Goal: Task Accomplishment & Management: Manage account settings

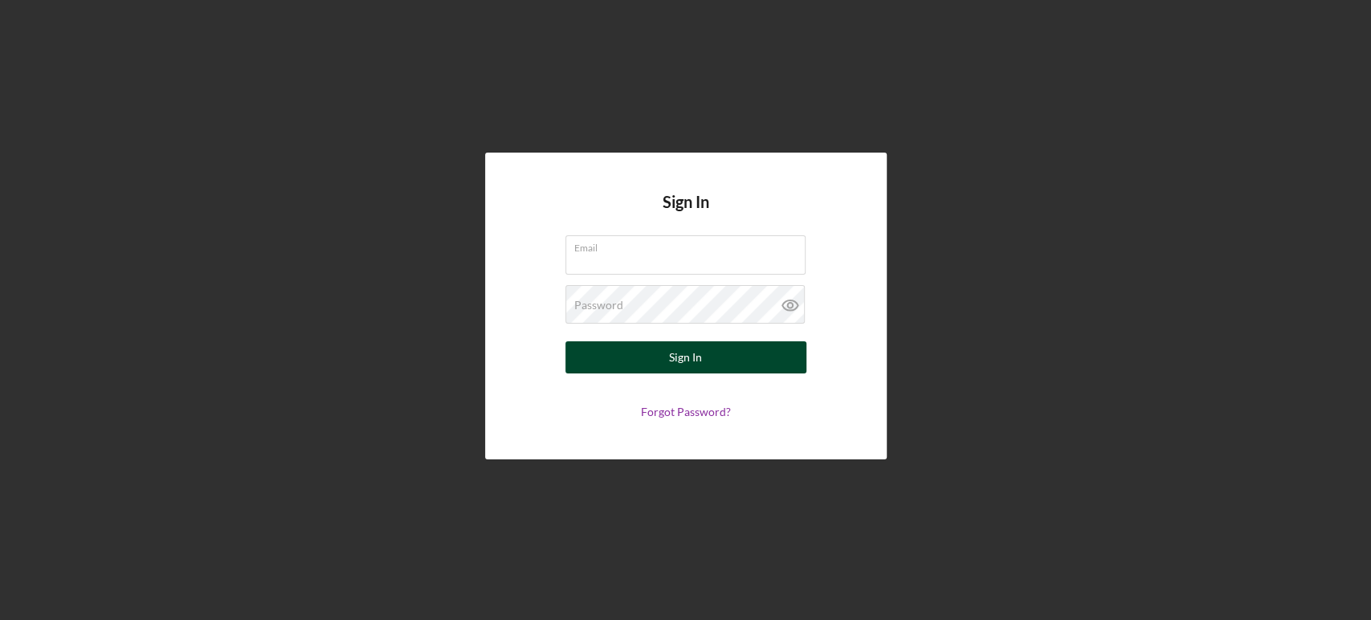
type input "[EMAIL_ADDRESS][DOMAIN_NAME]"
click at [659, 355] on button "Sign In" at bounding box center [685, 357] width 241 height 32
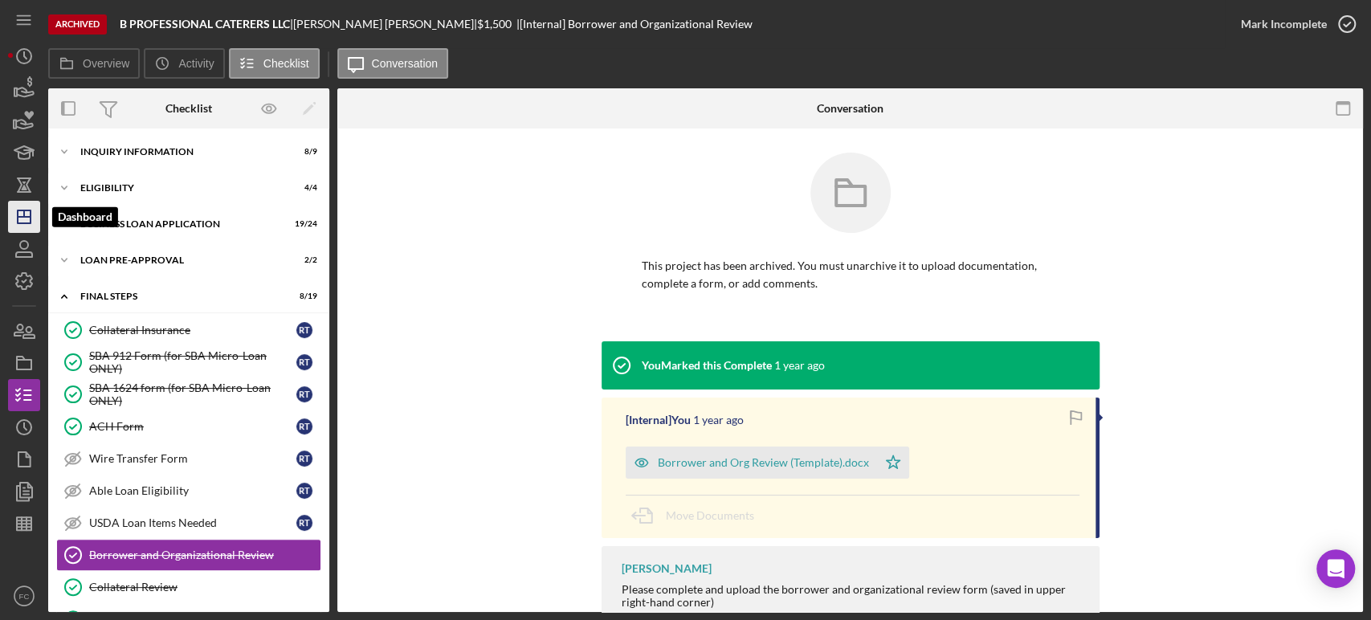
scroll to position [183, 0]
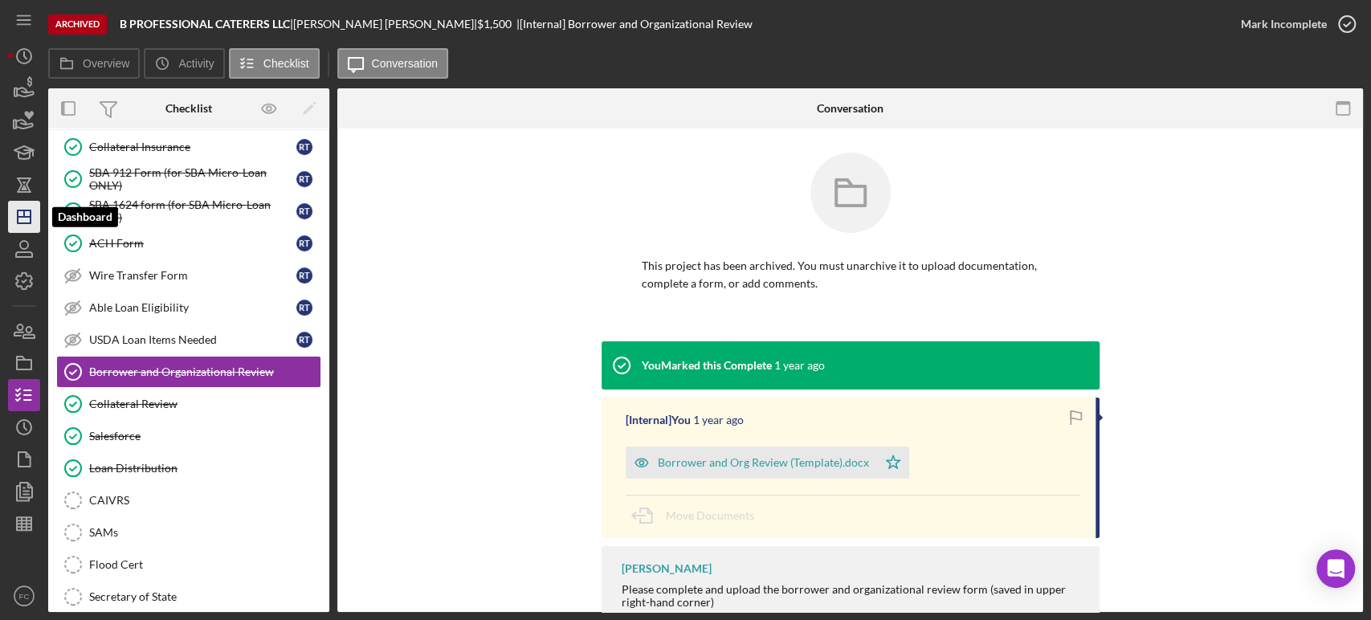
click at [18, 209] on icon "Icon/Dashboard" at bounding box center [24, 217] width 40 height 40
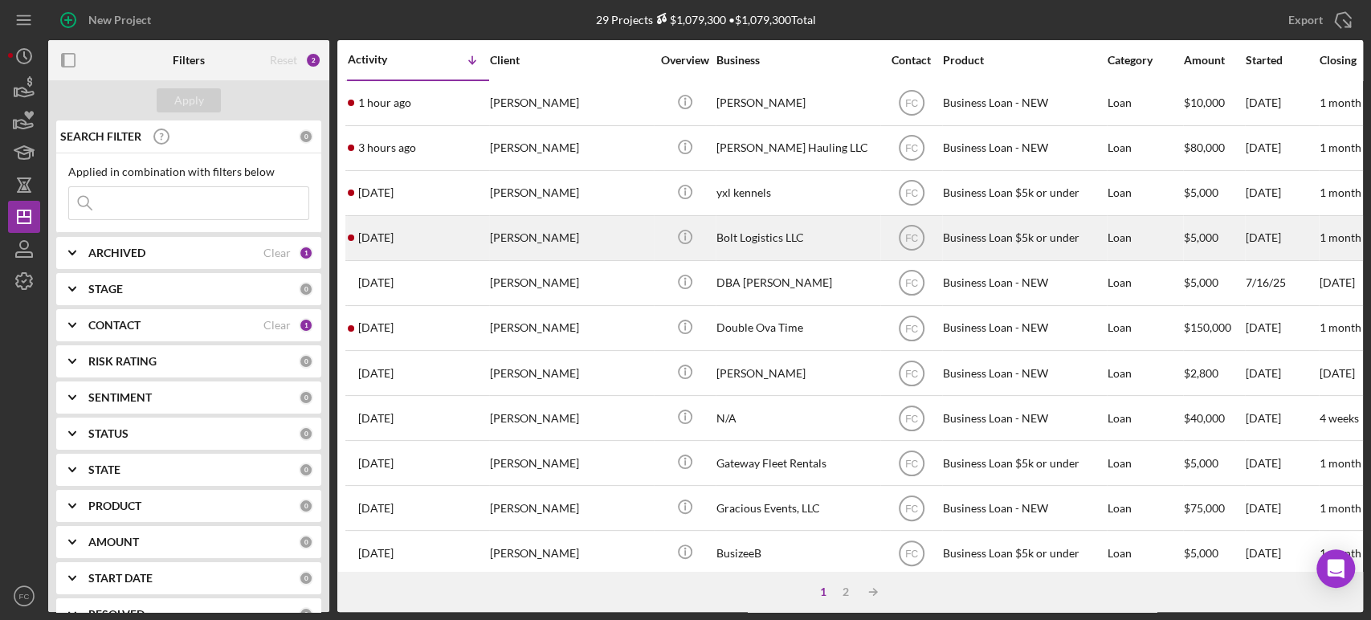
click at [424, 243] on div "[DATE] [PERSON_NAME]" at bounding box center [418, 238] width 141 height 43
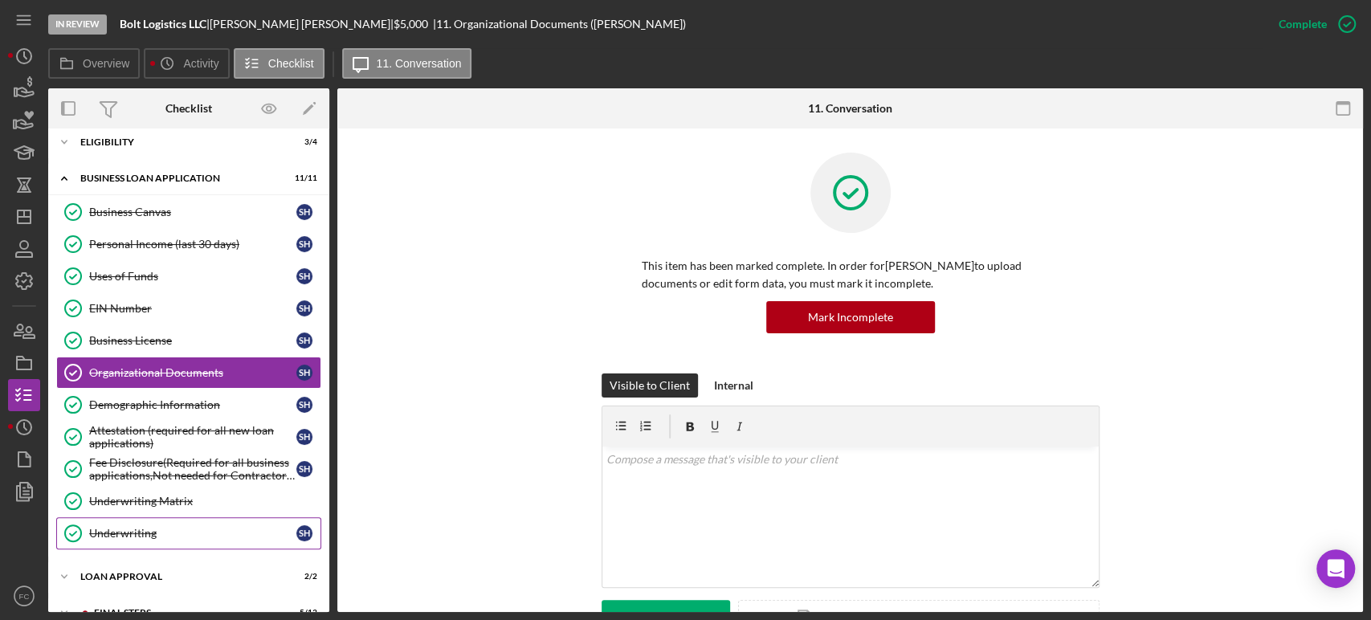
scroll to position [104, 0]
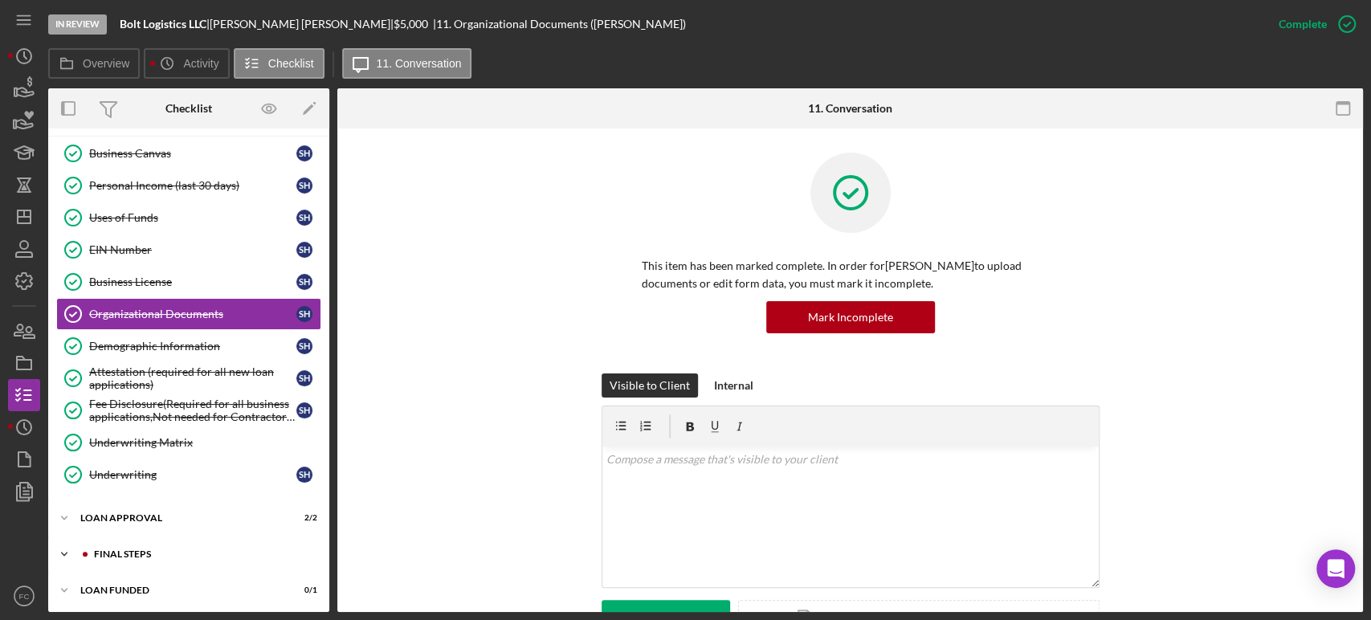
click at [131, 544] on div "Icon/Expander Final Steps 5 / 13" at bounding box center [188, 554] width 281 height 32
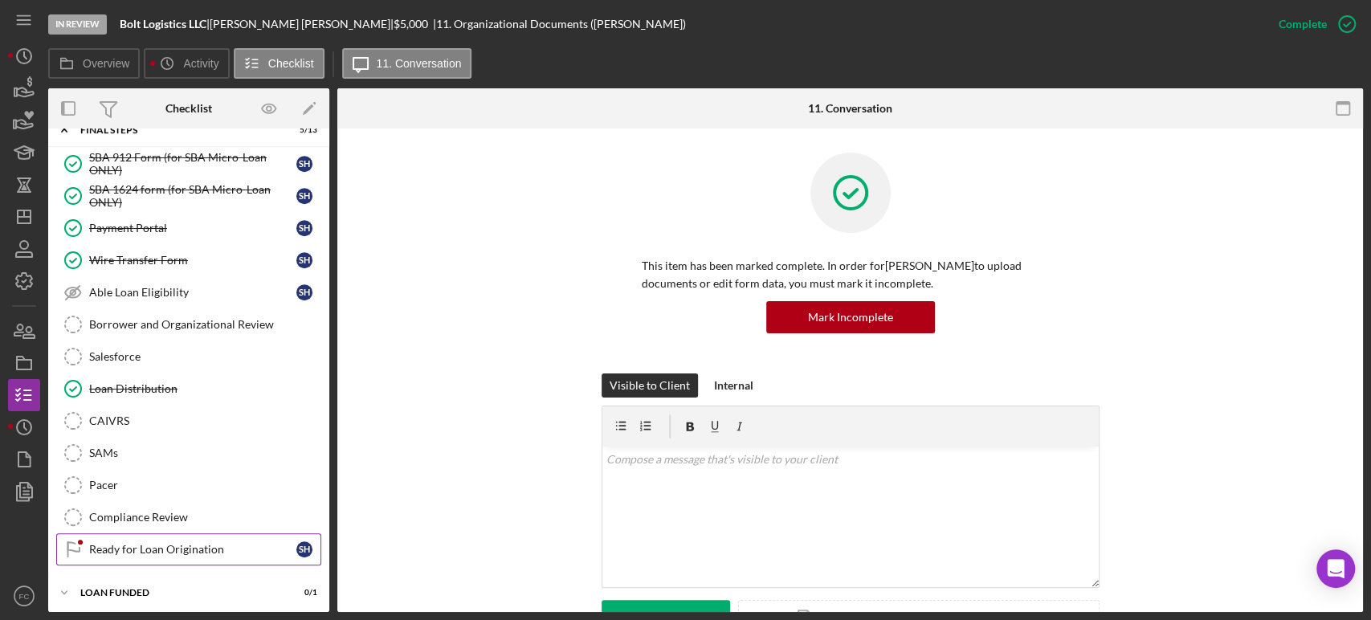
click at [133, 543] on div "Ready for Loan Origination" at bounding box center [192, 549] width 207 height 13
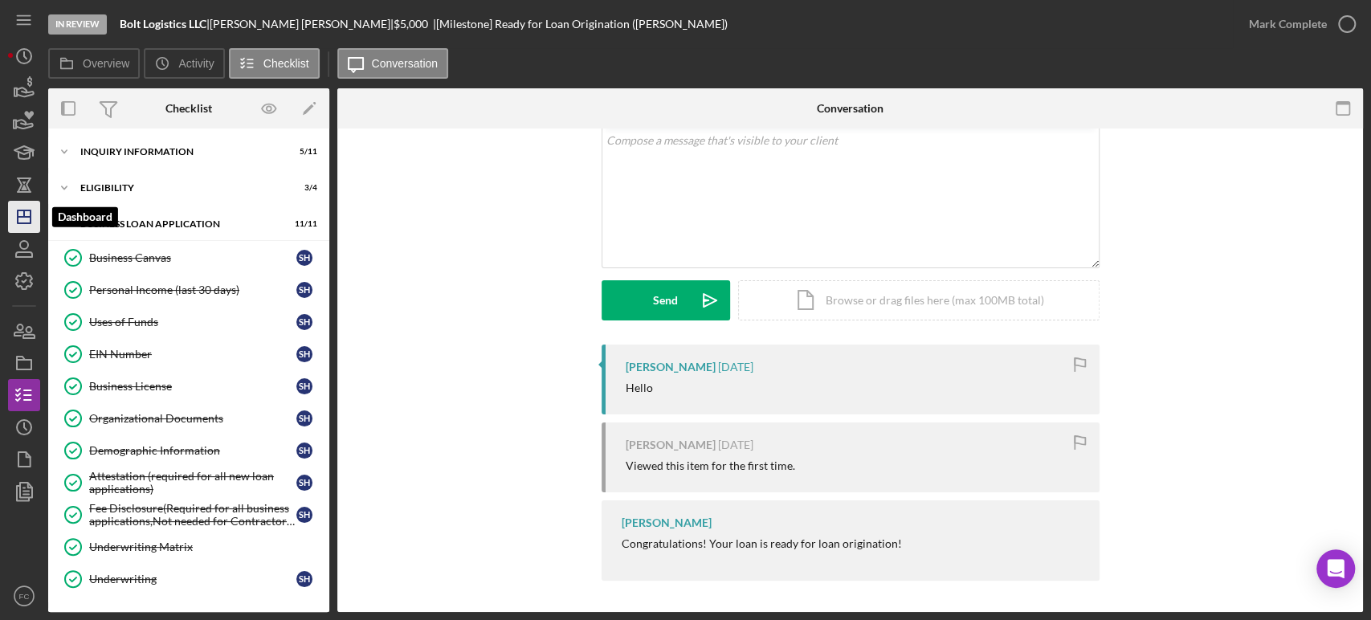
click at [20, 213] on icon "Icon/Dashboard" at bounding box center [24, 217] width 40 height 40
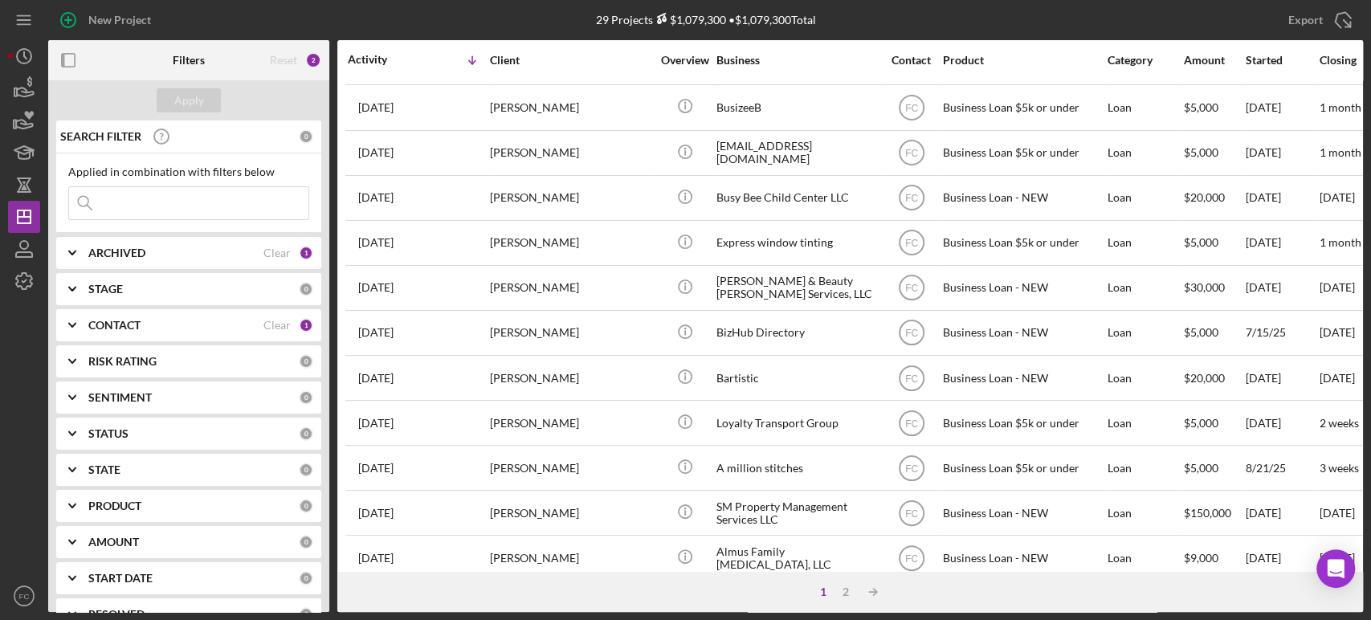
scroll to position [624, 0]
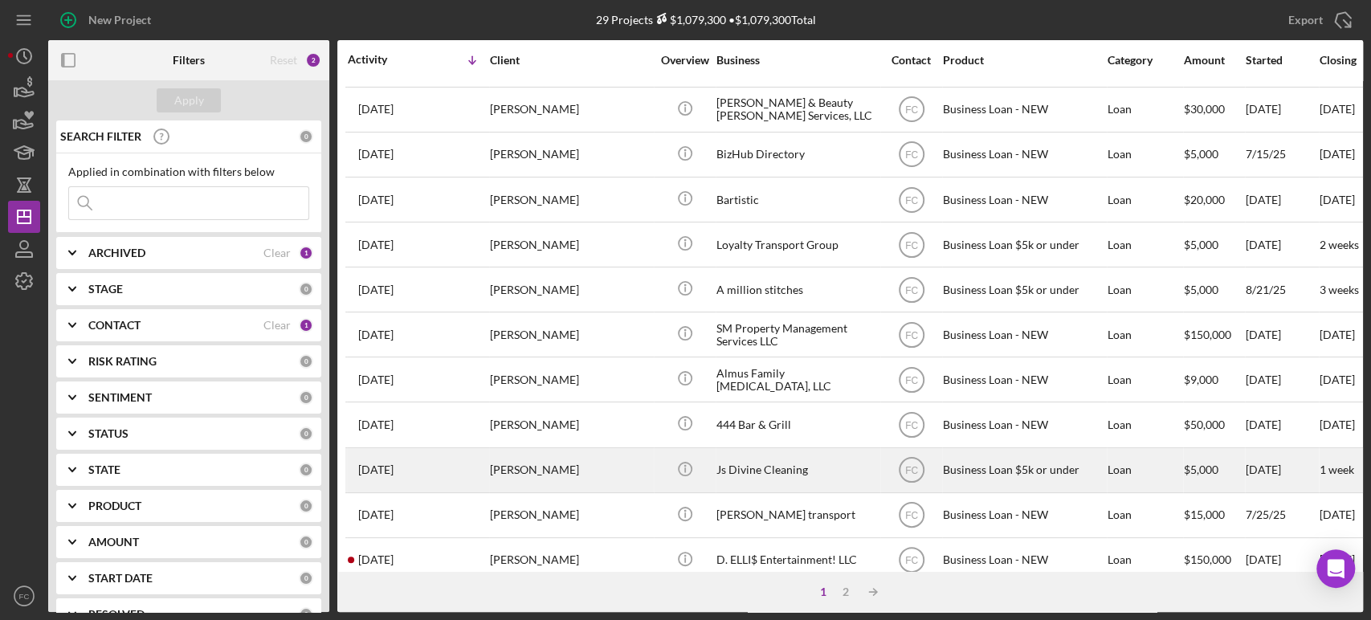
click at [470, 467] on div "[DATE] [PERSON_NAME]" at bounding box center [418, 470] width 141 height 43
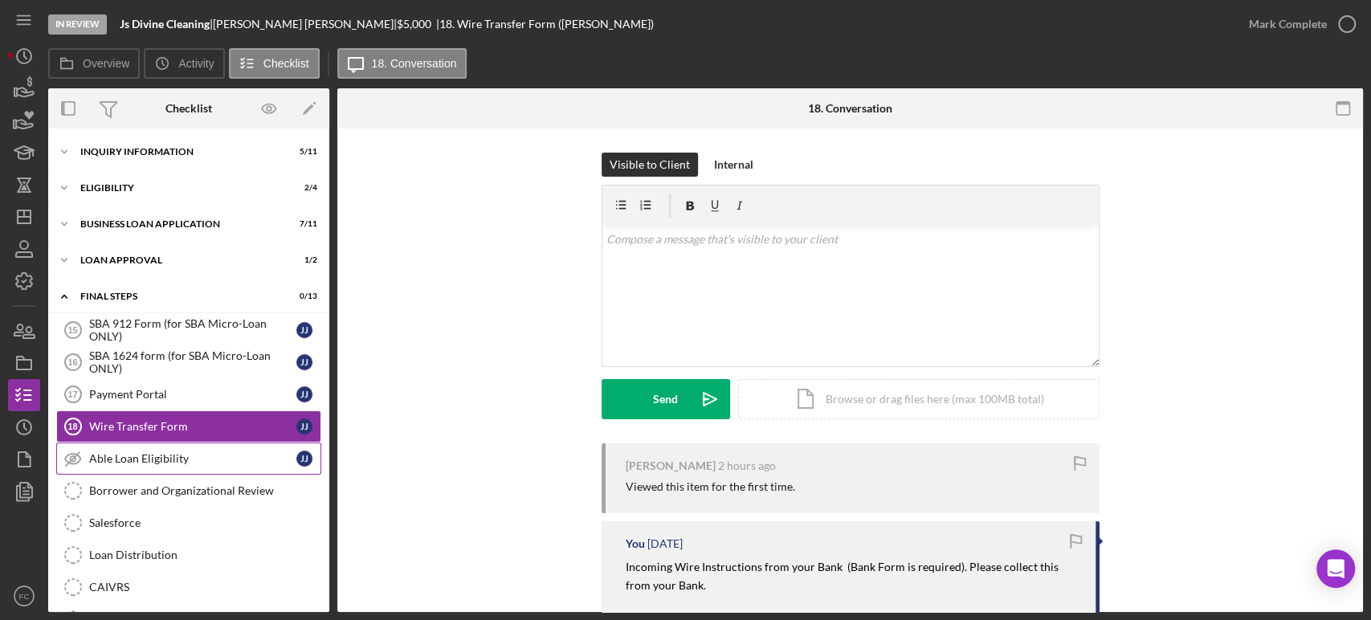
scroll to position [54, 0]
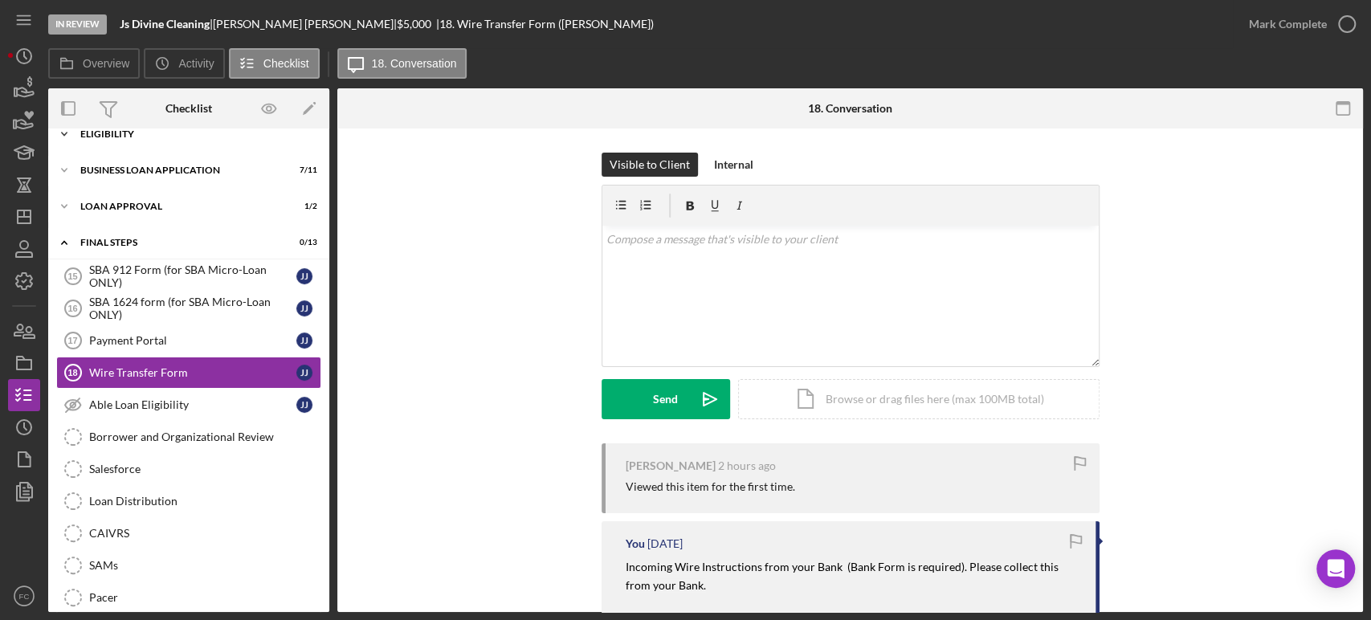
click at [155, 141] on div "Icon/Expander Eligibility 2 / 4" at bounding box center [188, 134] width 281 height 32
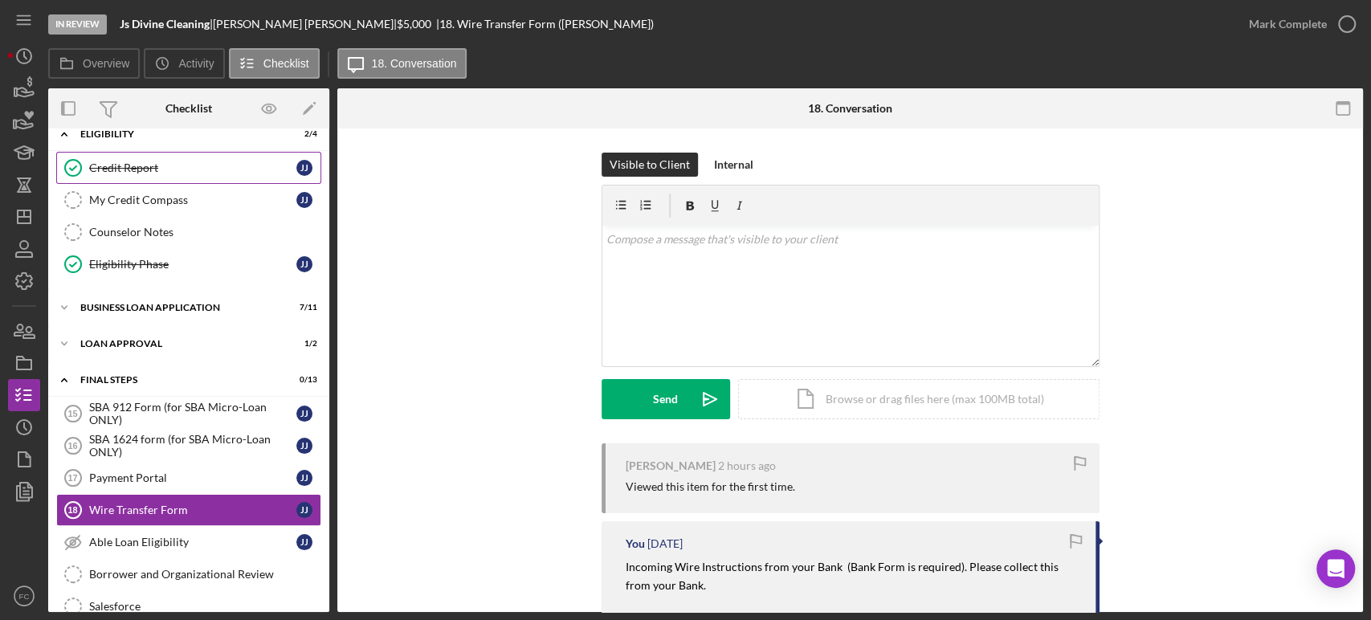
click at [158, 175] on link "Credit Report Credit Report J J" at bounding box center [188, 168] width 265 height 32
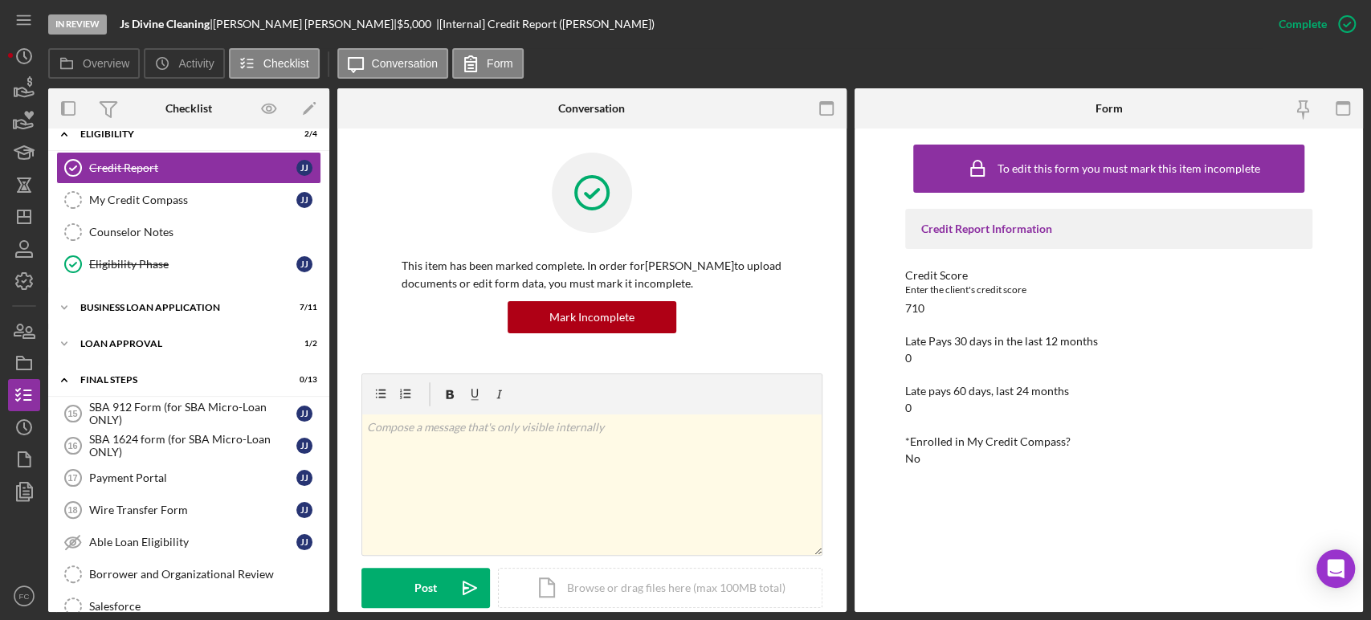
scroll to position [178, 0]
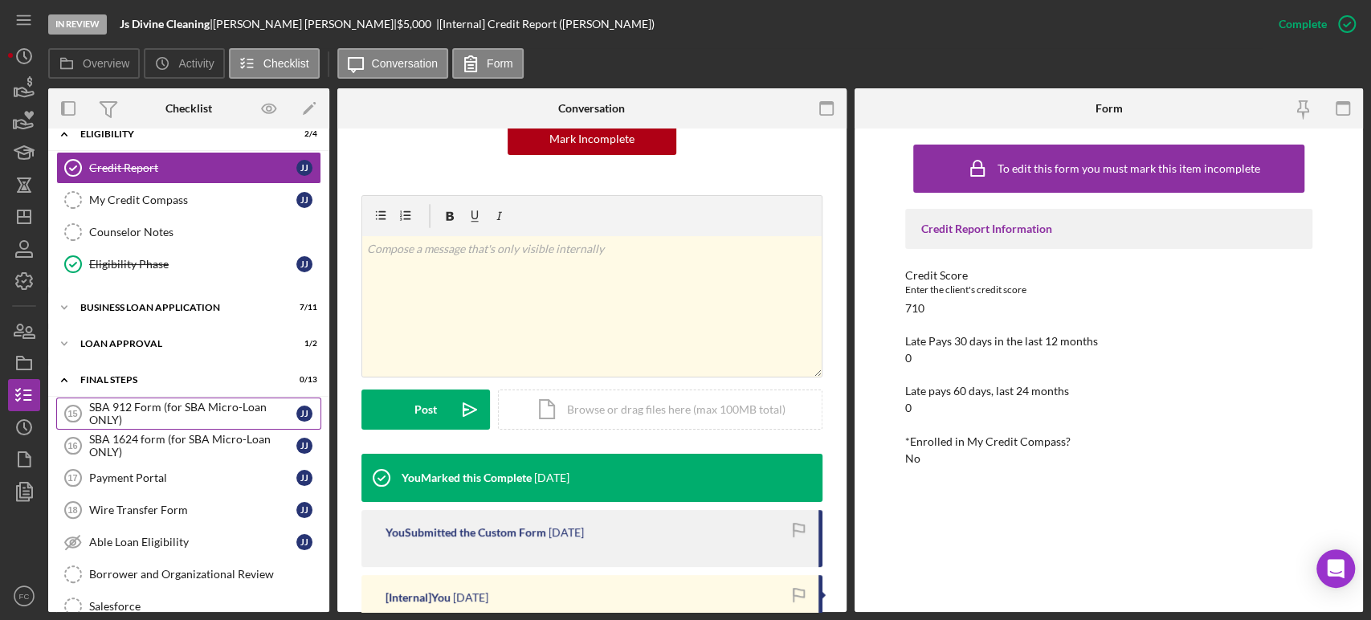
click at [148, 412] on div "SBA 912 Form (for SBA Micro-Loan ONLY)" at bounding box center [192, 414] width 207 height 26
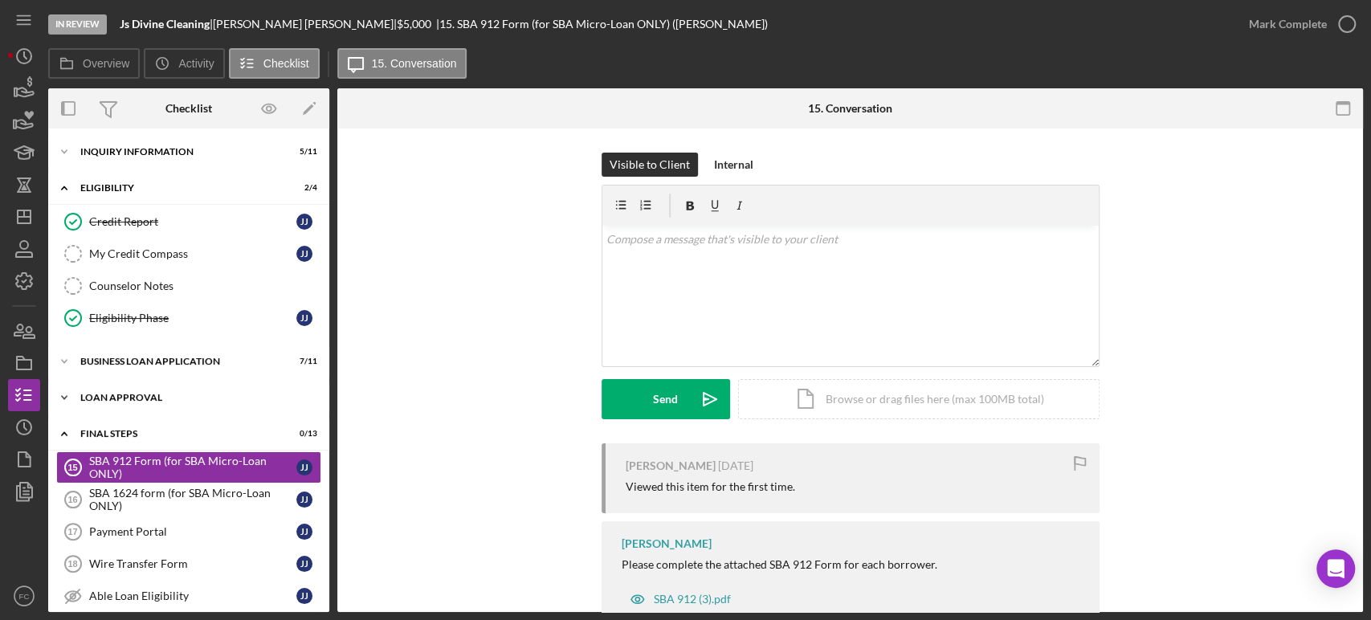
click at [153, 390] on div "Icon/Expander Loan Approval 1 / 2" at bounding box center [188, 397] width 281 height 32
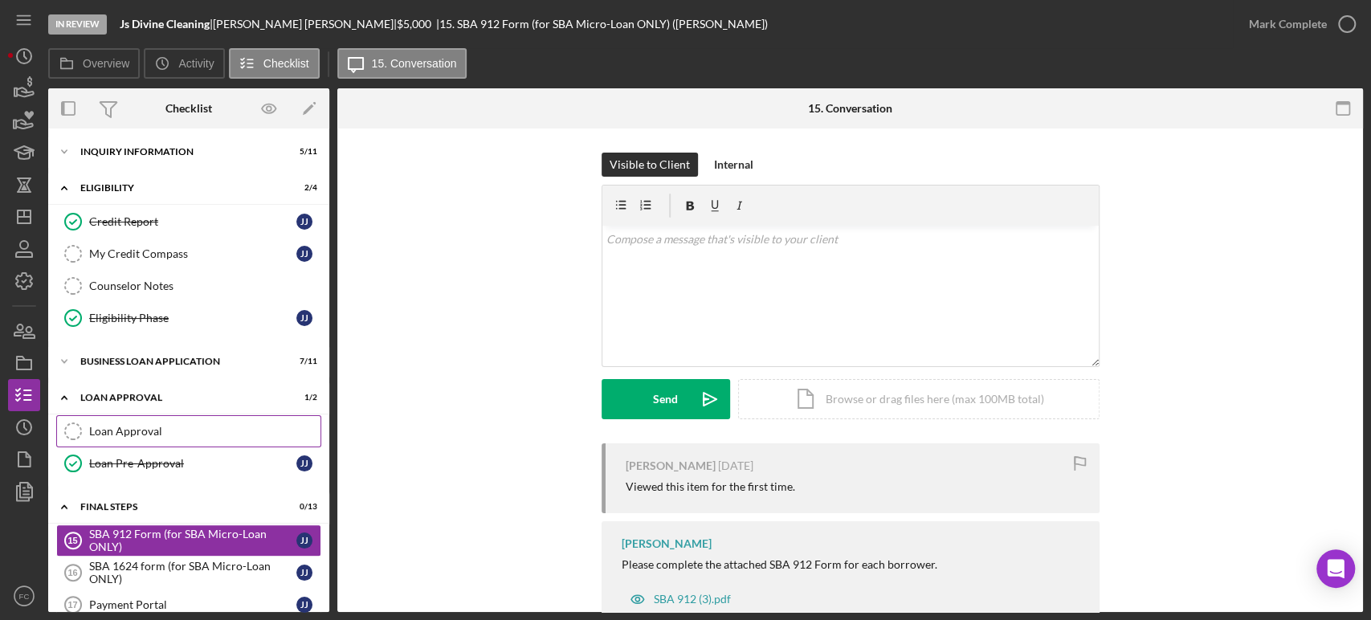
click at [153, 425] on div "Loan Approval" at bounding box center [204, 431] width 231 height 13
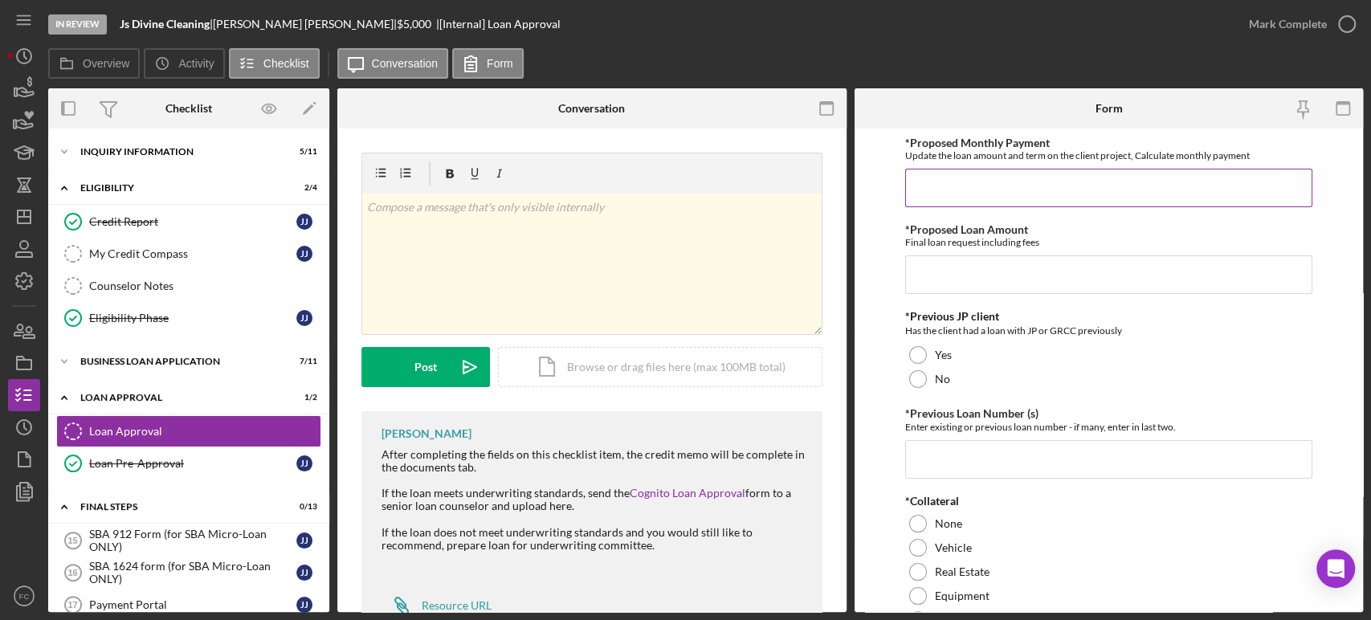
click at [978, 190] on input "*Proposed Monthly Payment" at bounding box center [1108, 188] width 407 height 39
click at [959, 192] on input "*Proposed Monthly Payment" at bounding box center [1108, 188] width 407 height 39
type input "$250"
click at [940, 277] on input "*Proposed Loan Amount" at bounding box center [1108, 274] width 407 height 39
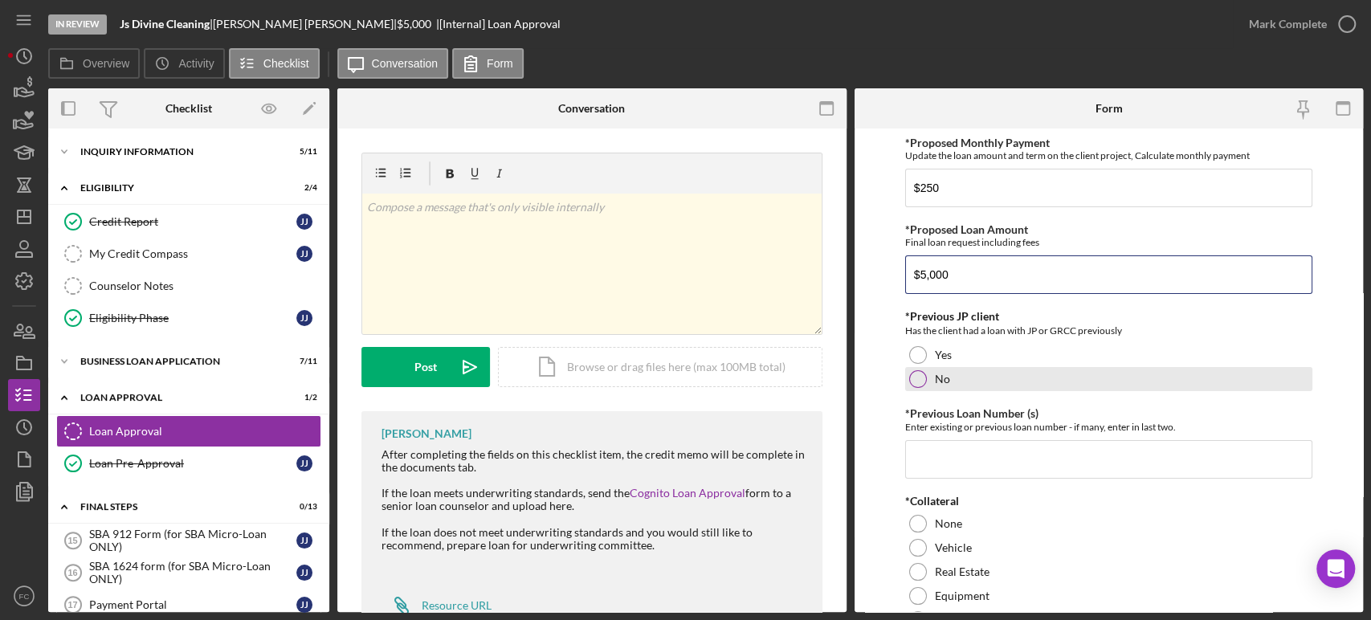
type input "$5,000"
click at [912, 378] on div at bounding box center [918, 379] width 18 height 18
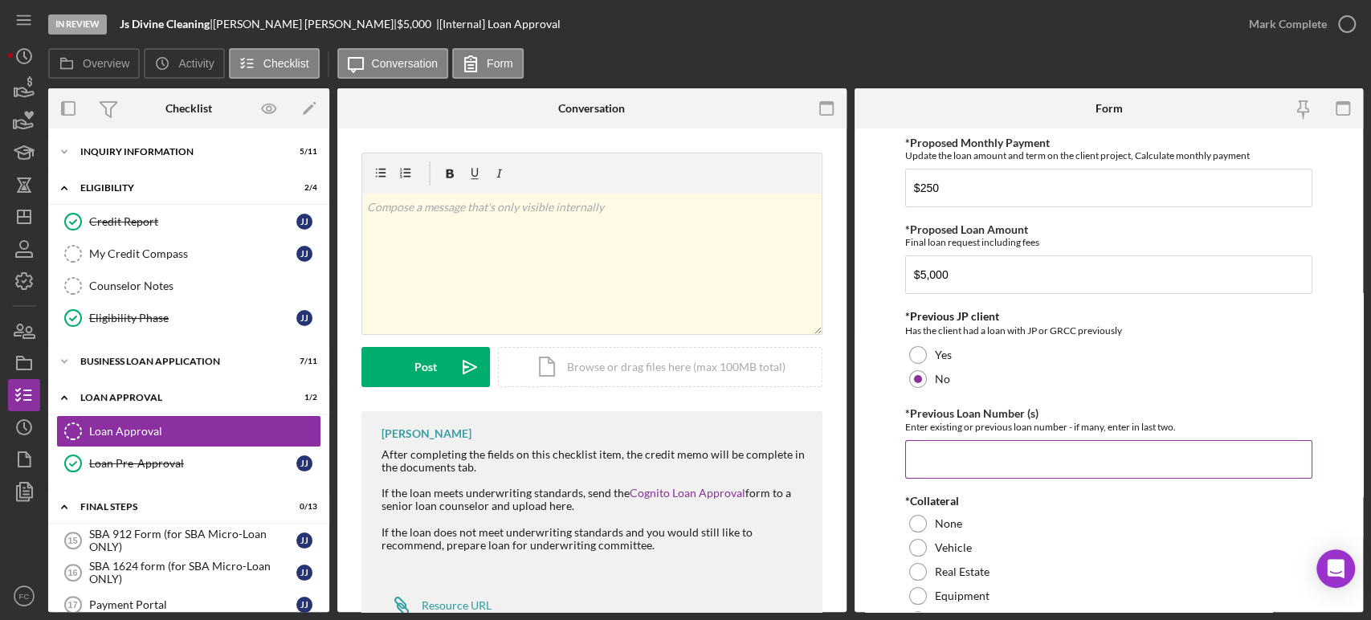
click at [936, 457] on input "*Previous Loan Number (s)" at bounding box center [1108, 459] width 407 height 39
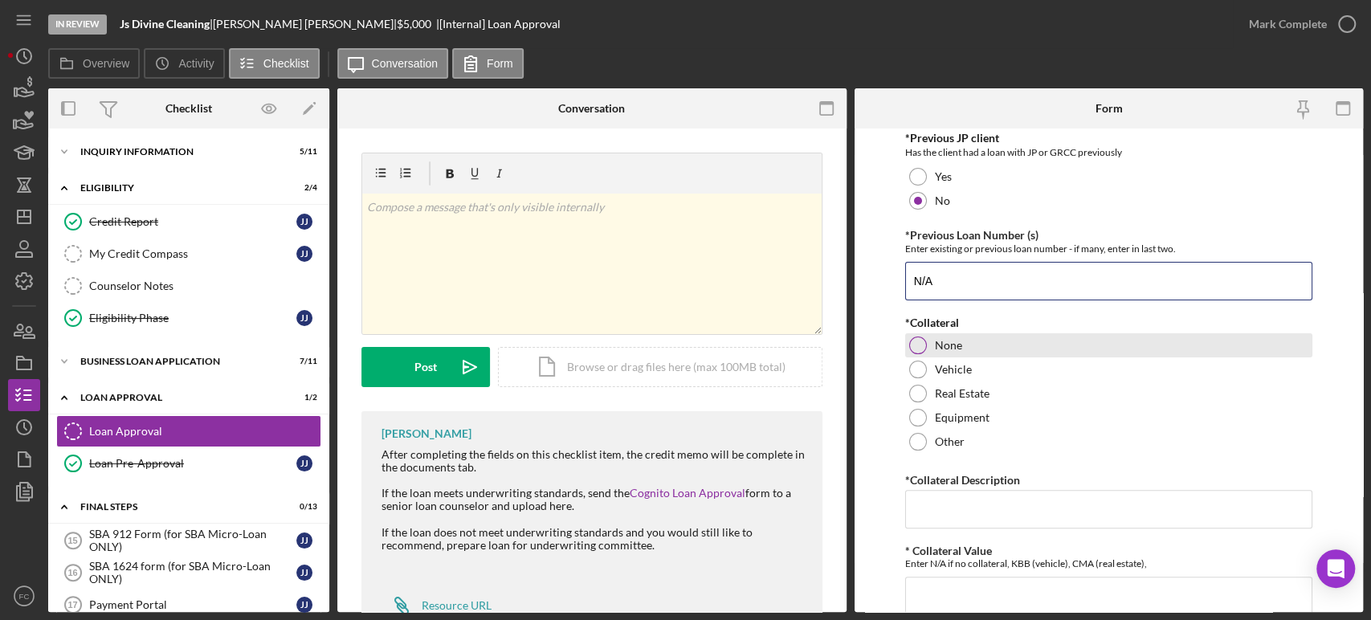
type input "N/A"
click at [912, 340] on div at bounding box center [918, 345] width 18 height 18
click at [936, 516] on input "*Collateral Description" at bounding box center [1108, 509] width 407 height 39
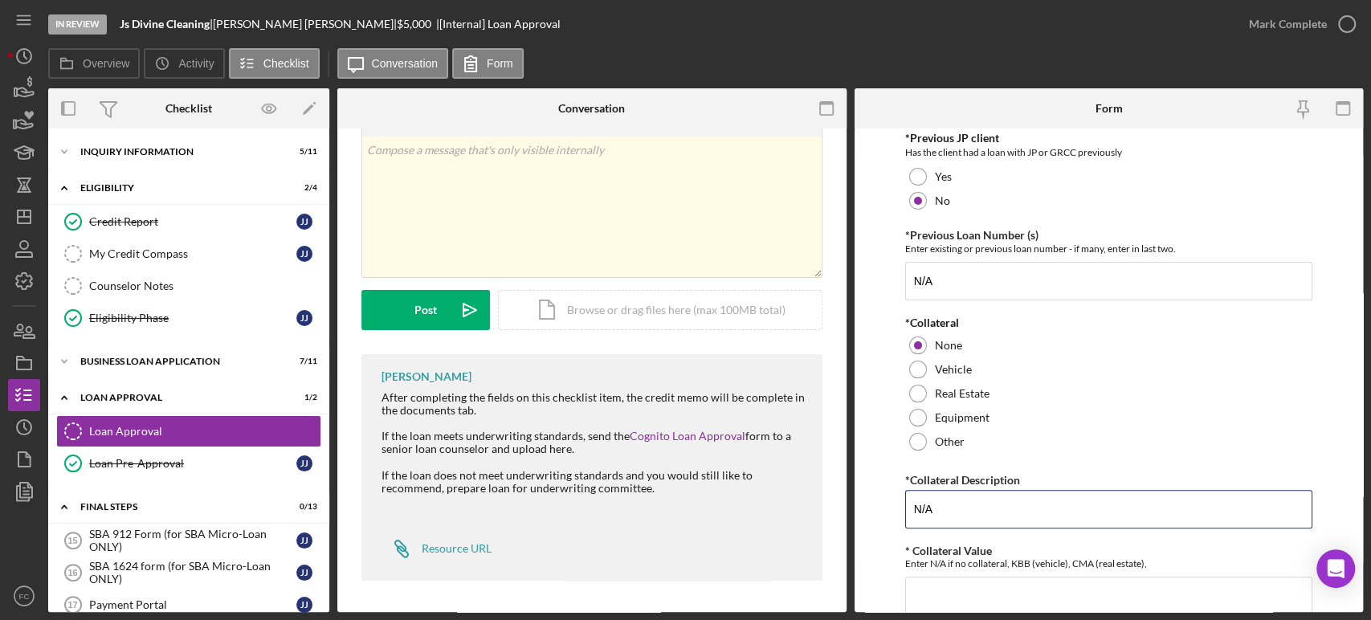
scroll to position [357, 0]
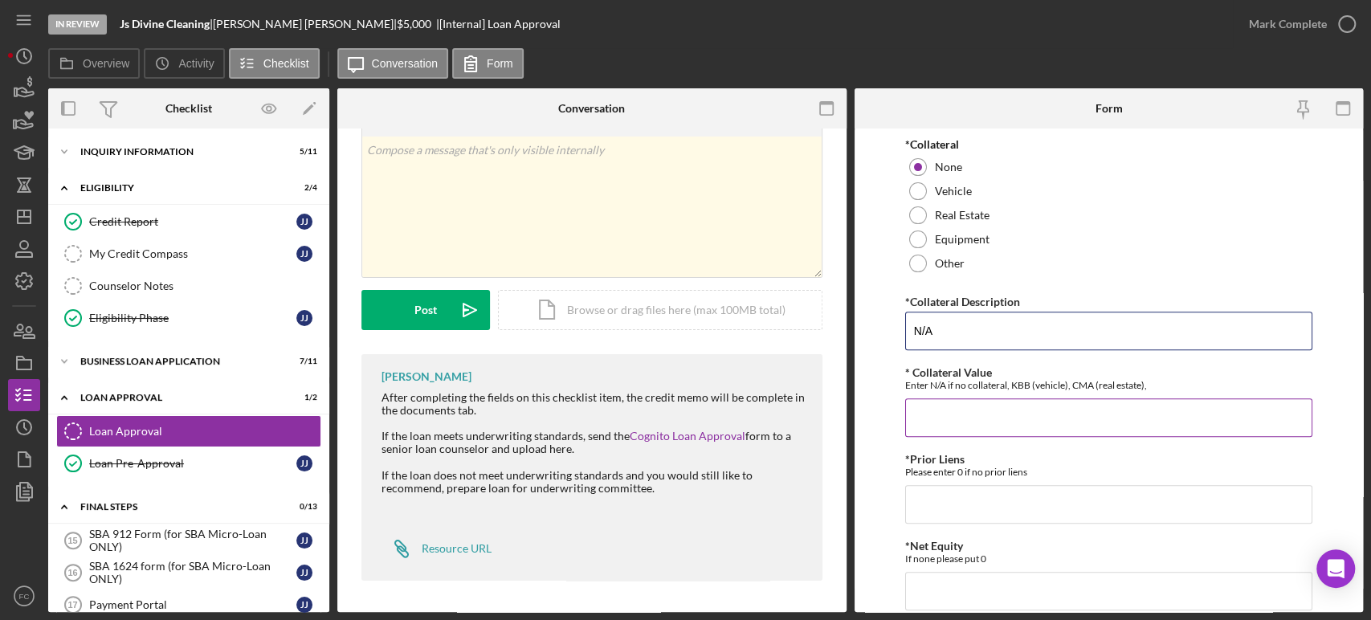
type input "N/A"
click at [931, 412] on input "* Collateral Value" at bounding box center [1108, 417] width 407 height 39
type input "0"
click at [919, 487] on input "*Prior Liens" at bounding box center [1108, 504] width 407 height 39
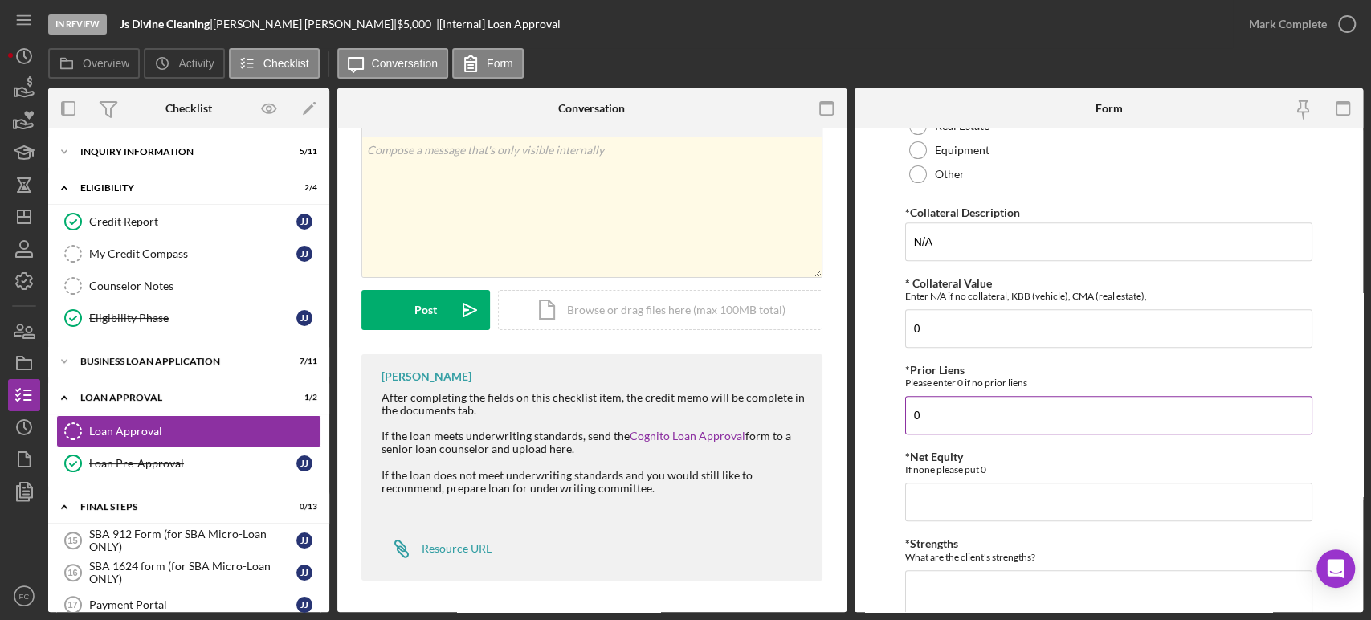
scroll to position [535, 0]
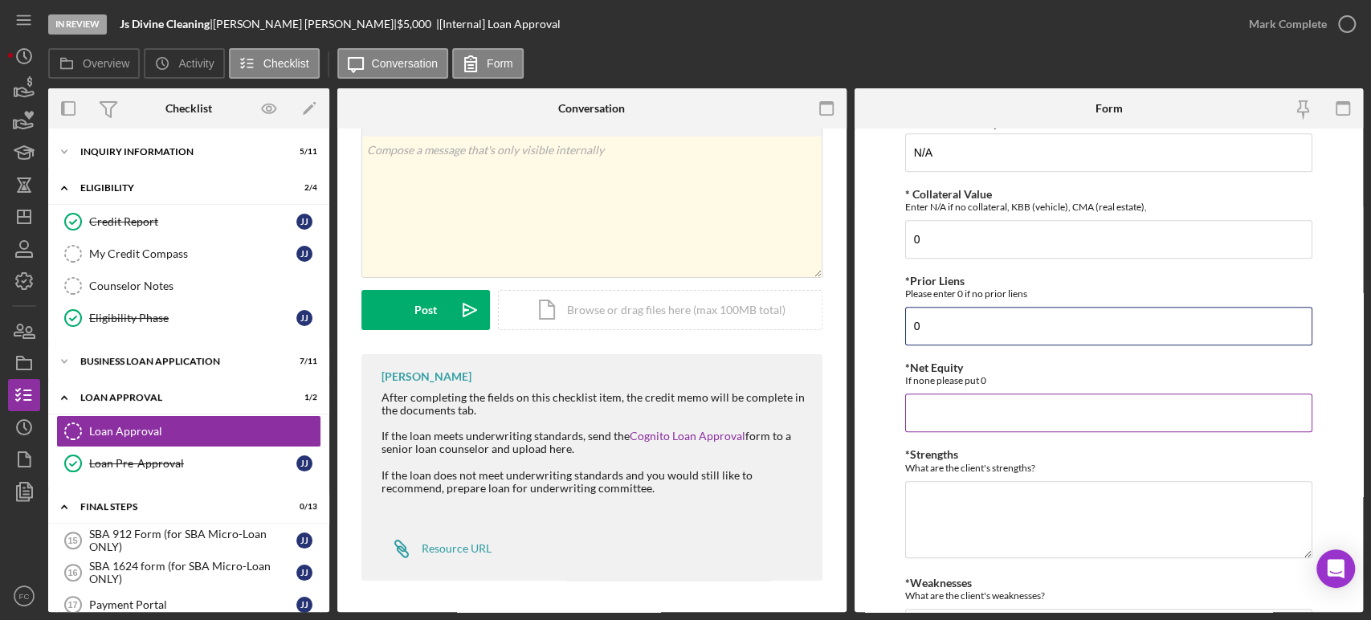
type input "0"
click at [936, 409] on input "*Net Equity" at bounding box center [1108, 412] width 407 height 39
type input "0"
click at [944, 512] on textarea "*Strengths" at bounding box center [1108, 519] width 407 height 77
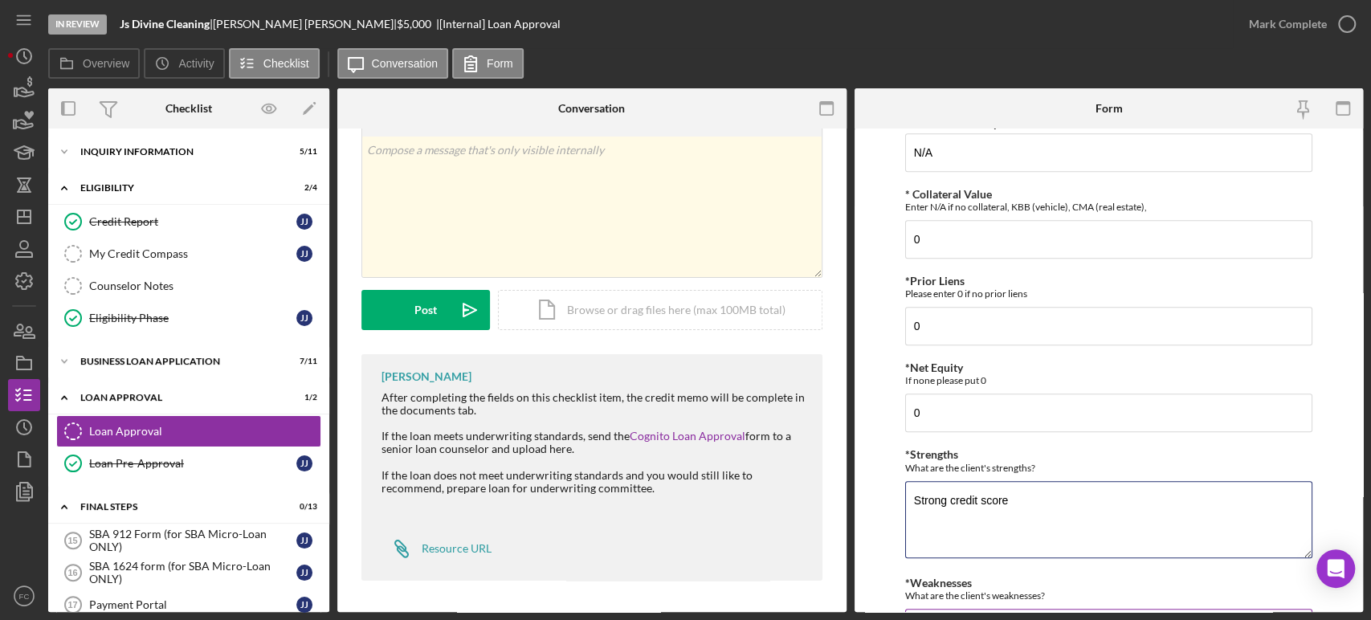
scroll to position [624, 0]
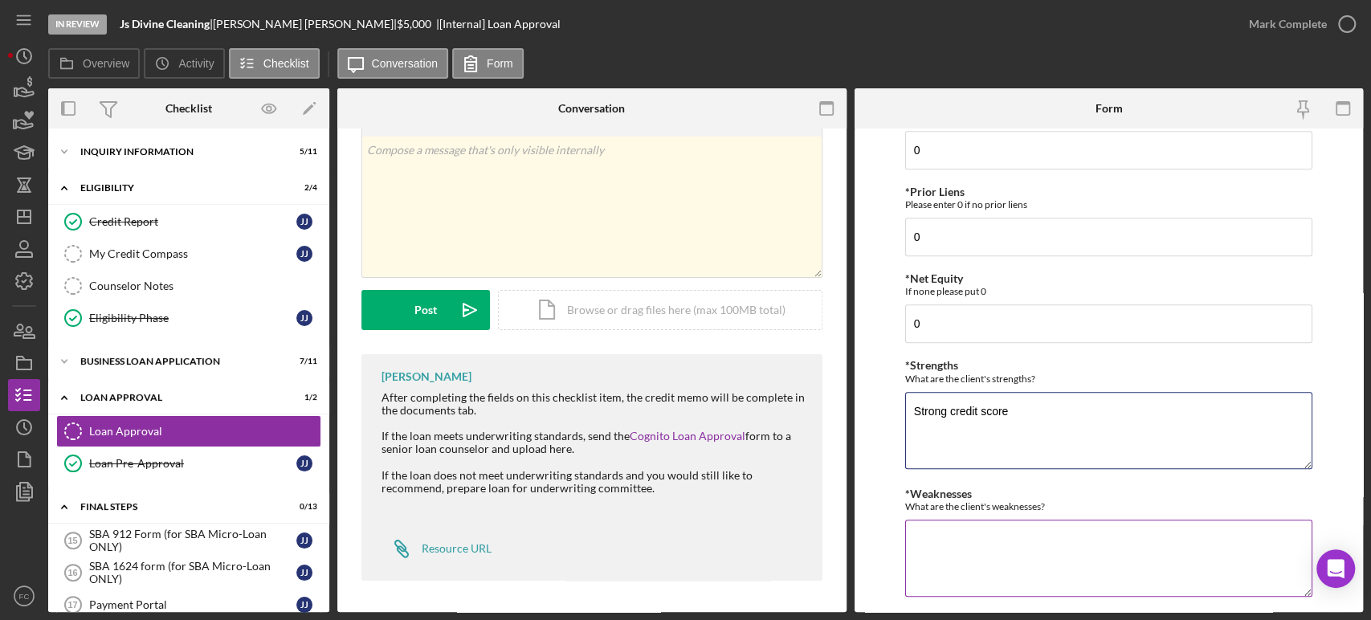
type textarea "Strong credit score"
click at [987, 553] on textarea "*Weaknesses" at bounding box center [1108, 558] width 407 height 77
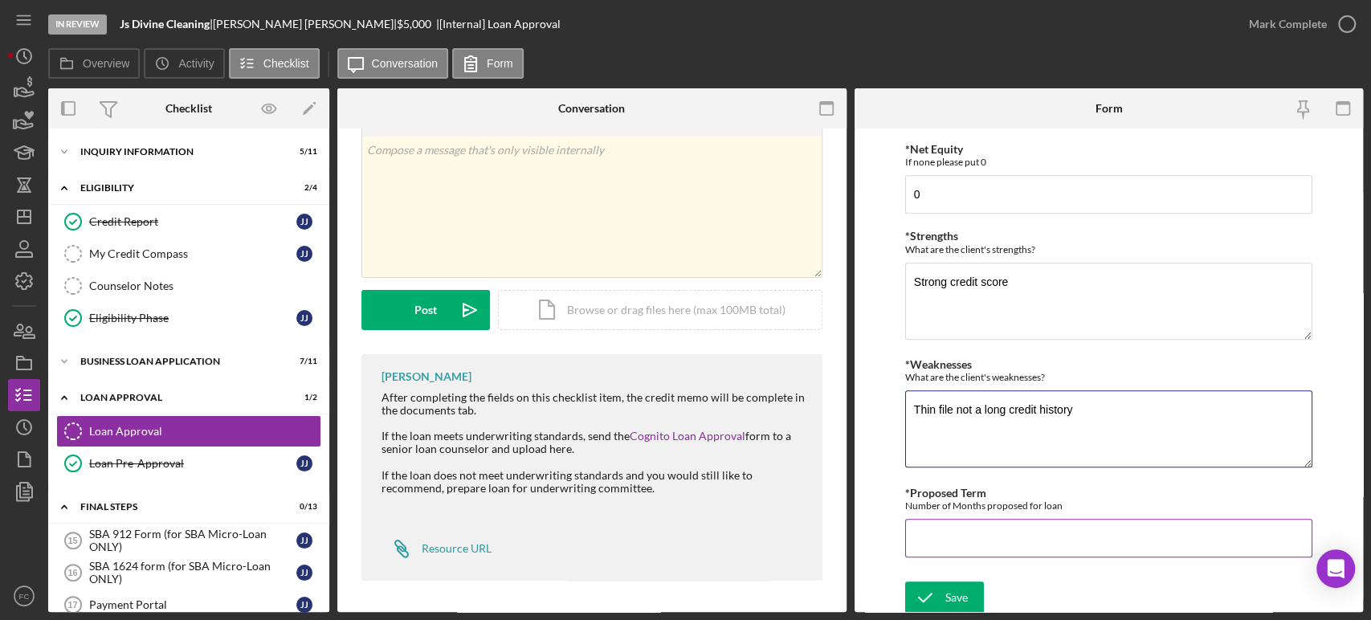
type textarea "Thin file not a long credit history"
click at [932, 536] on input "*Proposed Term" at bounding box center [1108, 538] width 407 height 39
type input "48"
click at [964, 583] on div "Save" at bounding box center [956, 597] width 22 height 32
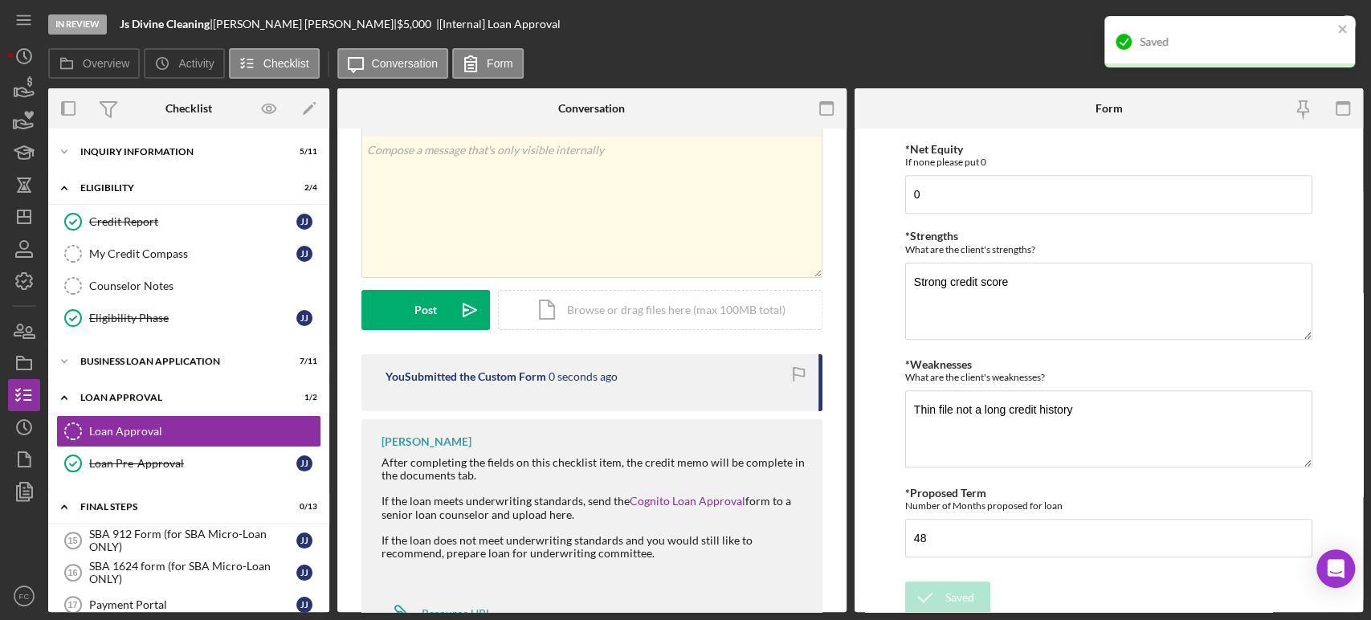
scroll to position [122, 0]
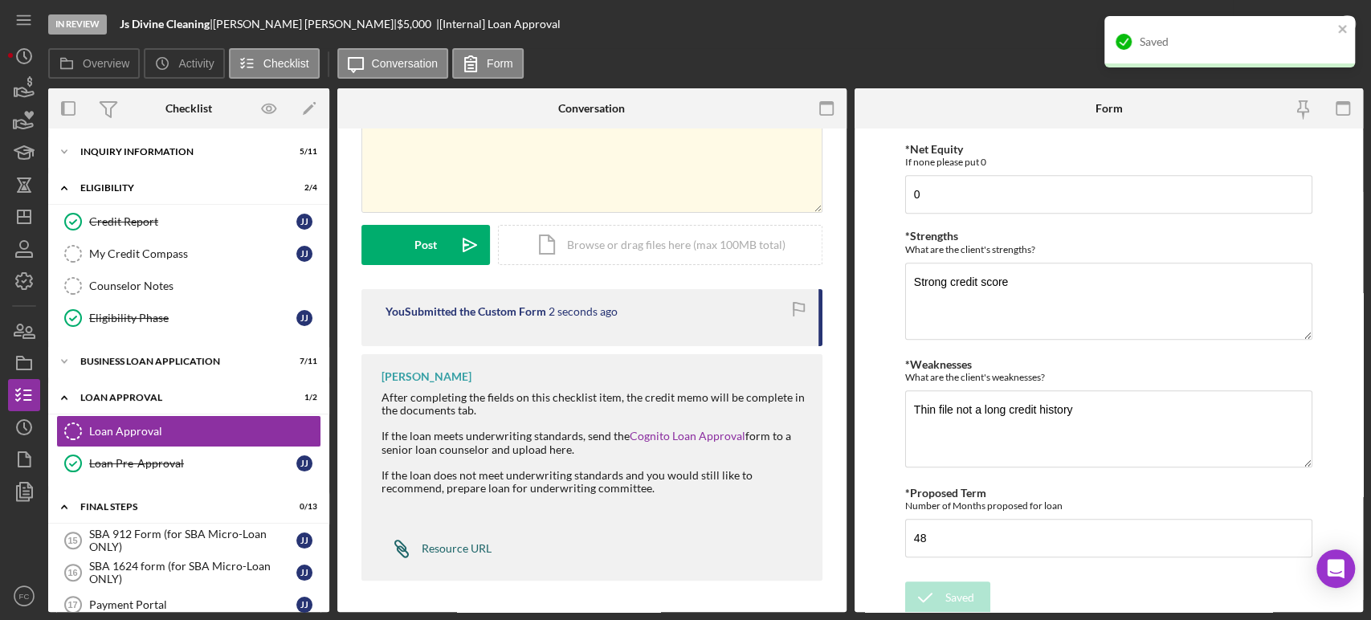
click at [438, 551] on div "Resource URL" at bounding box center [457, 548] width 70 height 13
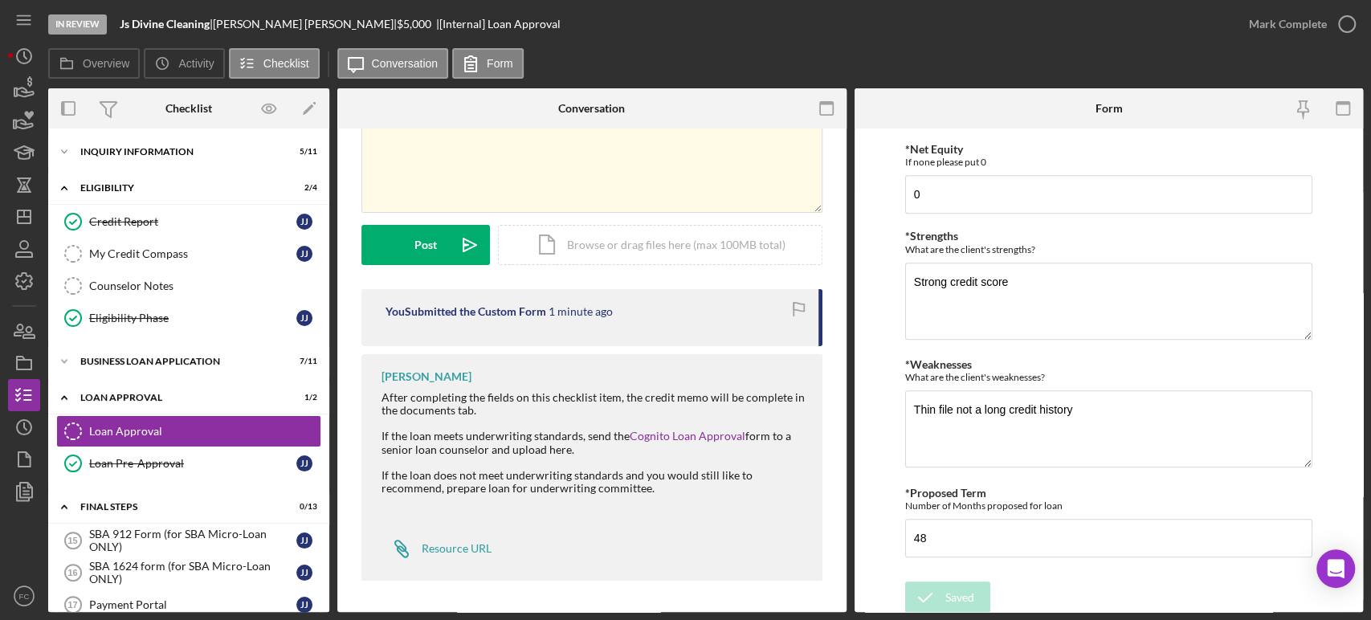
drag, startPoint x: 222, startPoint y: 22, endPoint x: 293, endPoint y: 21, distance: 70.7
click at [293, 21] on div "Js Divine Cleaning | [PERSON_NAME] | $5,000 $5,000 | [Internal] Loan Approval" at bounding box center [340, 24] width 441 height 13
copy div "[PERSON_NAME]"
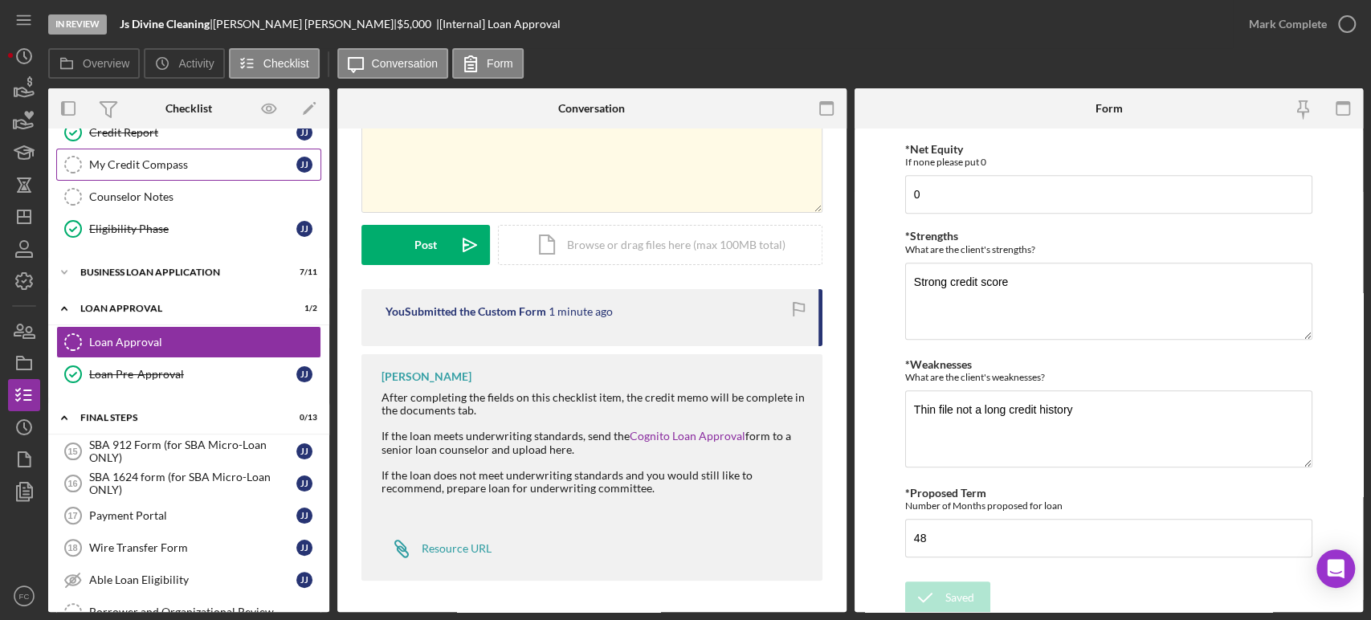
scroll to position [0, 0]
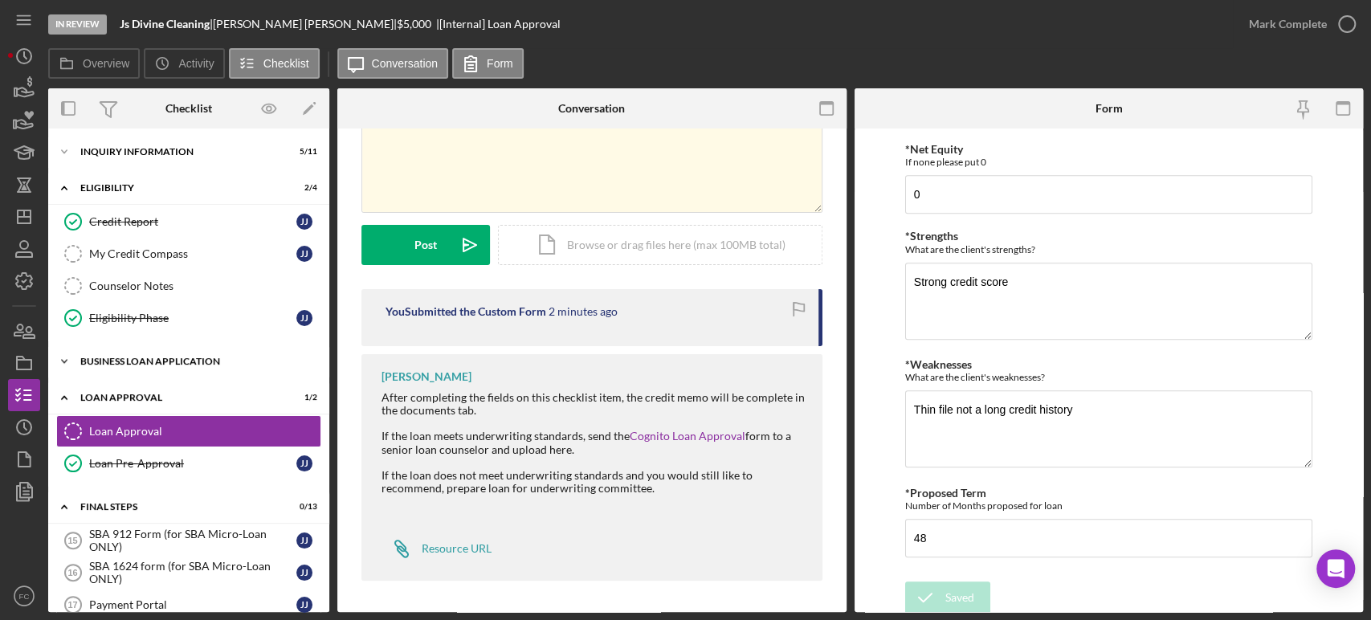
click at [120, 357] on div "BUSINESS LOAN APPLICATION" at bounding box center [194, 362] width 229 height 10
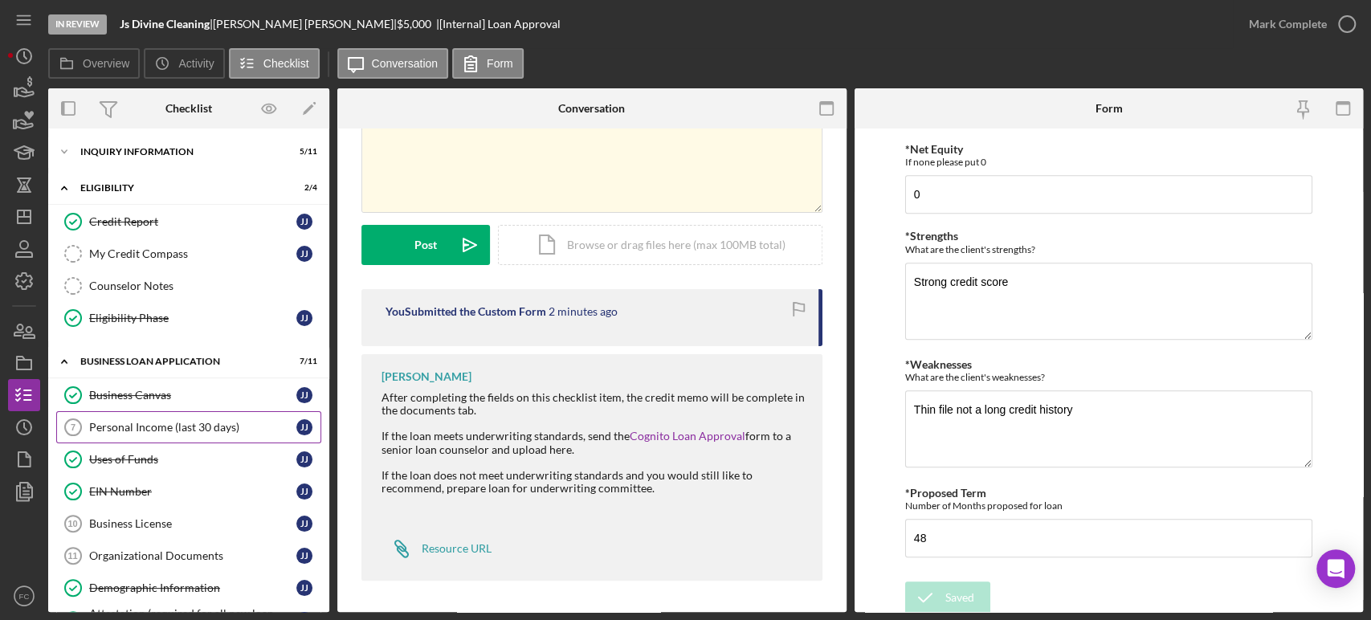
scroll to position [267, 0]
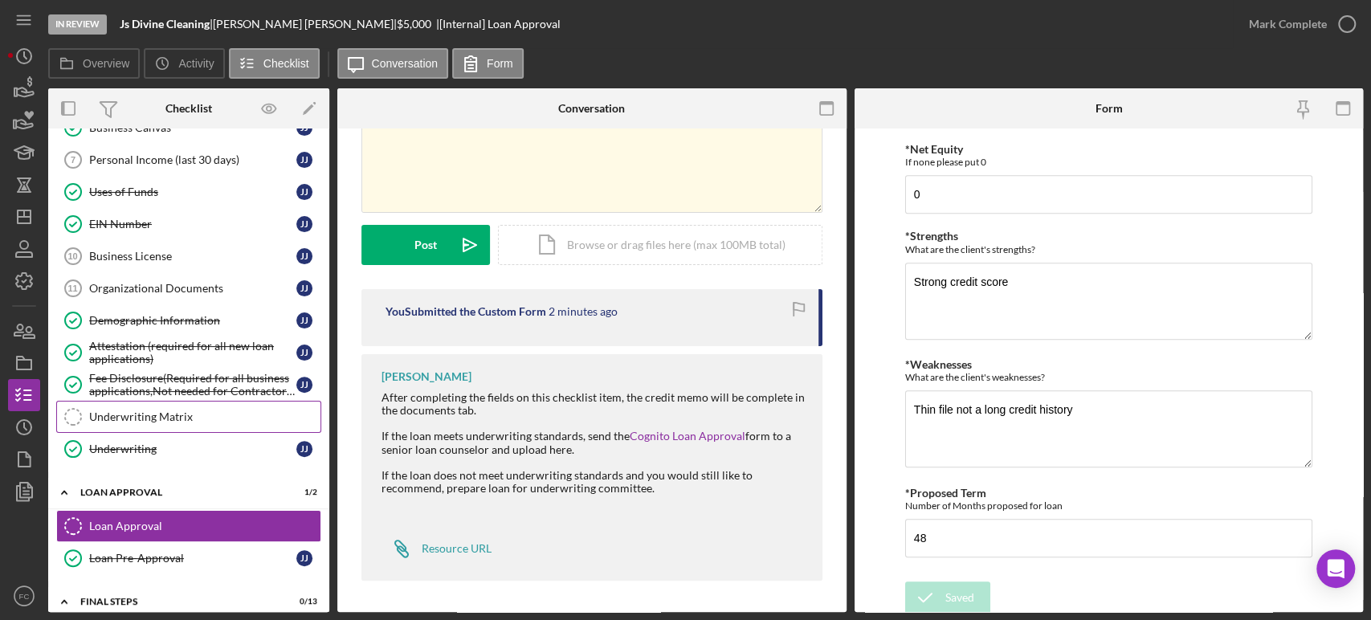
click at [170, 410] on div "Underwriting Matrix" at bounding box center [204, 416] width 231 height 13
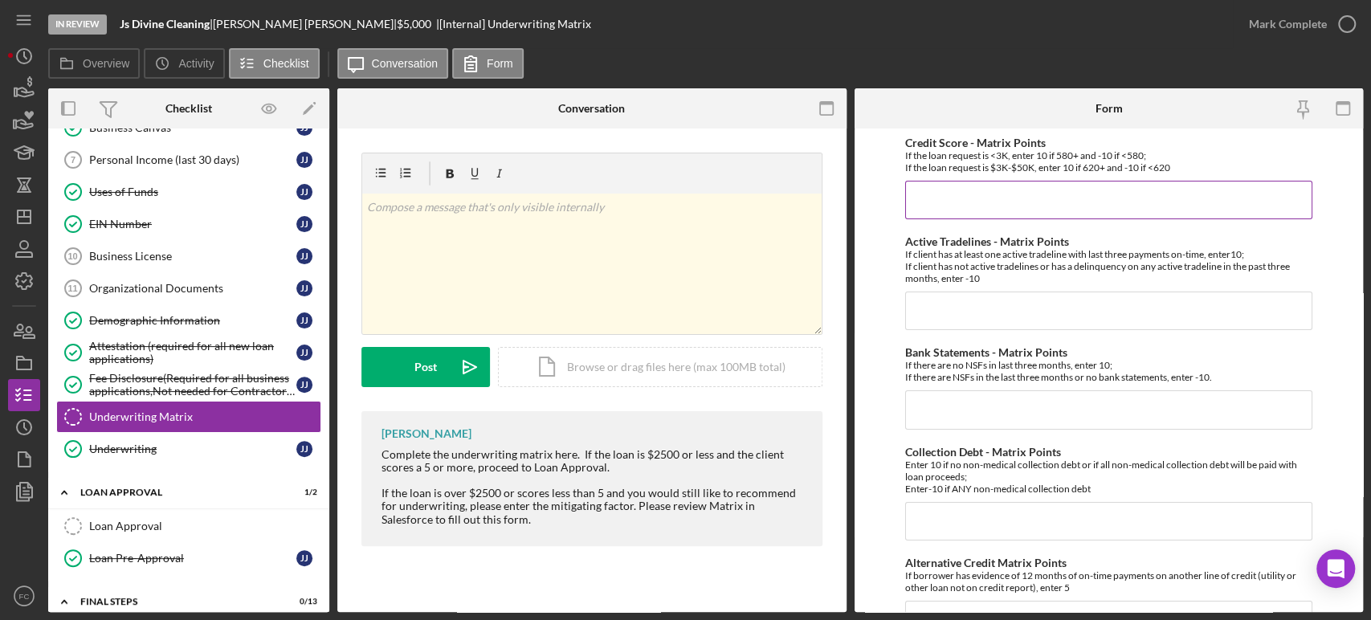
click at [987, 186] on input "Credit Score - Matrix Points" at bounding box center [1108, 200] width 407 height 39
type input "10"
click at [942, 306] on input "Active Tradelines - Matrix Points" at bounding box center [1108, 311] width 407 height 39
type input "10"
click at [928, 519] on input "Collection Debt - Matrix Points" at bounding box center [1108, 521] width 407 height 39
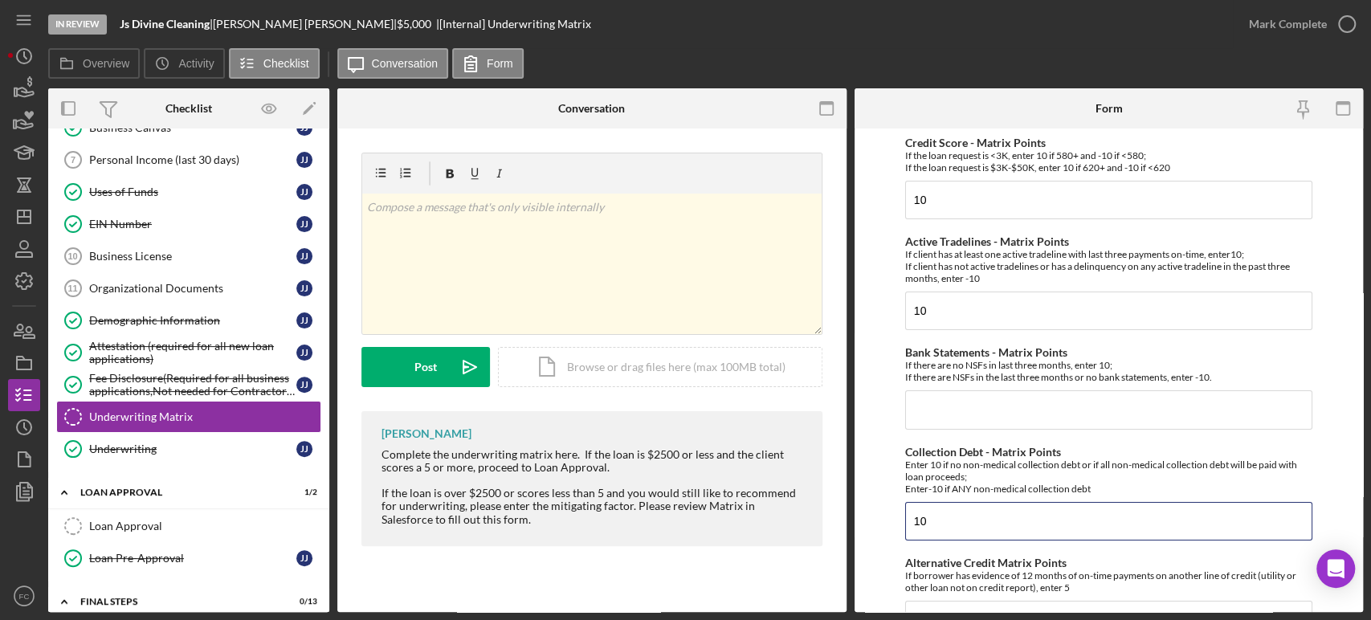
type input "10"
click at [940, 400] on input "Bank Statements - Matrix Points" at bounding box center [1108, 409] width 407 height 39
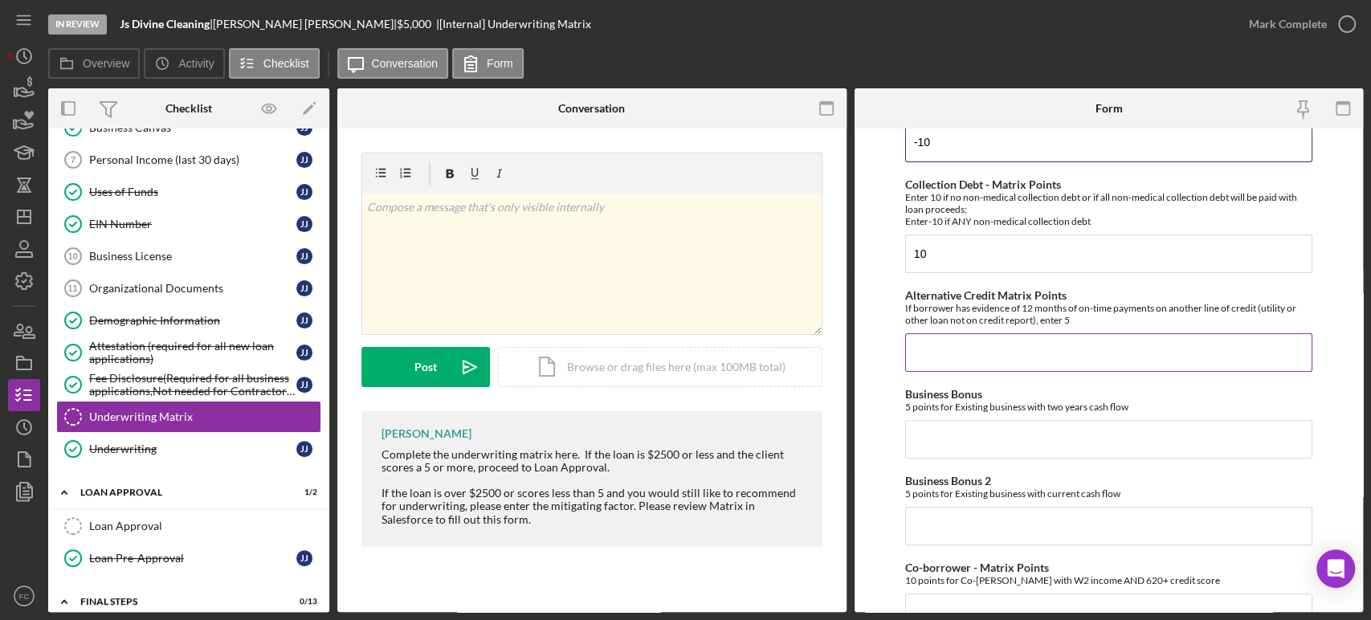
type input "-10"
click at [983, 345] on input "Alternative Credit Matrix Points" at bounding box center [1108, 352] width 407 height 39
type input "0"
click at [960, 429] on input "Business Bonus" at bounding box center [1108, 439] width 407 height 39
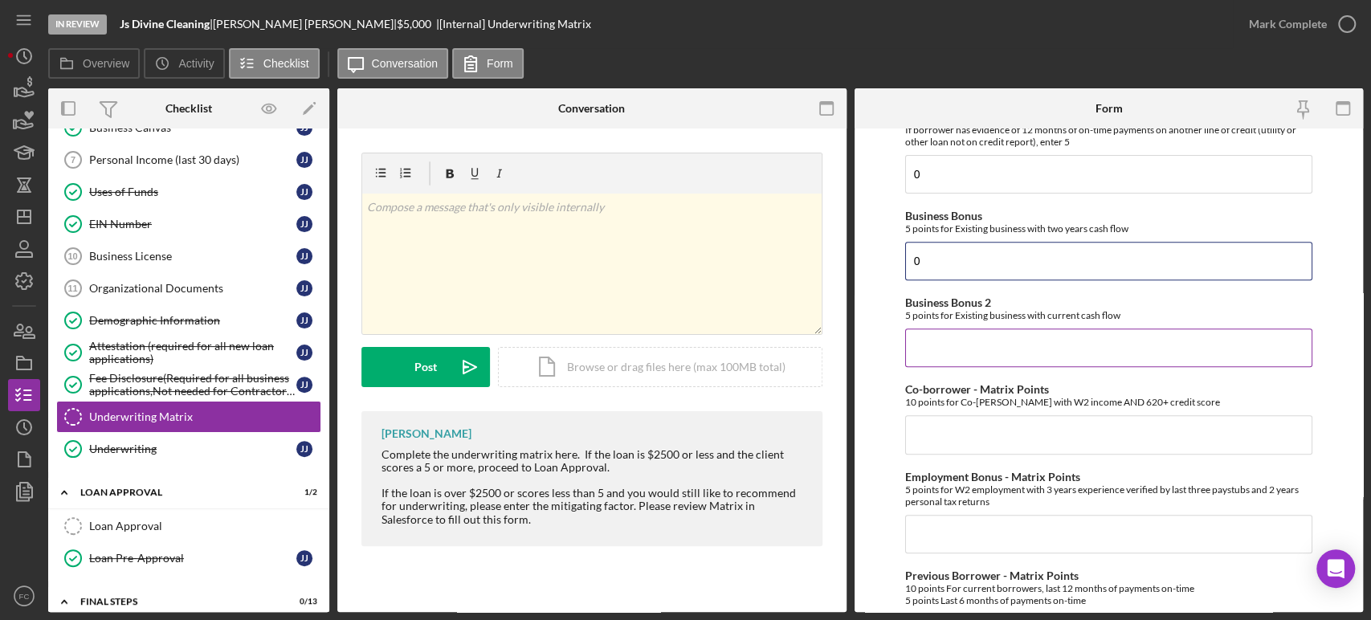
type input "0"
click at [939, 351] on input "Business Bonus 2" at bounding box center [1108, 347] width 407 height 39
type input "0"
click at [939, 450] on input "Co-borrower - Matrix Points" at bounding box center [1108, 434] width 407 height 39
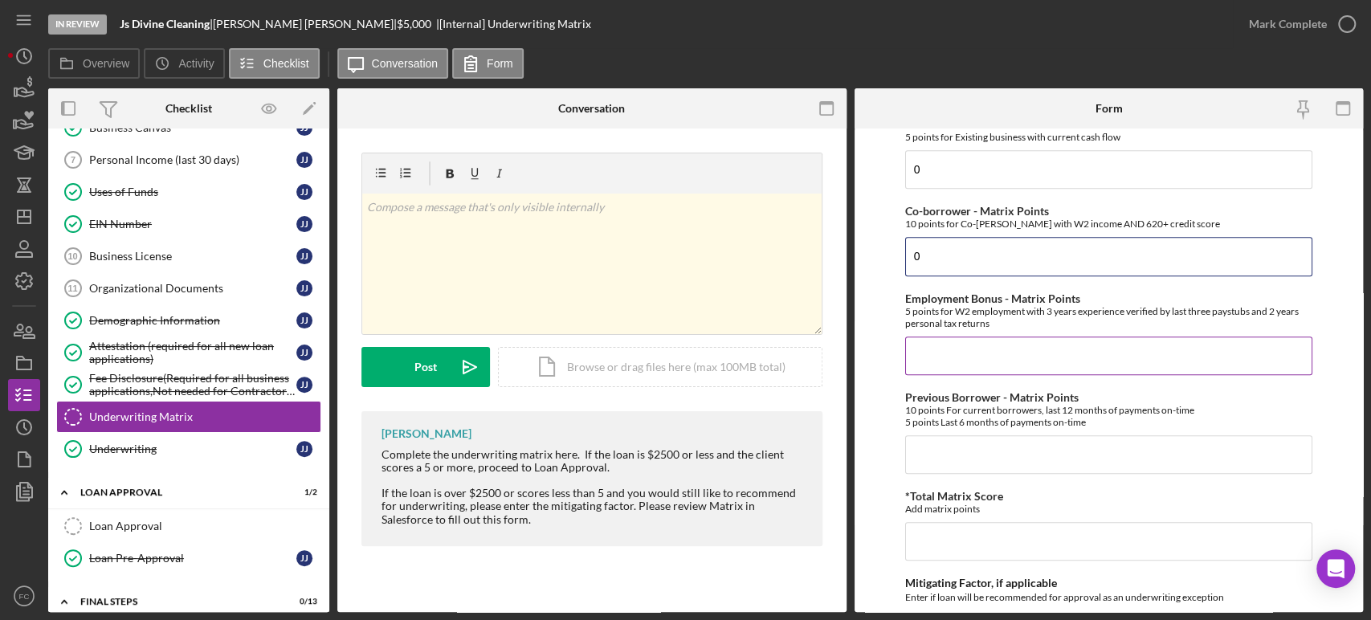
type input "0"
click at [950, 345] on input "Employment Bonus - Matrix Points" at bounding box center [1108, 355] width 407 height 39
type input "0"
click at [943, 461] on input "Previous Borrower - Matrix Points" at bounding box center [1108, 454] width 407 height 39
type input "0"
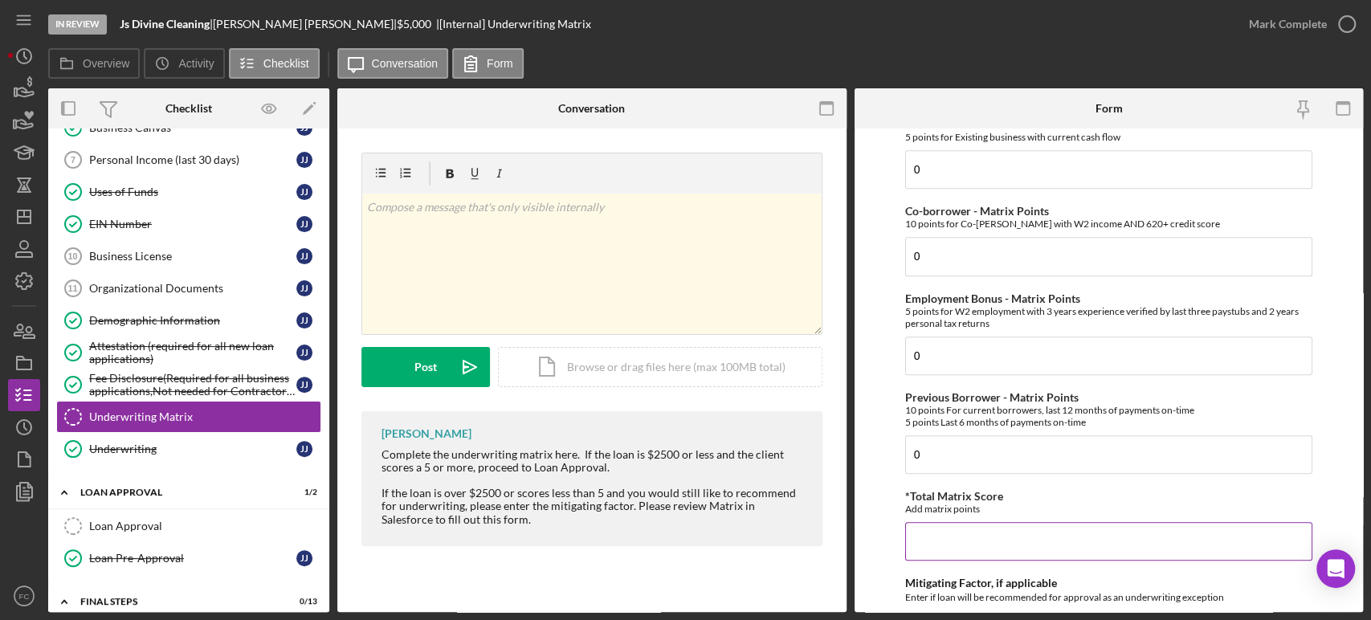
click at [942, 546] on input "*Total Matrix Score" at bounding box center [1108, 541] width 407 height 39
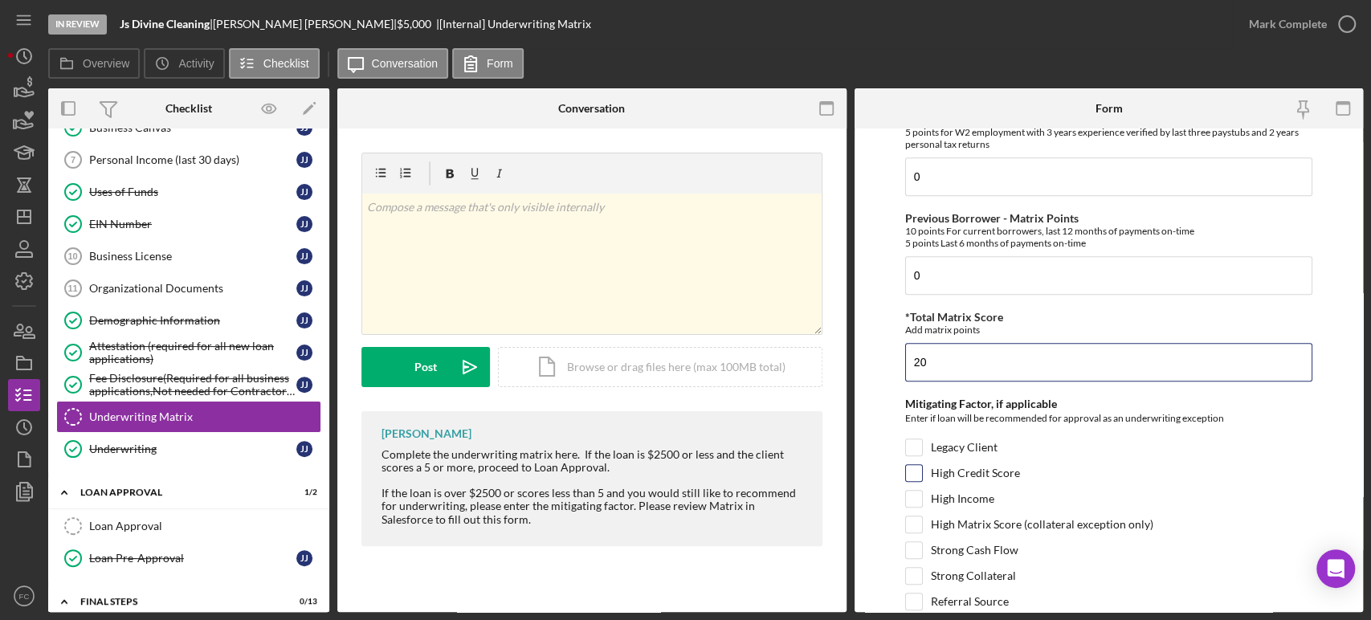
type input "20"
click at [917, 469] on input "High Credit Score" at bounding box center [914, 473] width 16 height 16
checkbox input "true"
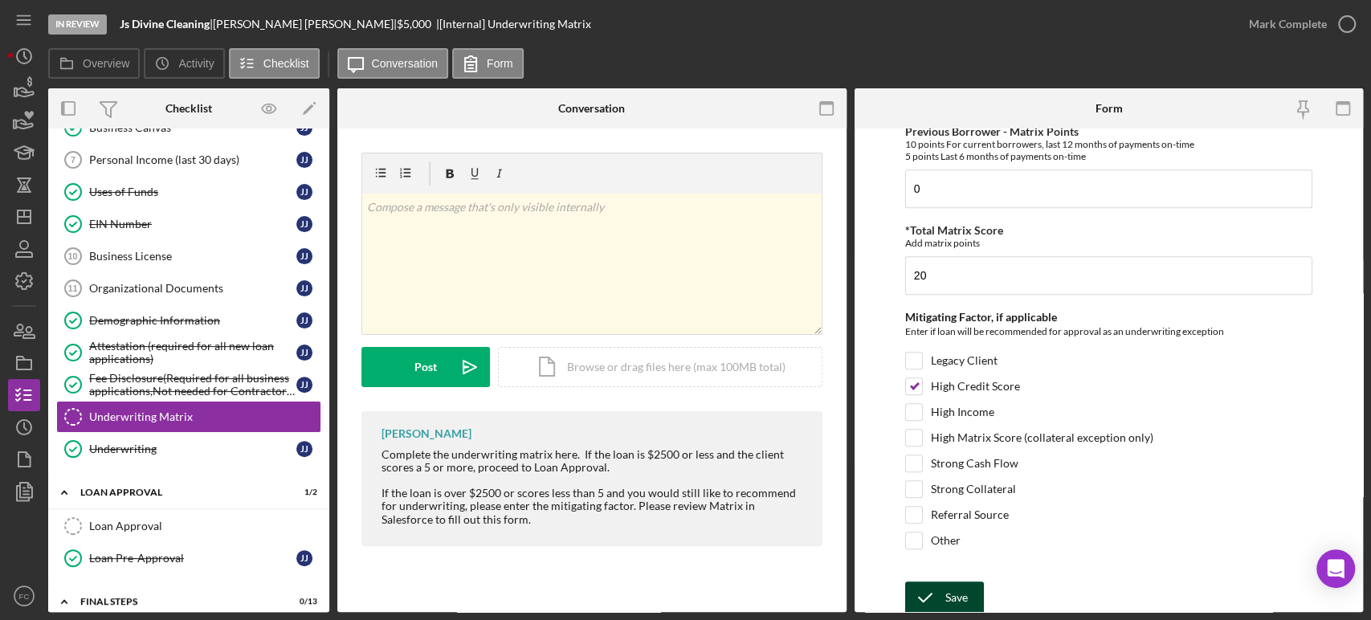
click at [924, 597] on icon "submit" at bounding box center [925, 597] width 40 height 40
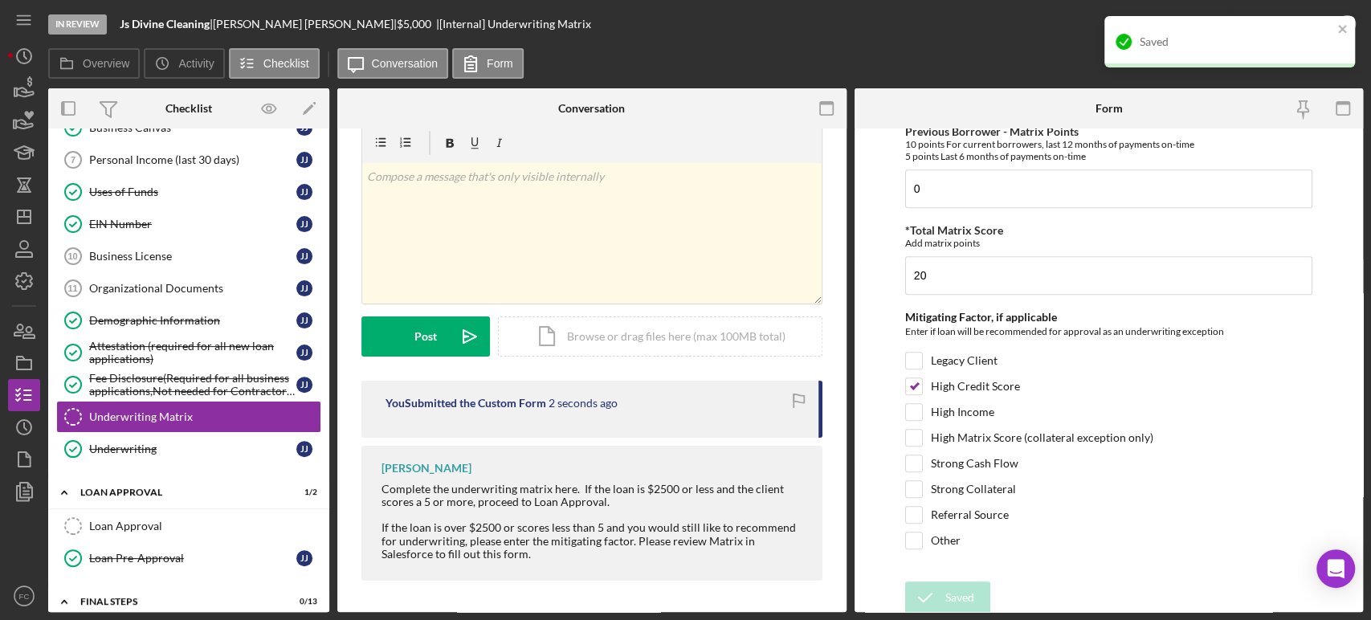
scroll to position [0, 0]
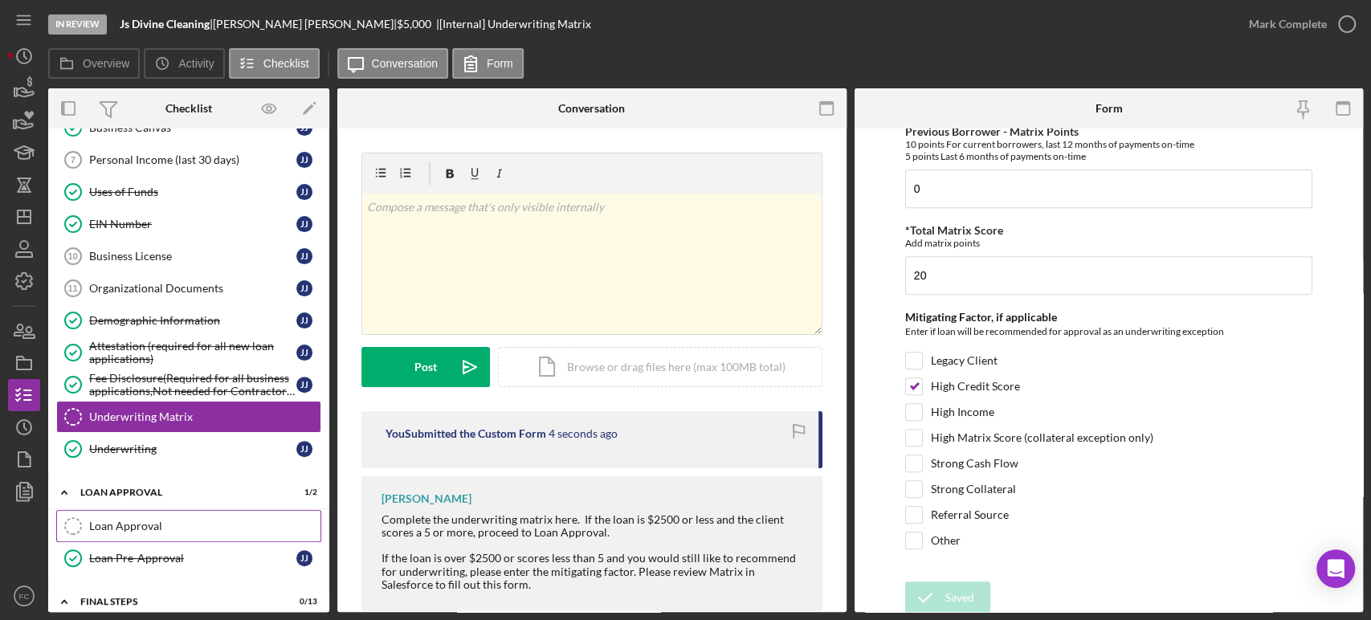
click at [149, 520] on div "Loan Approval" at bounding box center [204, 526] width 231 height 13
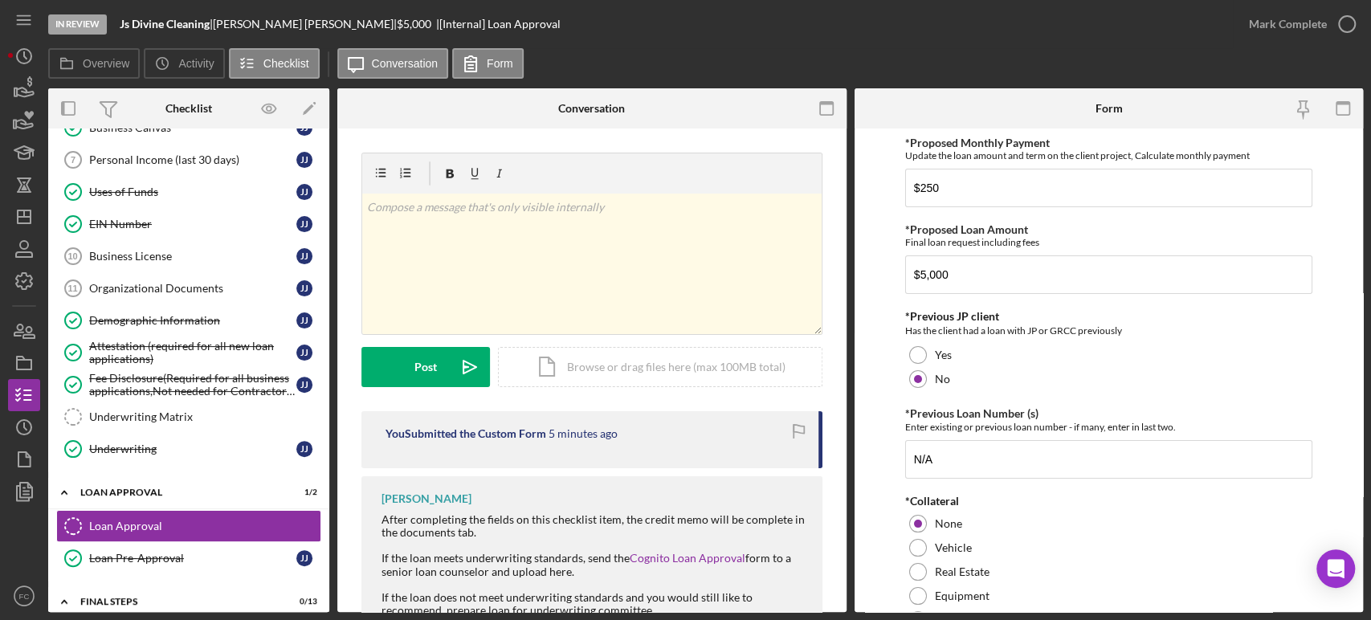
scroll to position [122, 0]
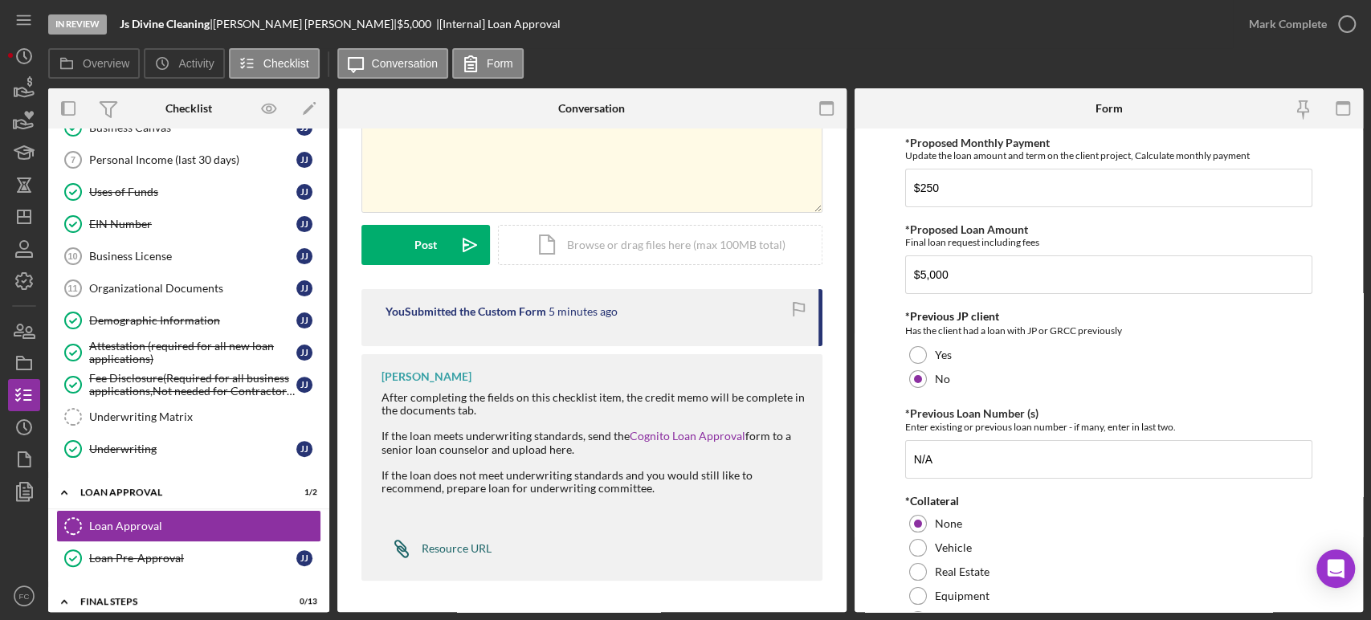
click at [443, 548] on div "Resource URL" at bounding box center [457, 548] width 70 height 13
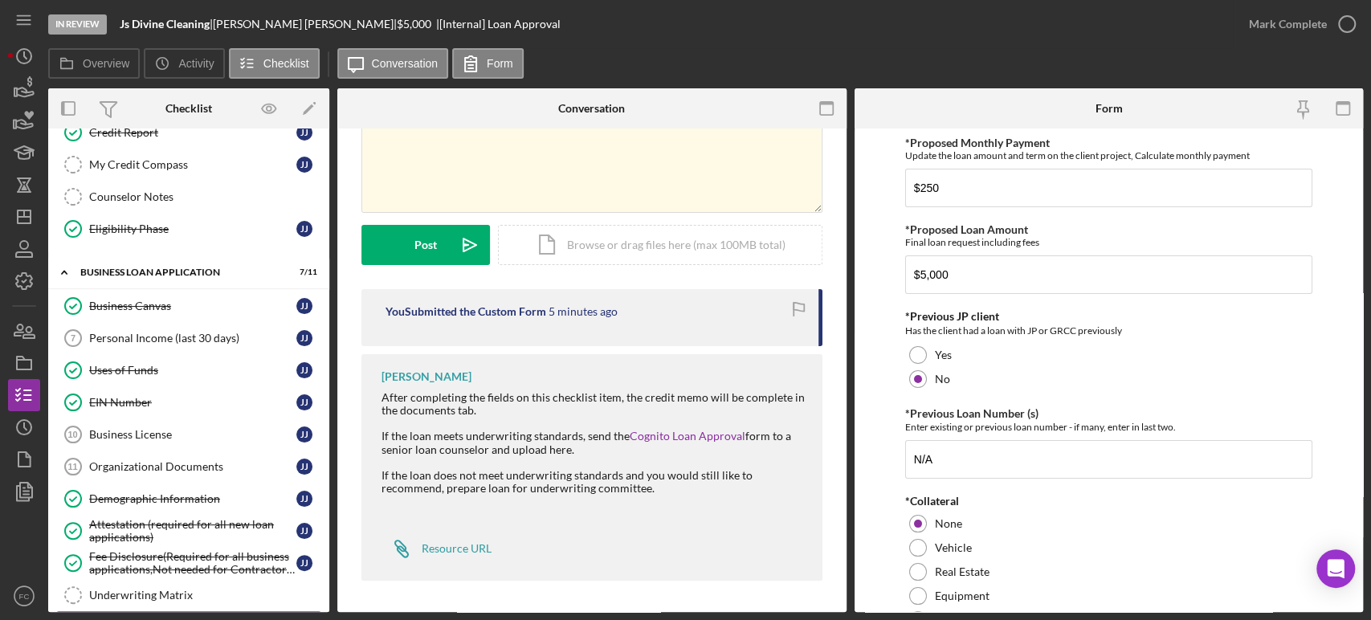
scroll to position [0, 0]
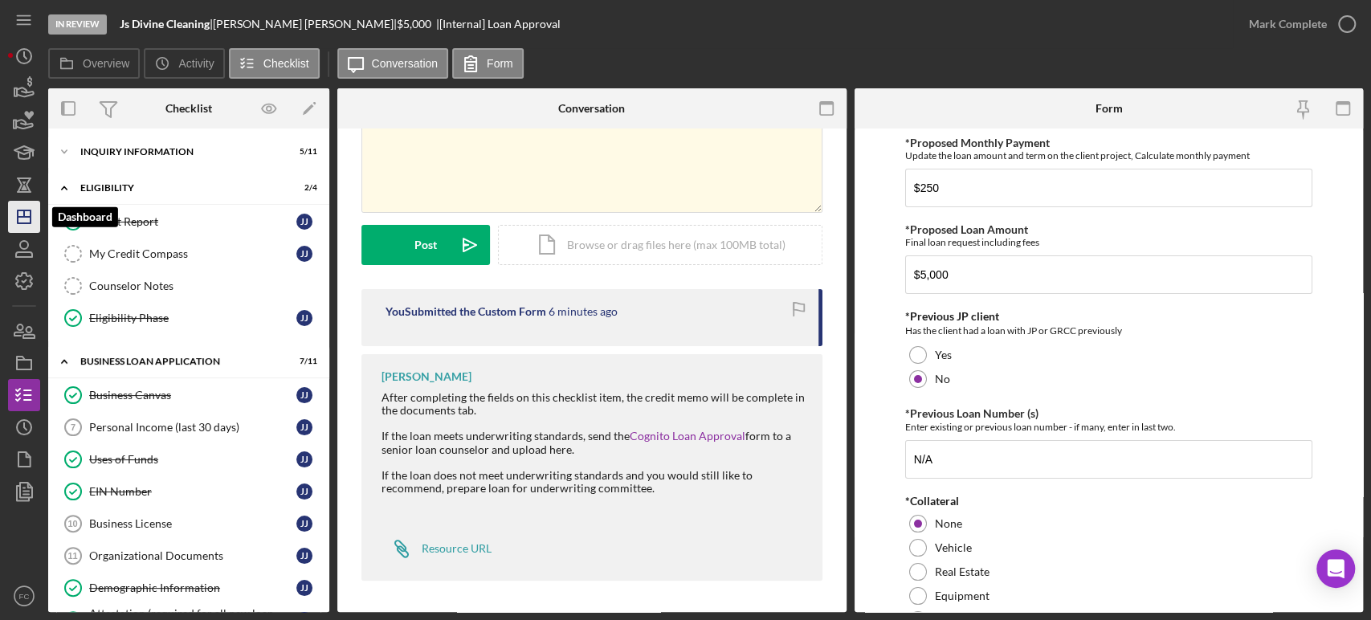
click at [30, 217] on line "button" at bounding box center [24, 217] width 13 height 0
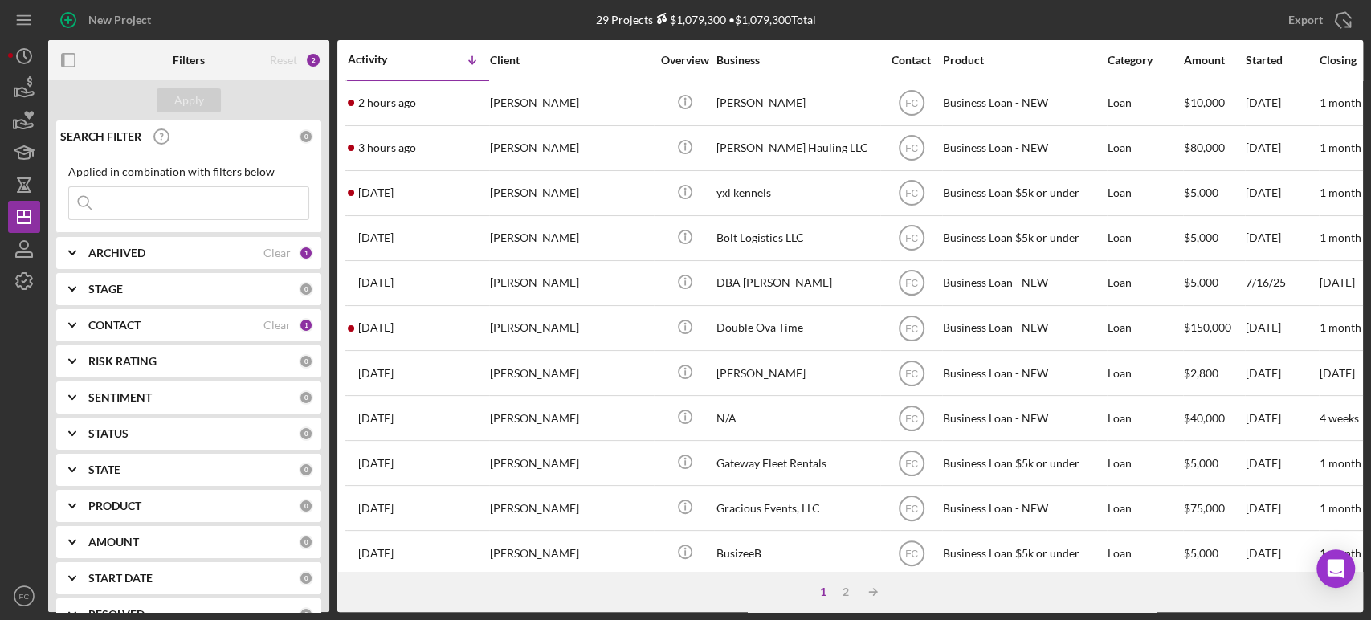
click at [109, 260] on div "ARCHIVED Clear 1" at bounding box center [200, 253] width 225 height 32
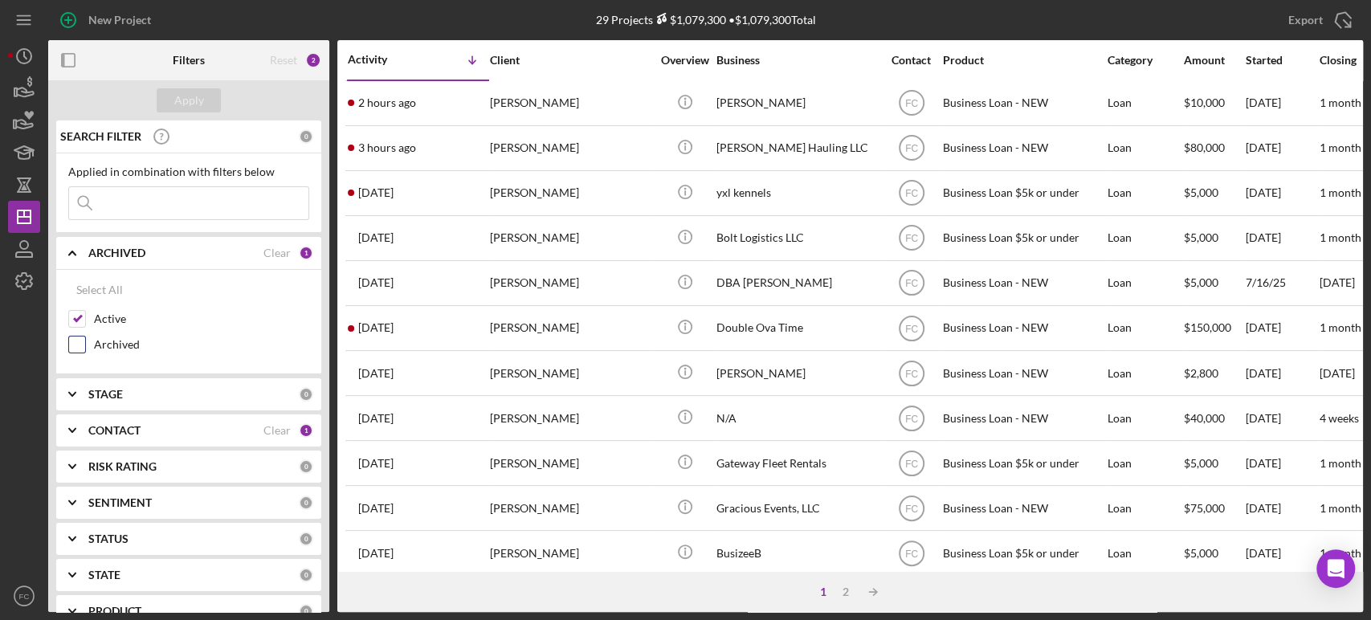
click at [78, 345] on input "Archived" at bounding box center [77, 344] width 16 height 16
checkbox input "true"
drag, startPoint x: 126, startPoint y: 150, endPoint x: 90, endPoint y: 203, distance: 64.1
click at [90, 203] on icon at bounding box center [85, 203] width 32 height 32
click at [107, 202] on input at bounding box center [188, 203] width 239 height 32
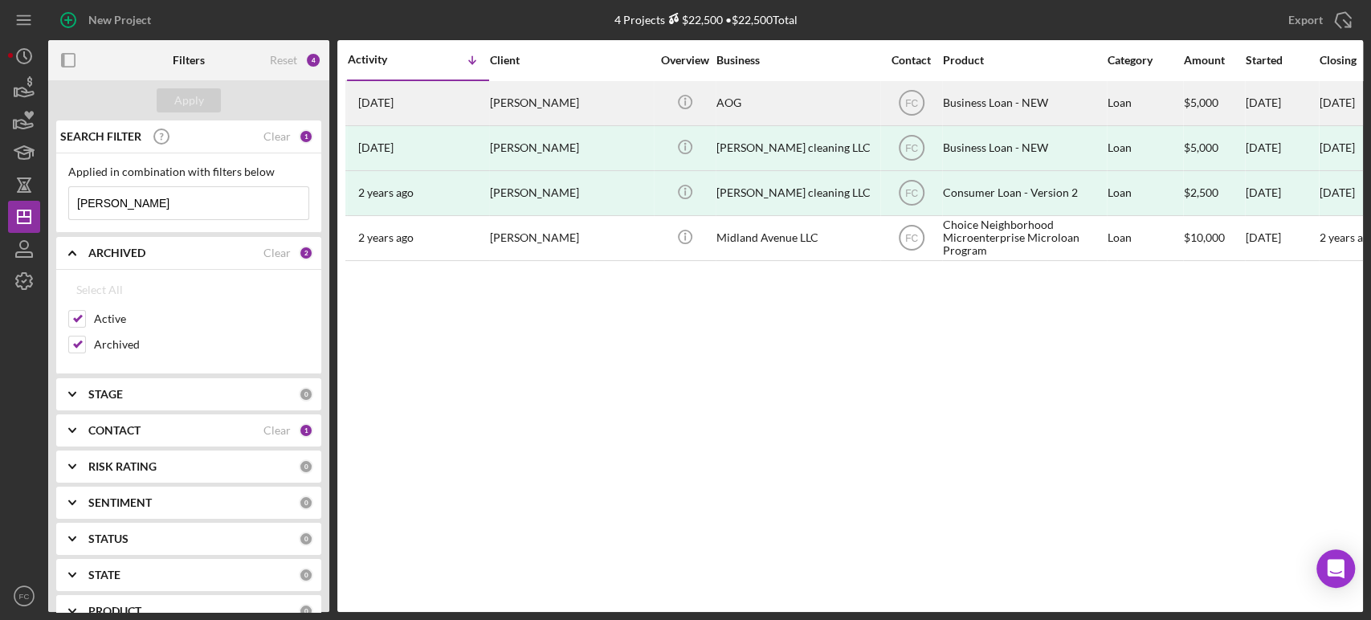
type input "[PERSON_NAME]"
click at [466, 106] on div "[DATE] [PERSON_NAME]" at bounding box center [418, 103] width 141 height 43
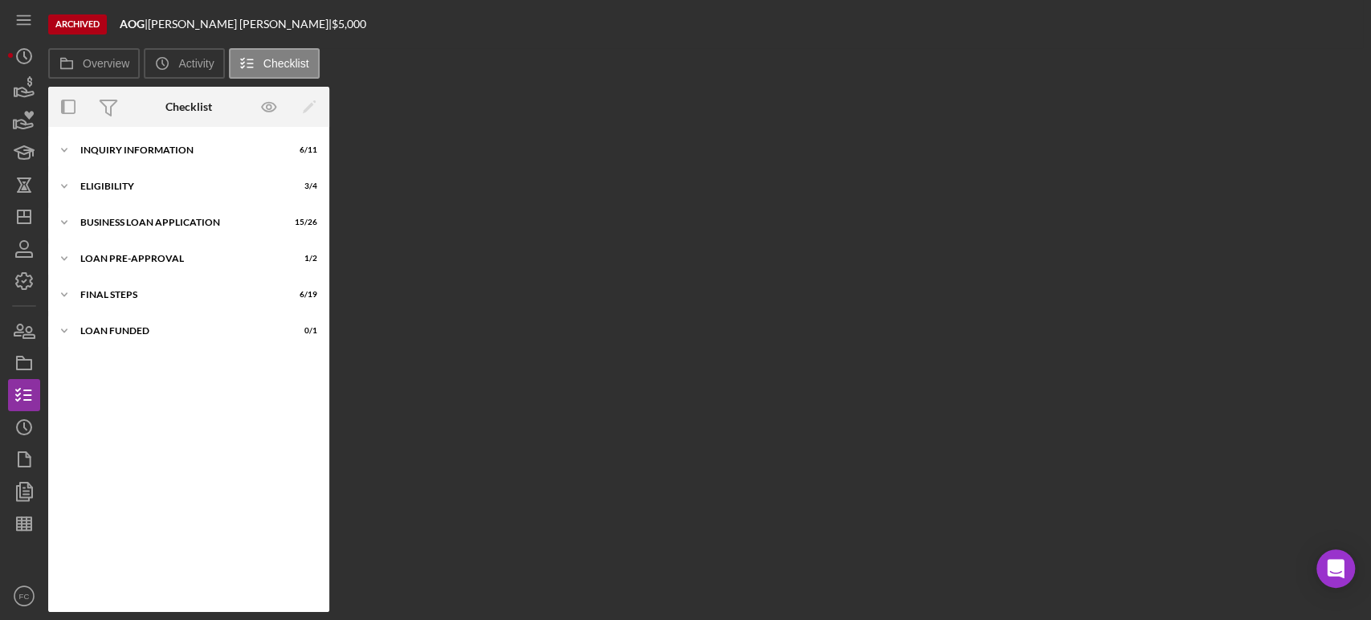
scroll to position [278, 0]
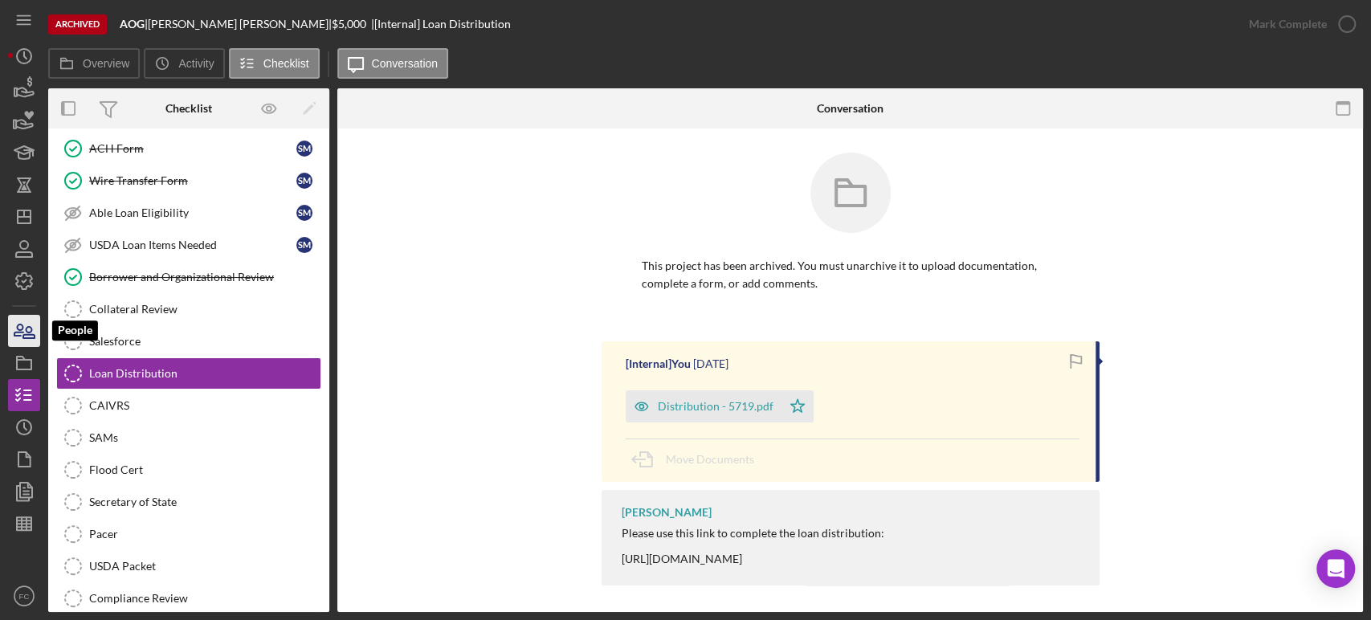
click at [17, 324] on icon "button" at bounding box center [24, 331] width 40 height 40
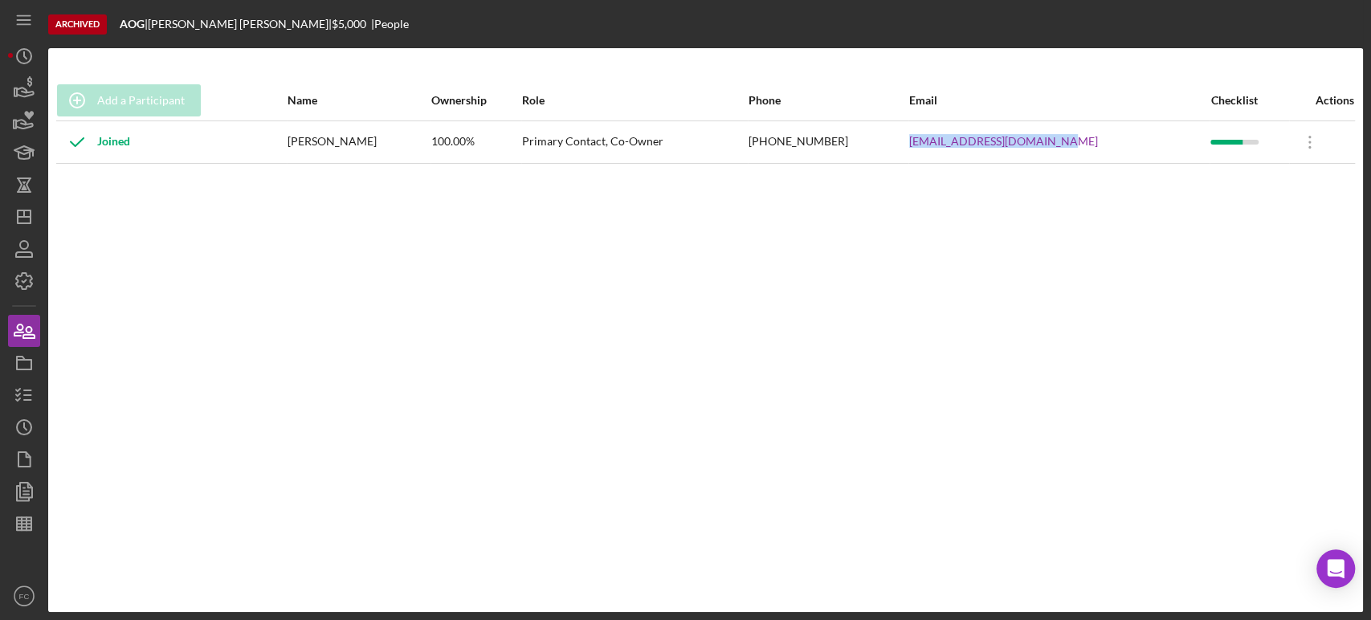
drag, startPoint x: 916, startPoint y: 149, endPoint x: 1095, endPoint y: 159, distance: 178.6
click at [1095, 159] on tr "Joined [PERSON_NAME] 100.00% Primary Contact, Co-Owner [PHONE_NUMBER] [EMAIL_AD…" at bounding box center [705, 141] width 1299 height 43
copy tr "[EMAIL_ADDRESS][DOMAIN_NAME]"
click at [18, 210] on polygon "button" at bounding box center [24, 216] width 13 height 13
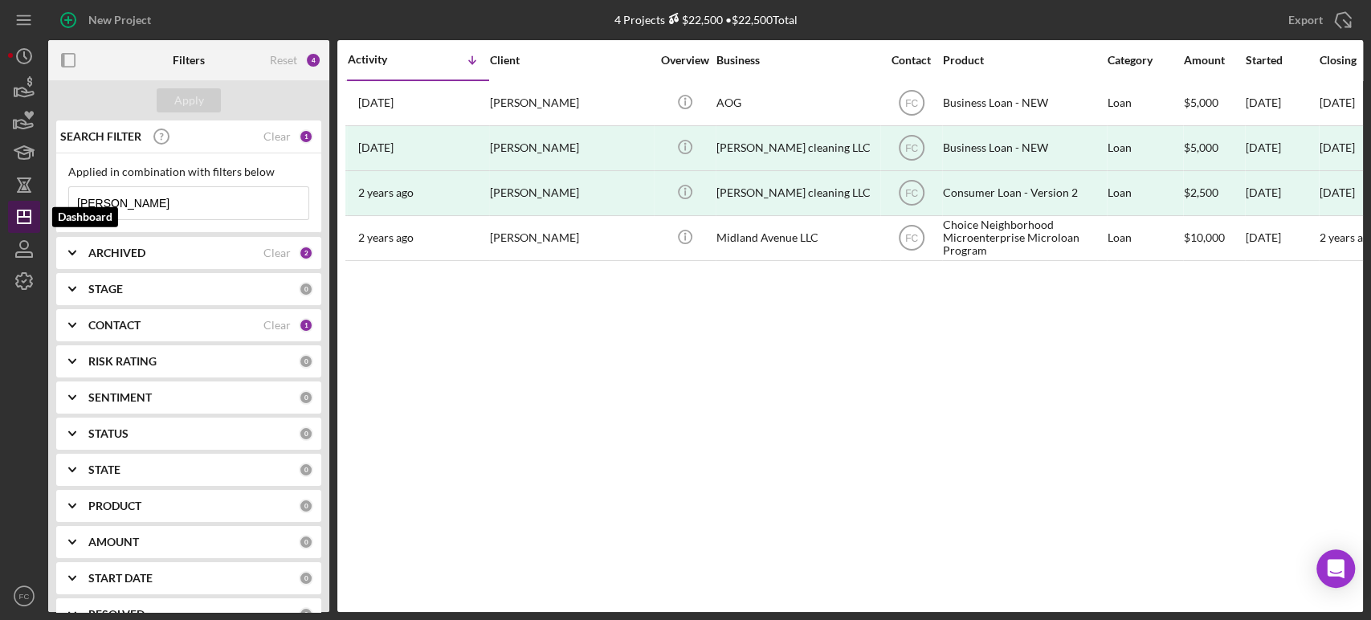
click at [28, 223] on polygon "button" at bounding box center [24, 216] width 13 height 13
click at [24, 217] on line "button" at bounding box center [24, 213] width 0 height 6
click at [137, 427] on div "STATUS" at bounding box center [193, 433] width 210 height 13
click at [133, 418] on div "STATUS 0" at bounding box center [200, 434] width 225 height 32
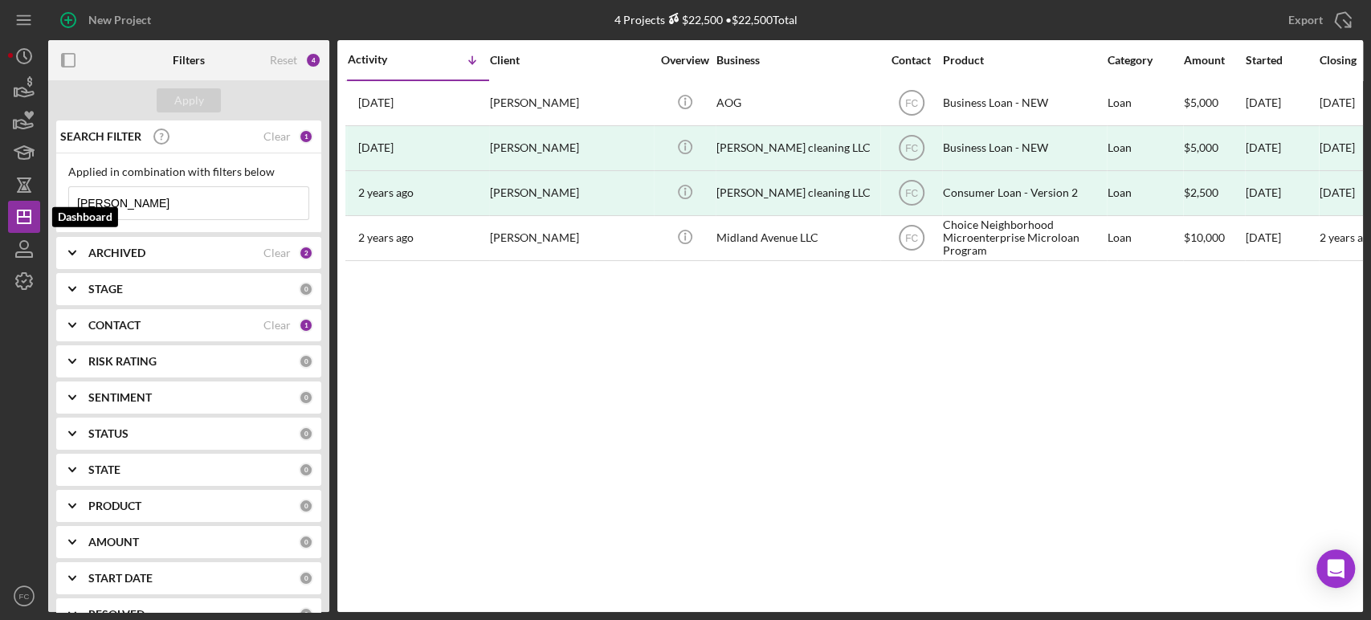
click at [133, 418] on div "STATUS 0" at bounding box center [200, 434] width 225 height 32
click at [158, 418] on div "STATUS 0" at bounding box center [200, 434] width 225 height 32
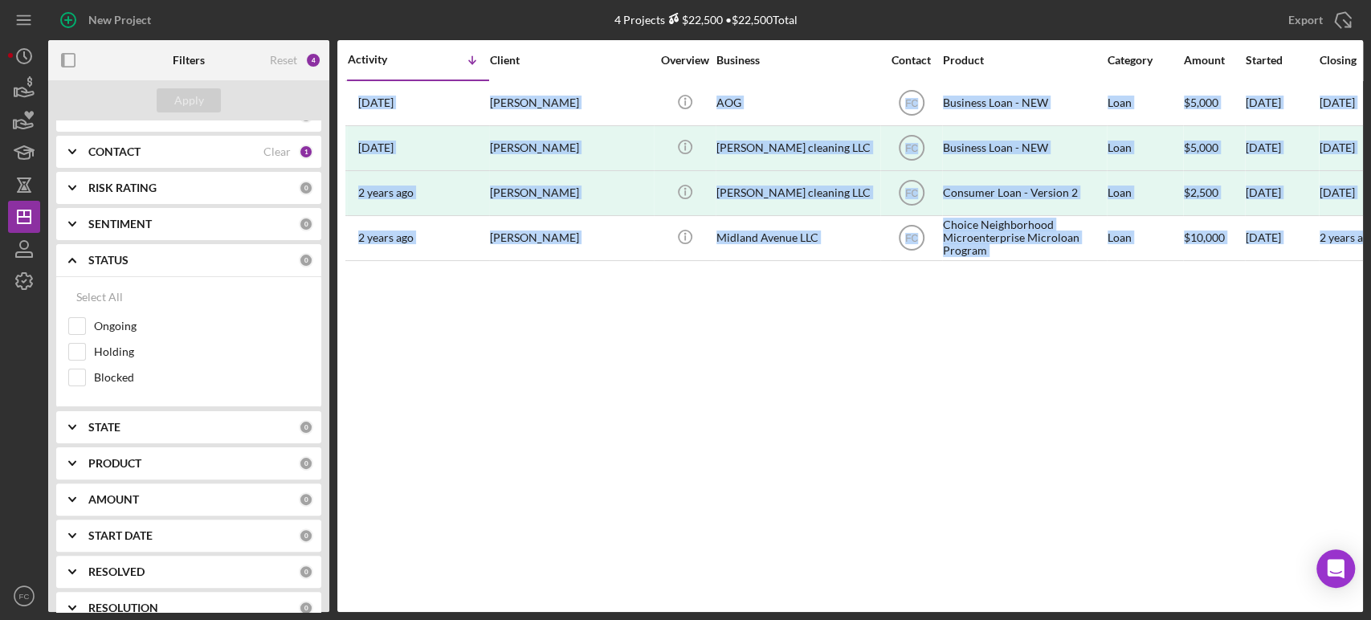
click at [158, 244] on div "STATUS 0" at bounding box center [200, 260] width 225 height 32
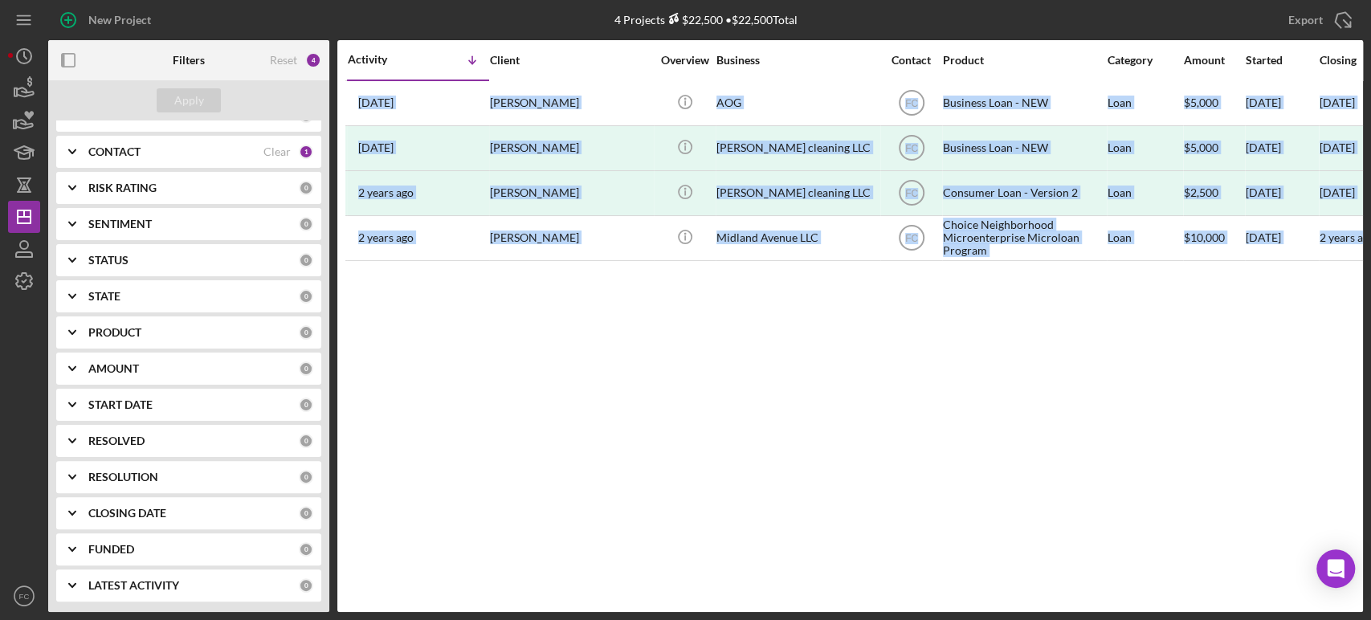
click at [741, 410] on div "Activity Icon/Table Sort Arrow Client Overview Business Contact Product Categor…" at bounding box center [849, 326] width 1025 height 572
click at [29, 210] on polygon "button" at bounding box center [24, 216] width 13 height 13
click at [729, 434] on div "Activity Icon/Table Sort Arrow Client Overview Business Contact Product Categor…" at bounding box center [849, 326] width 1025 height 572
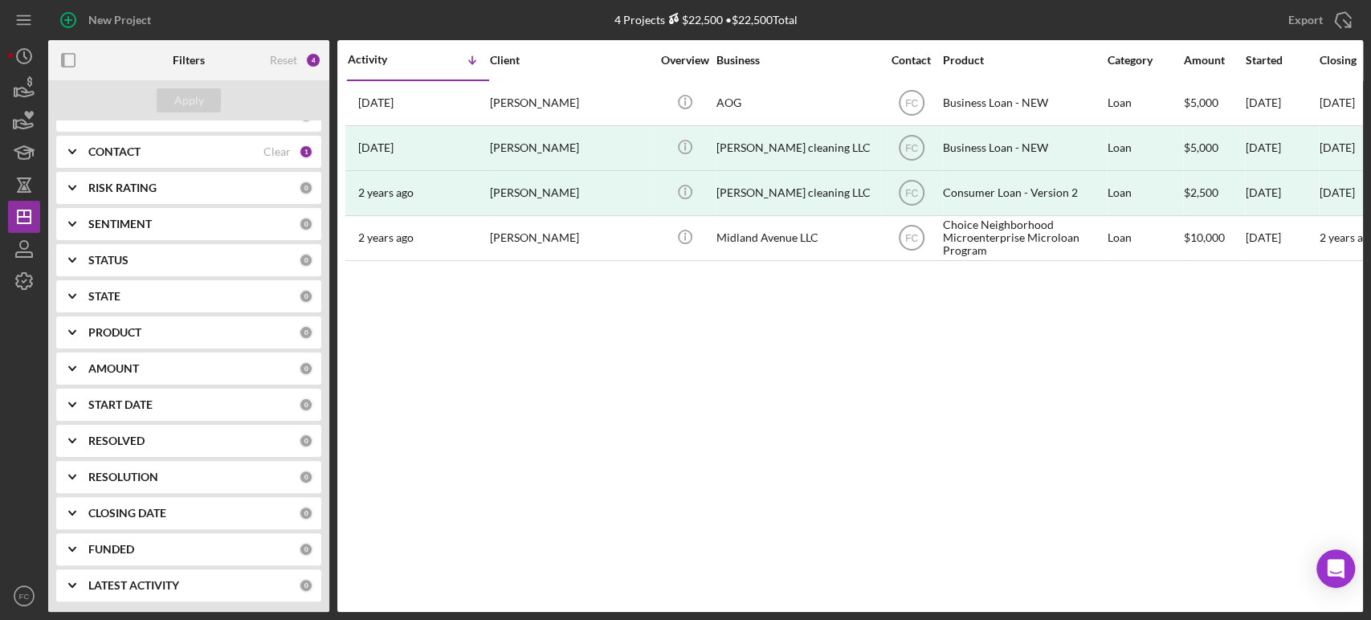
click at [727, 433] on div "Activity Icon/Table Sort Arrow Client Overview Business Contact Product Categor…" at bounding box center [849, 326] width 1025 height 572
click at [72, 148] on icon "Icon/Expander" at bounding box center [72, 152] width 40 height 40
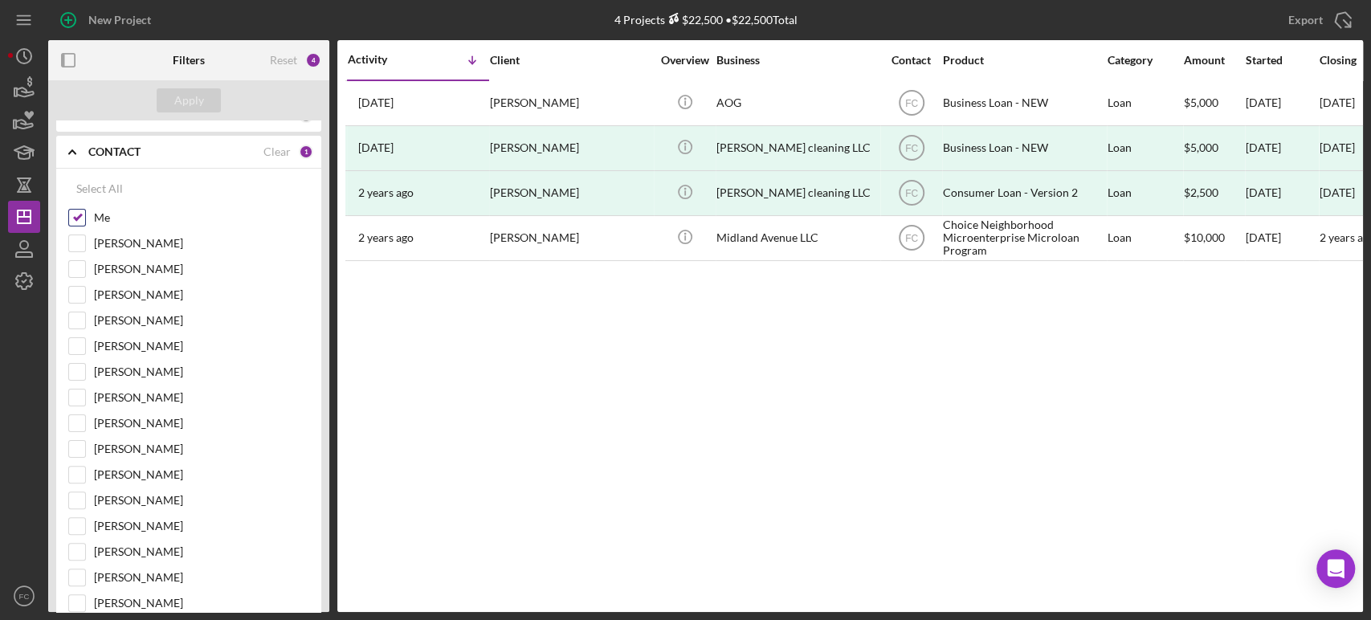
click at [77, 211] on input "Me" at bounding box center [77, 218] width 16 height 16
checkbox input "false"
click at [186, 110] on div "Apply" at bounding box center [189, 100] width 30 height 24
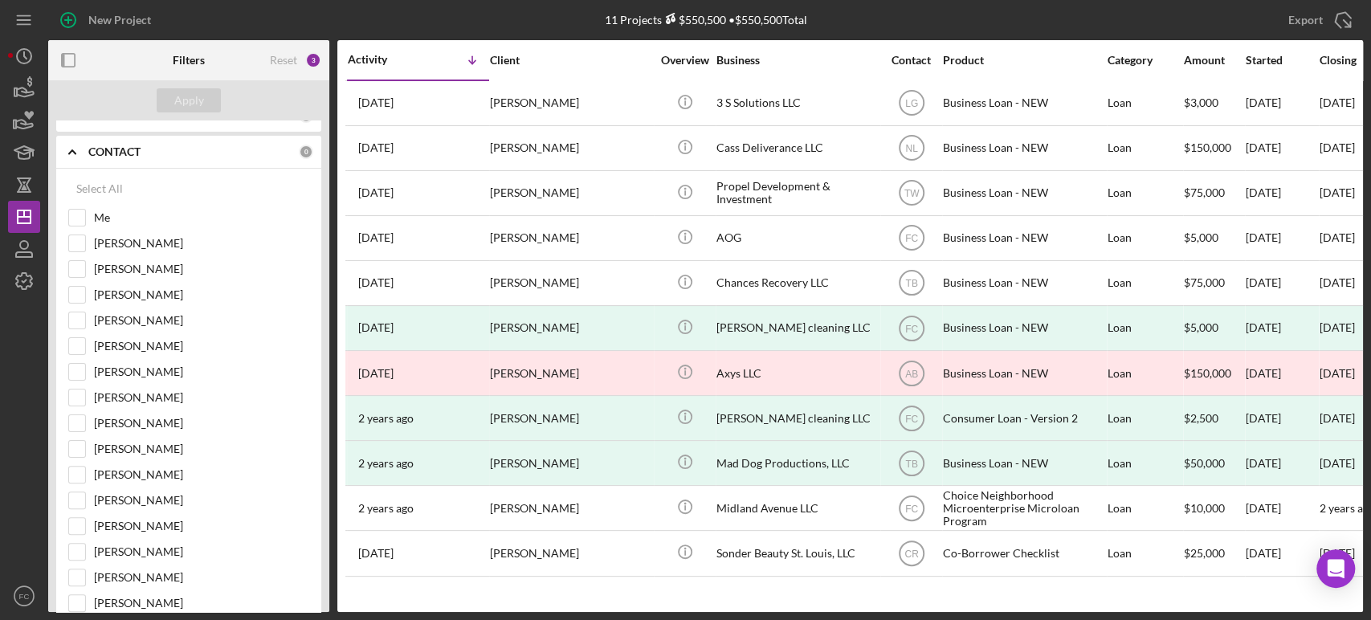
click at [75, 157] on icon "Icon/Expander" at bounding box center [72, 152] width 40 height 40
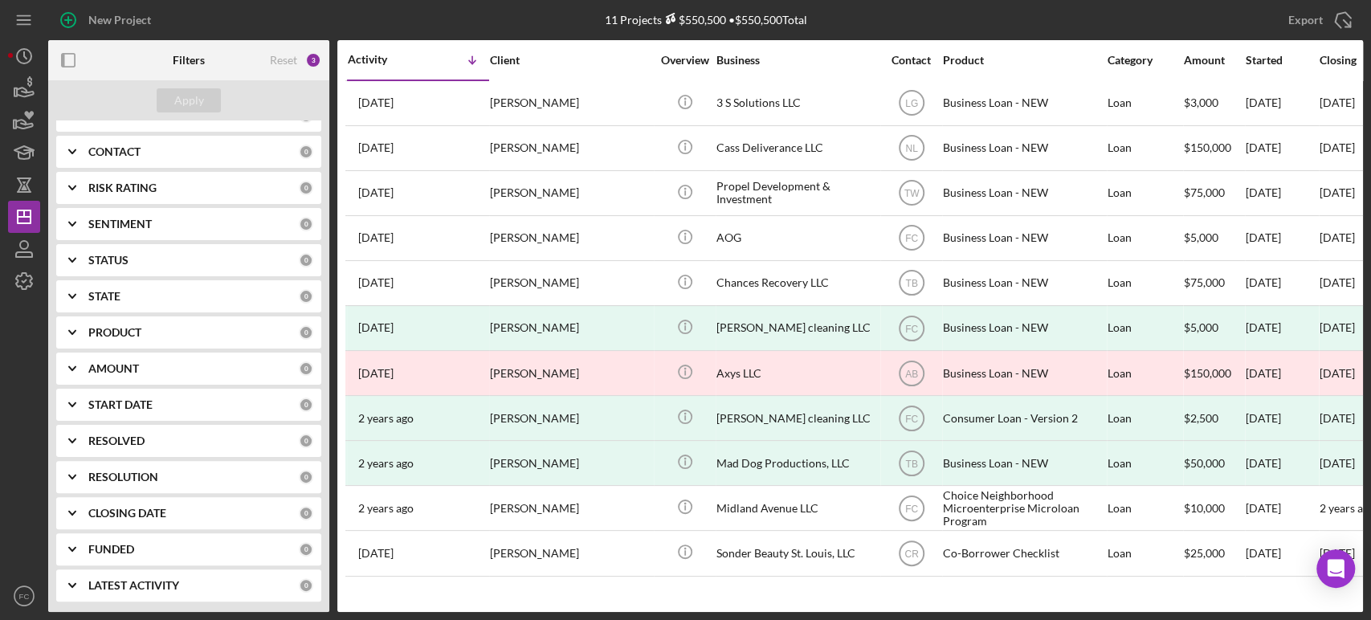
scroll to position [0, 0]
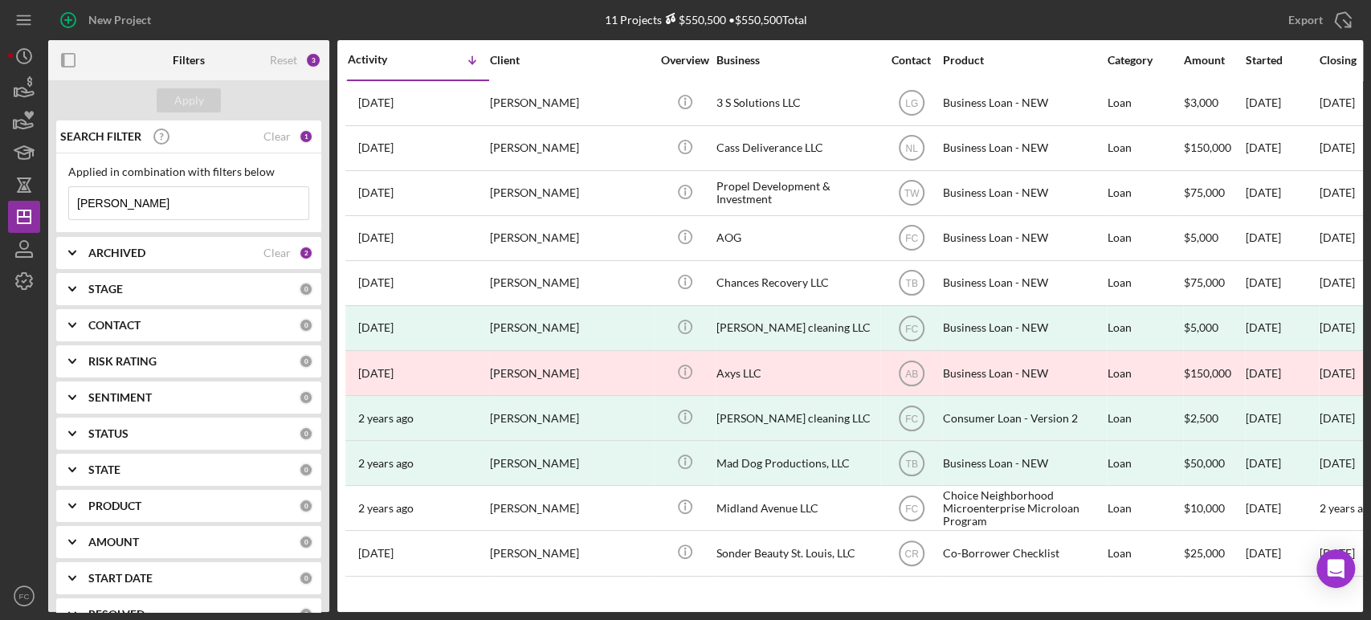
click at [136, 205] on input "[PERSON_NAME]" at bounding box center [188, 203] width 239 height 32
type input "s"
click at [200, 100] on div "Apply" at bounding box center [189, 100] width 30 height 24
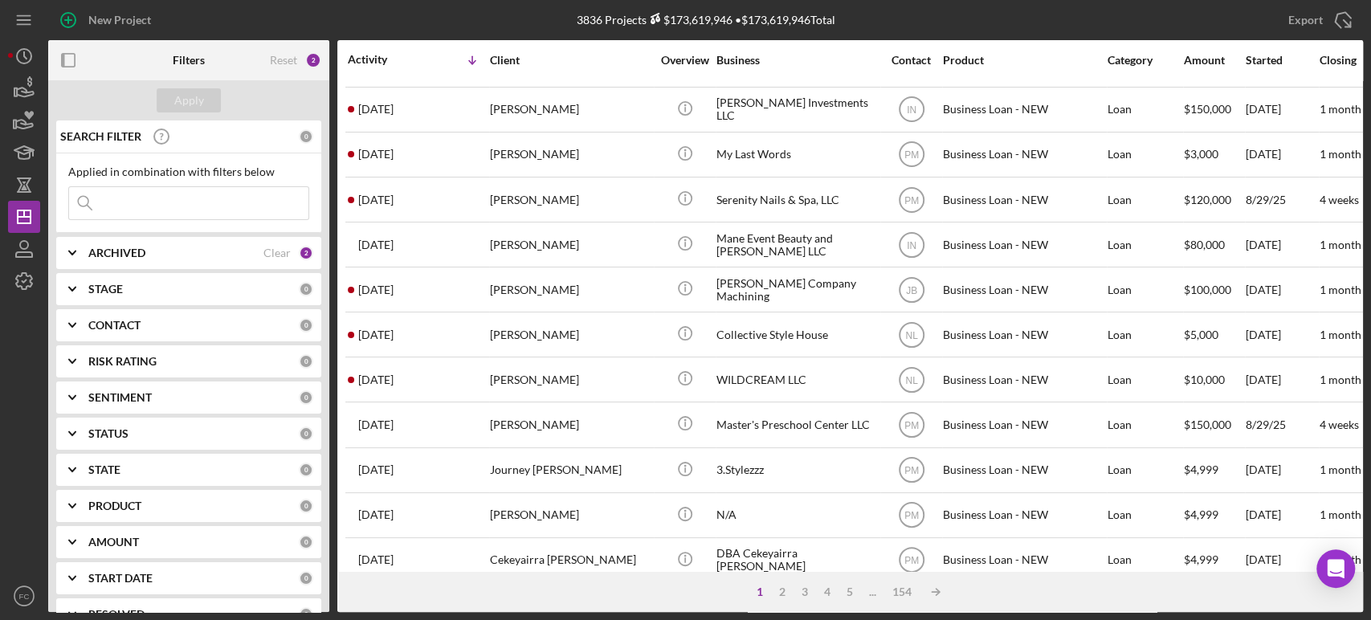
scroll to position [646, 0]
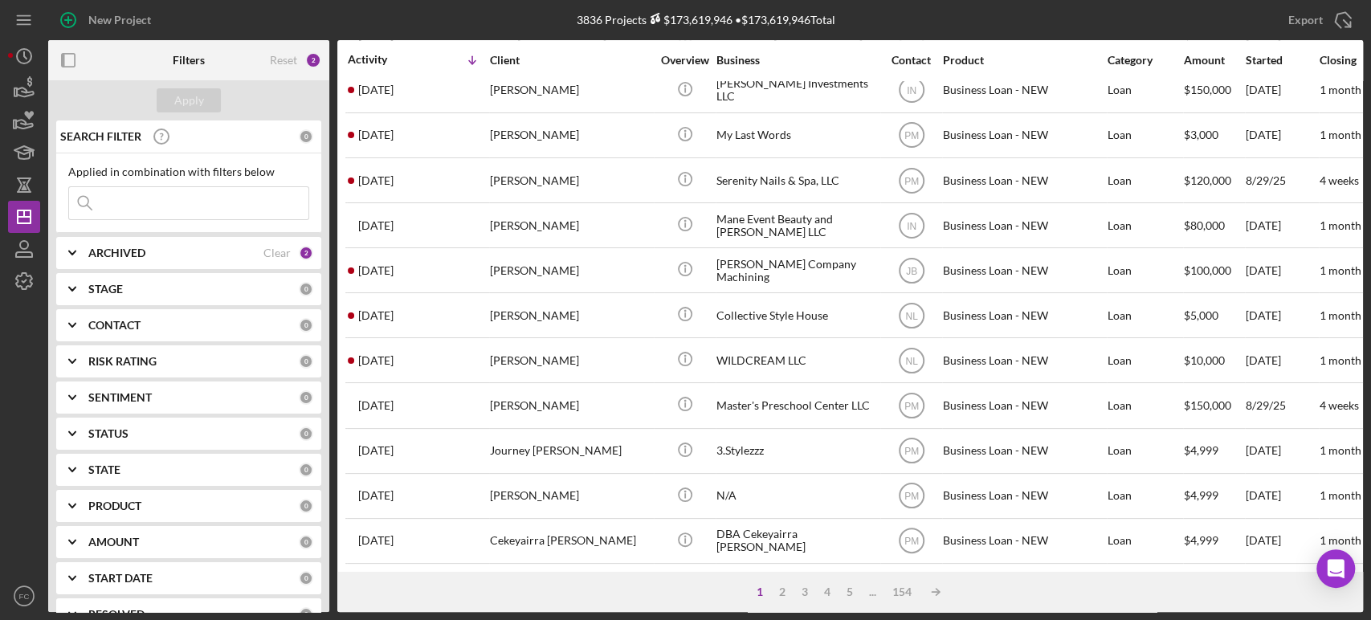
click at [116, 249] on b "ARCHIVED" at bounding box center [116, 253] width 57 height 13
click at [82, 340] on input "Archived" at bounding box center [77, 344] width 16 height 16
checkbox input "false"
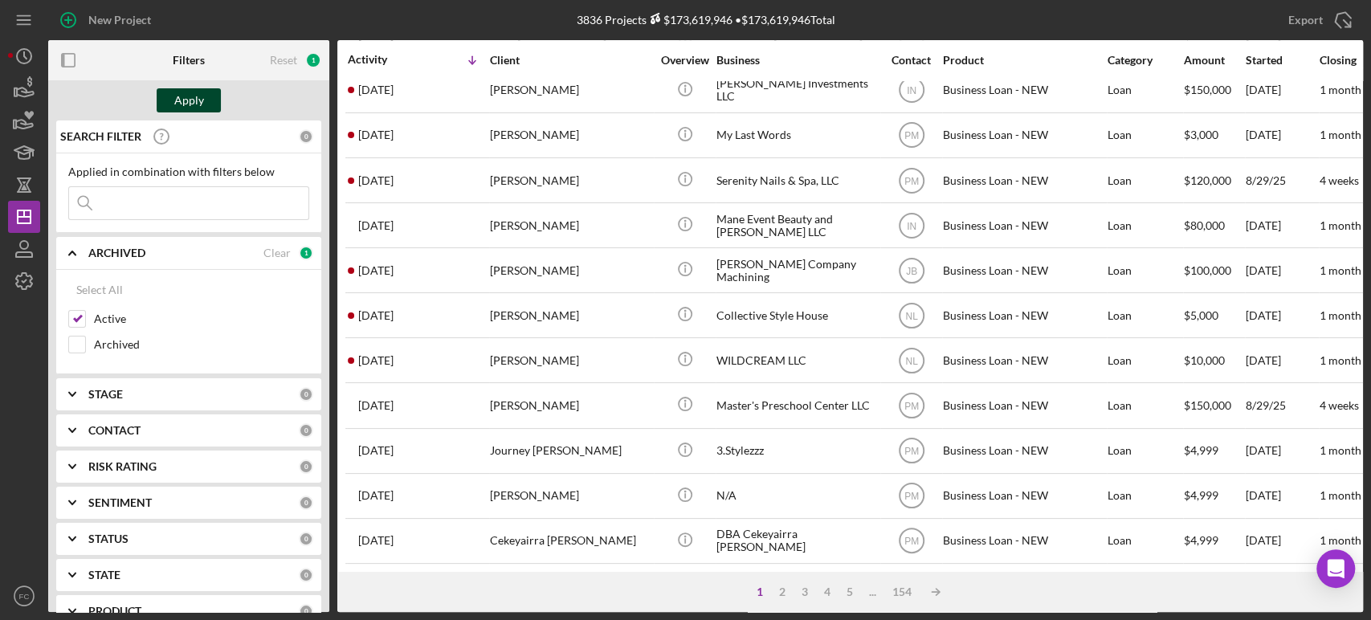
click at [175, 94] on div "Apply" at bounding box center [189, 100] width 30 height 24
click at [116, 396] on b "STAGE" at bounding box center [105, 394] width 35 height 13
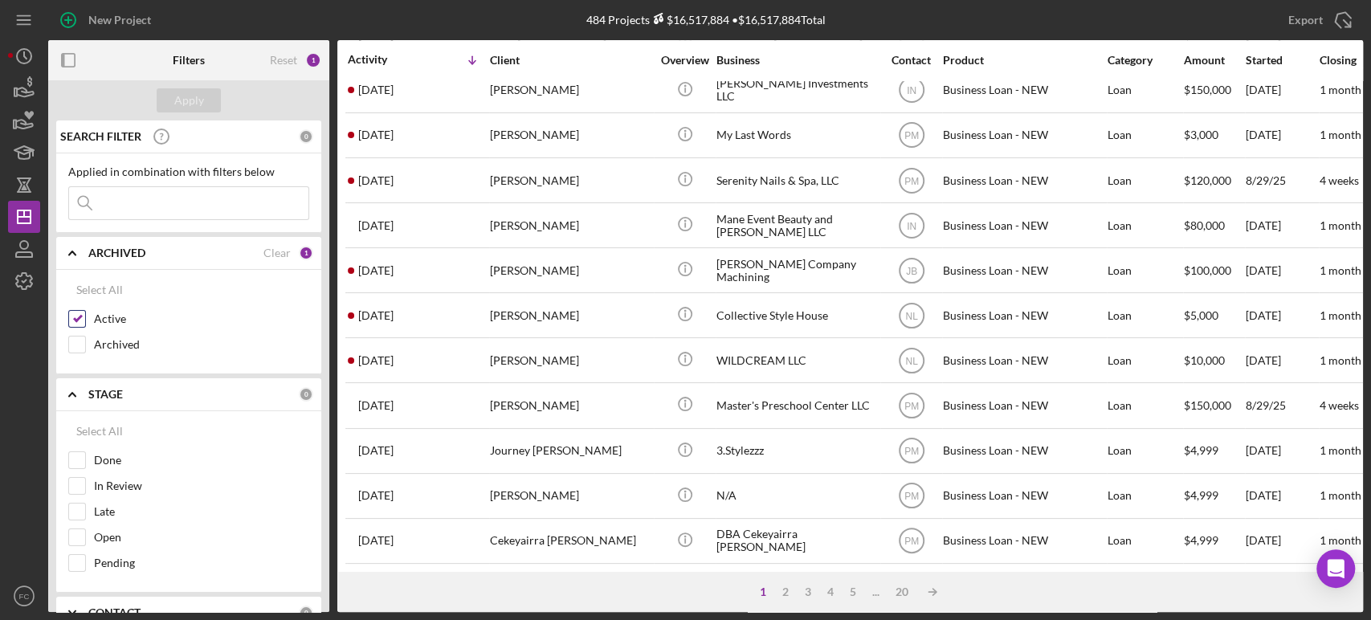
click at [215, 326] on label "Active" at bounding box center [201, 319] width 215 height 16
click at [85, 326] on input "Active" at bounding box center [77, 319] width 16 height 16
checkbox input "false"
click at [183, 101] on div "Apply" at bounding box center [189, 100] width 30 height 24
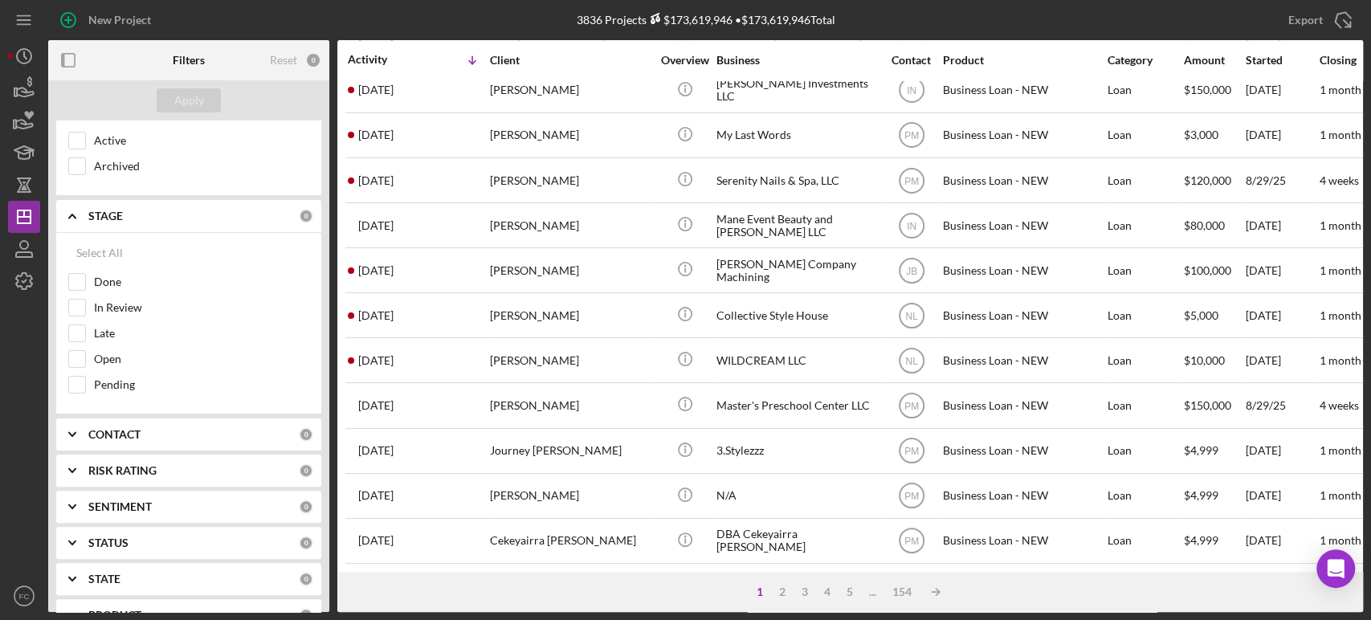
click at [124, 434] on b "CONTACT" at bounding box center [114, 434] width 52 height 13
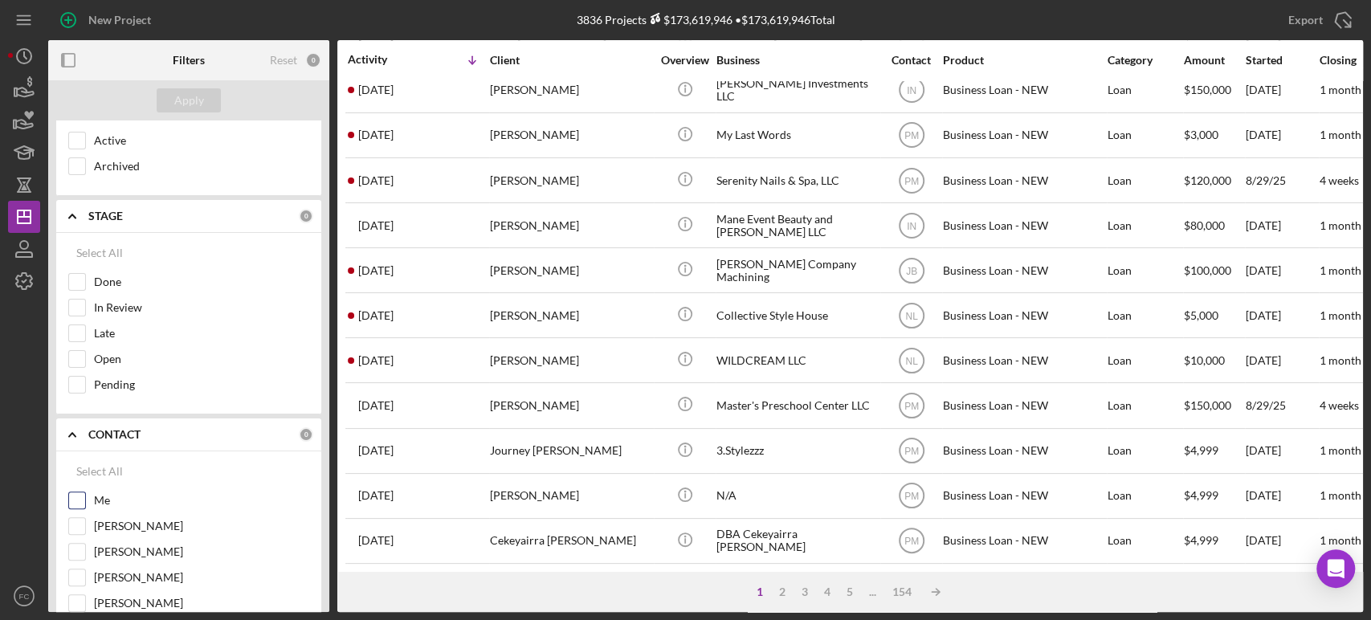
click at [74, 498] on input "Me" at bounding box center [77, 500] width 16 height 16
checkbox input "true"
click at [175, 109] on div "Apply" at bounding box center [189, 100] width 30 height 24
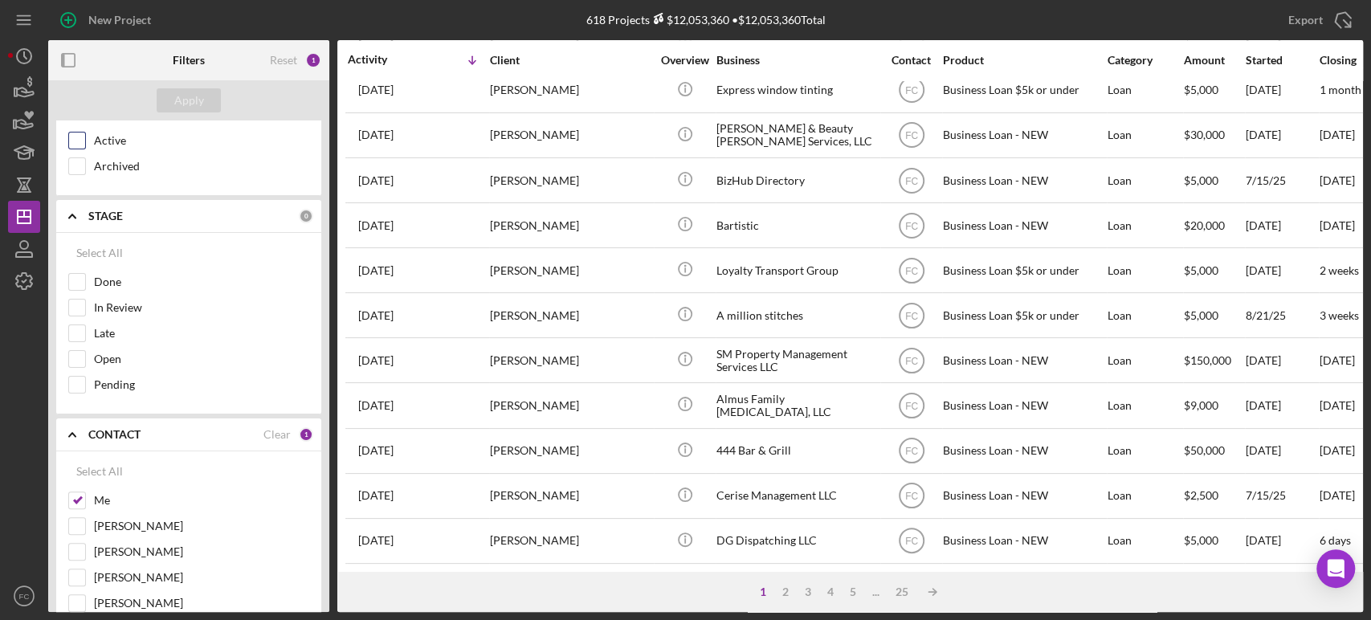
click at [68, 132] on div "Active" at bounding box center [188, 145] width 241 height 26
click at [78, 133] on input "Active" at bounding box center [77, 141] width 16 height 16
checkbox input "true"
click at [167, 102] on button "Apply" at bounding box center [189, 100] width 64 height 24
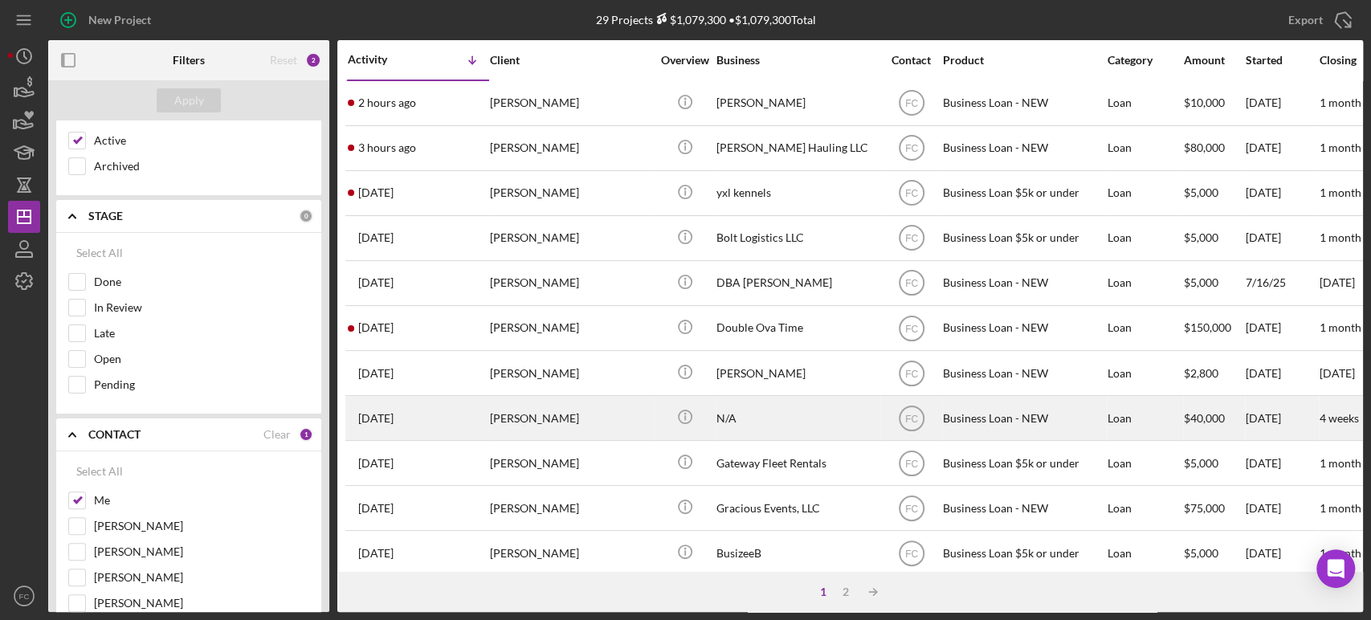
scroll to position [267, 0]
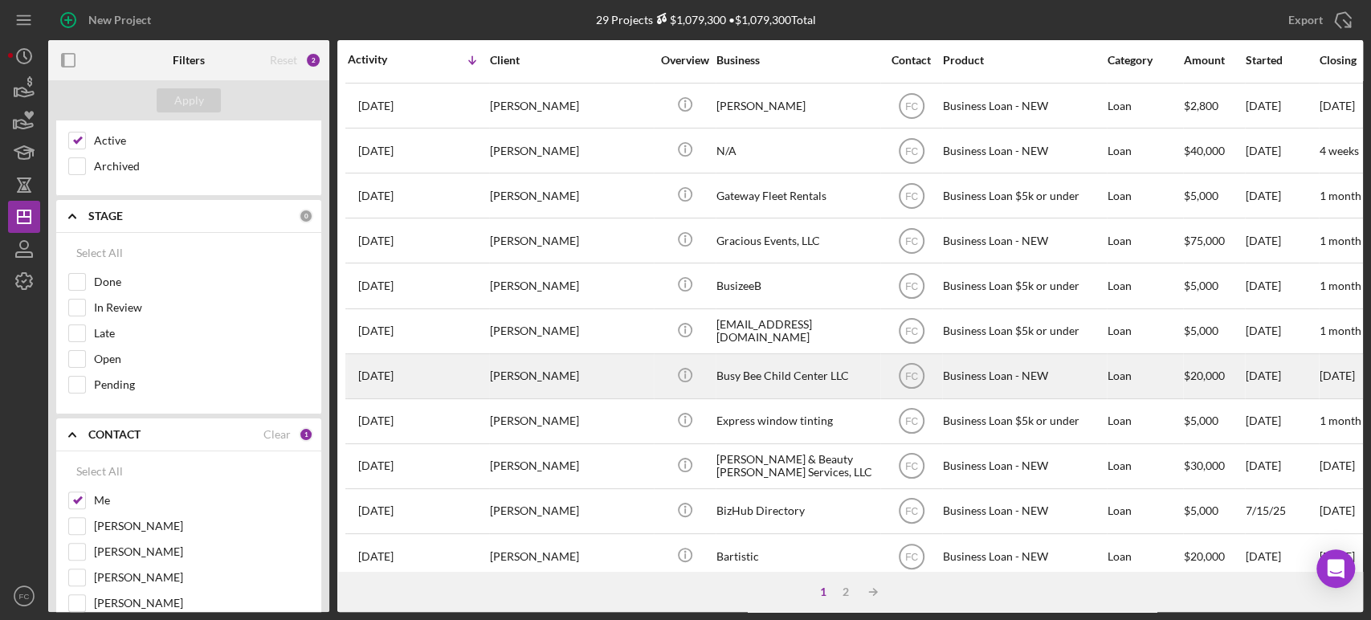
click at [462, 373] on div "[DATE] [PERSON_NAME]" at bounding box center [418, 376] width 141 height 43
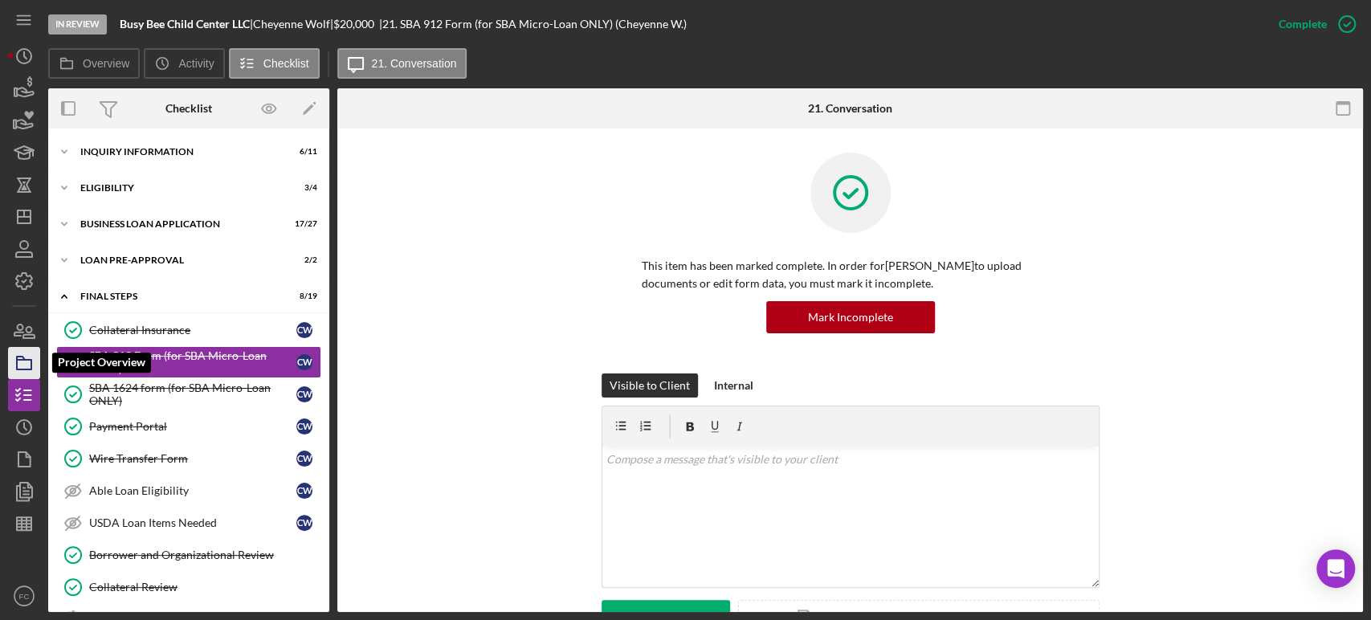
click at [33, 359] on icon "button" at bounding box center [24, 363] width 40 height 40
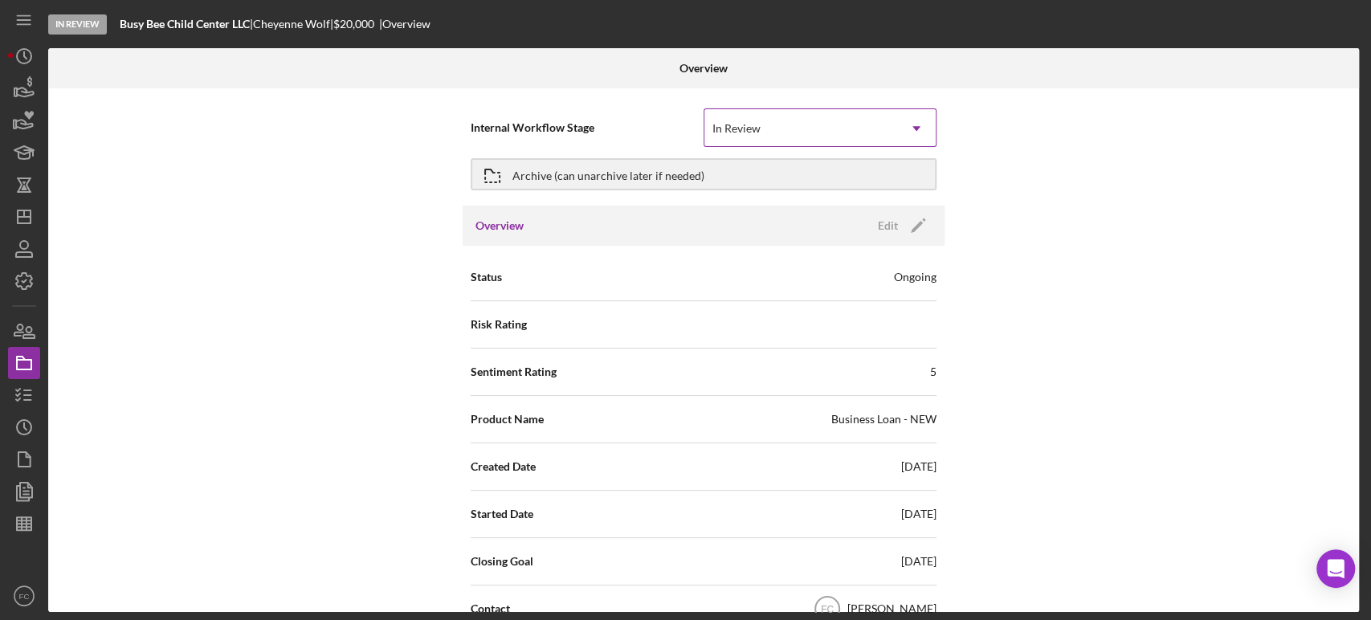
click at [737, 125] on div "In Review" at bounding box center [736, 128] width 48 height 13
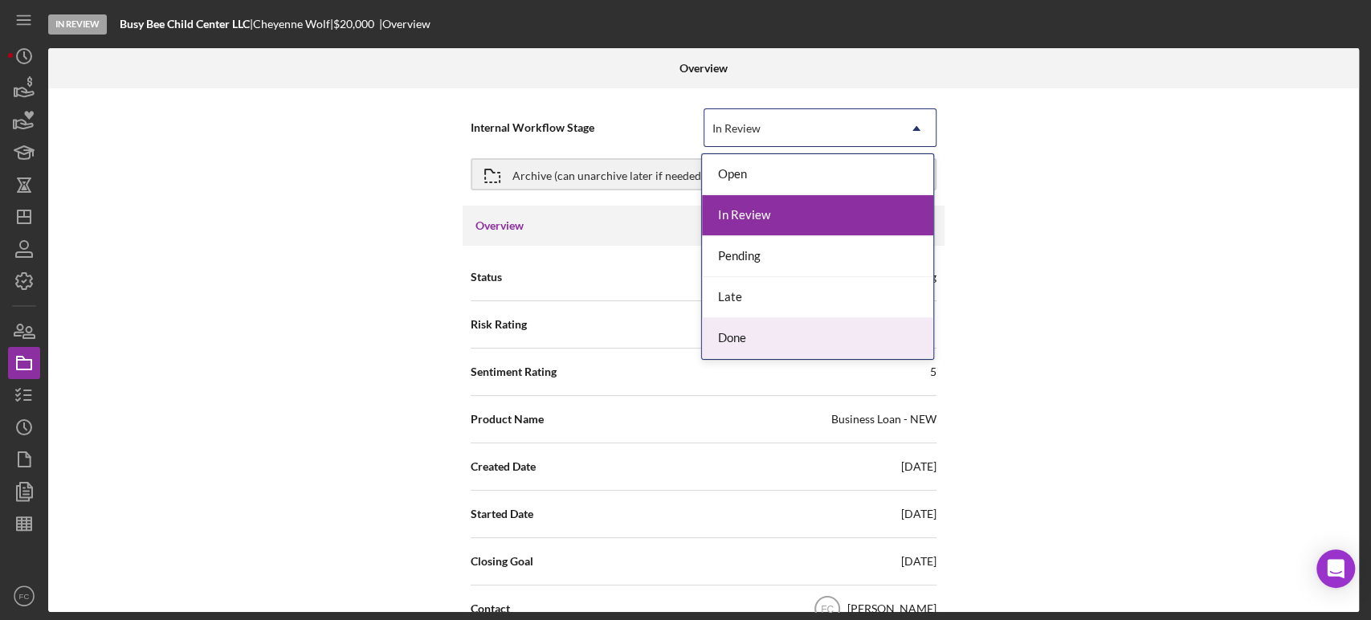
click at [731, 348] on div "Done" at bounding box center [817, 338] width 231 height 41
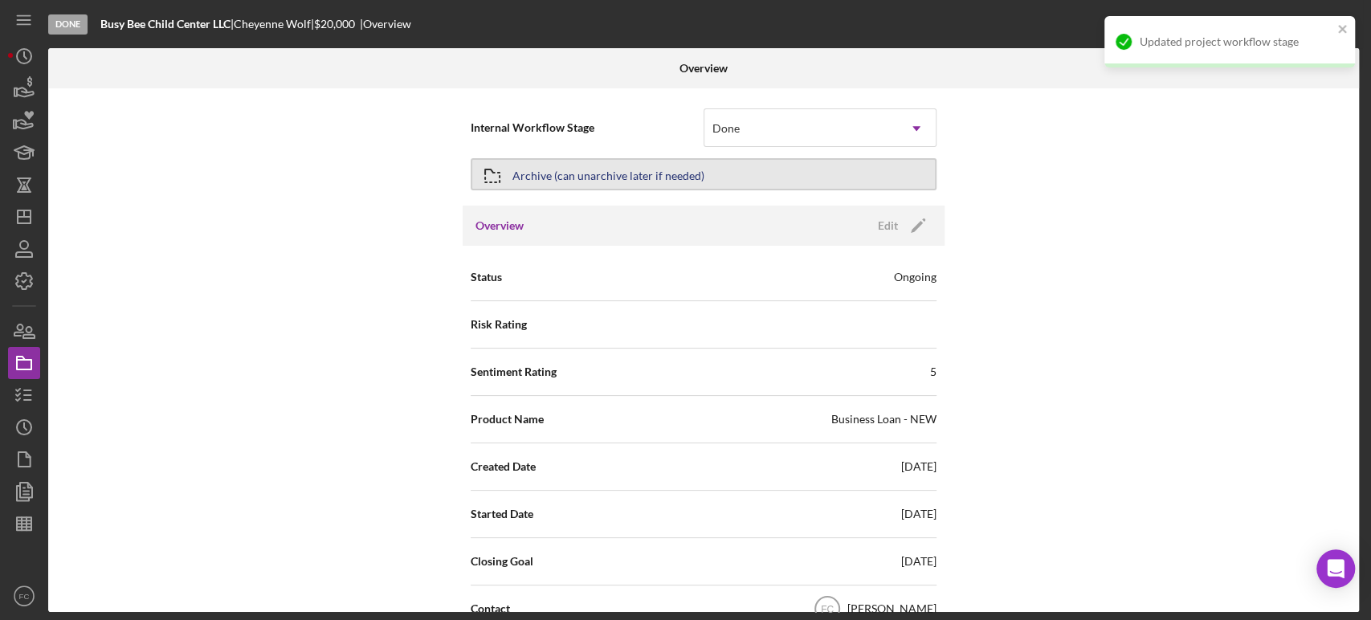
click at [527, 178] on div "Archive (can unarchive later if needed)" at bounding box center [608, 174] width 192 height 29
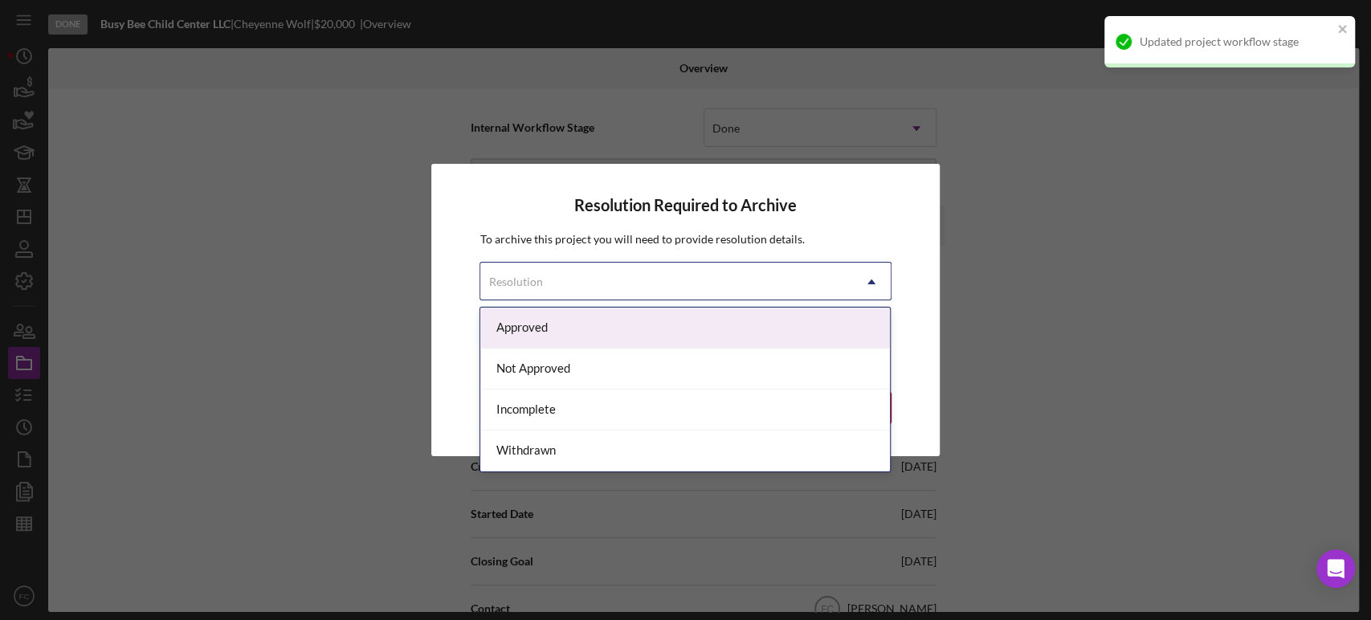
click at [521, 283] on div "Resolution" at bounding box center [515, 281] width 54 height 13
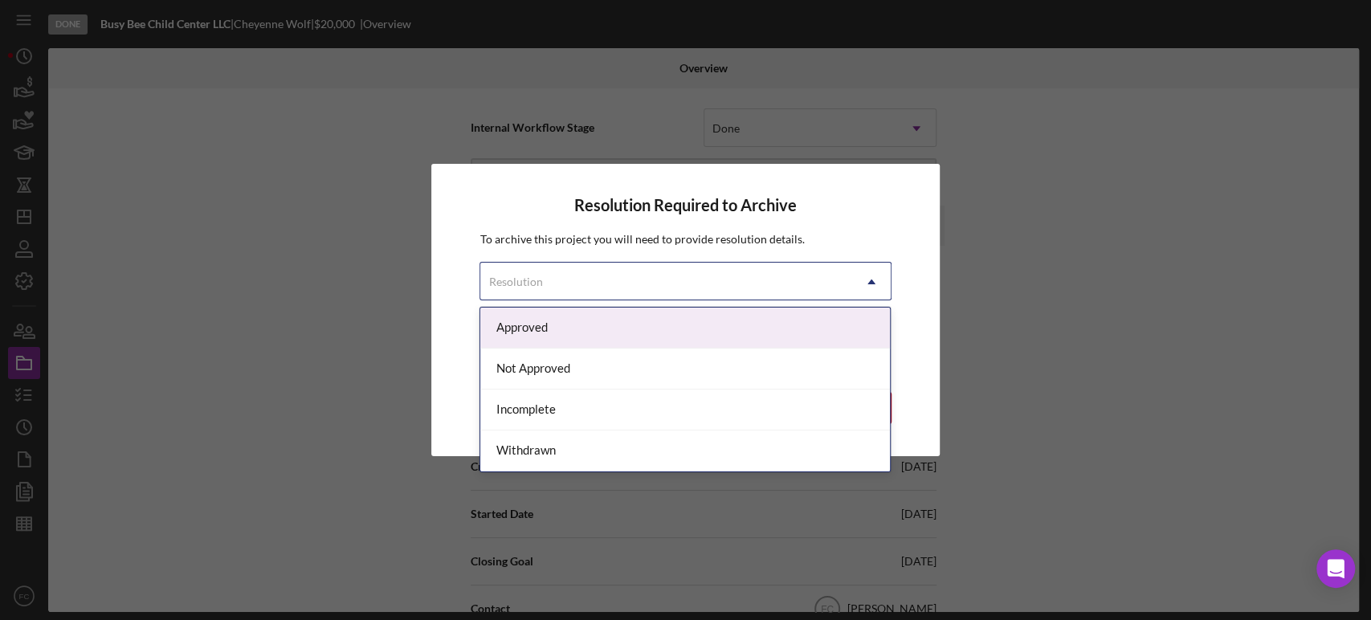
click at [522, 324] on div "Approved" at bounding box center [685, 328] width 410 height 41
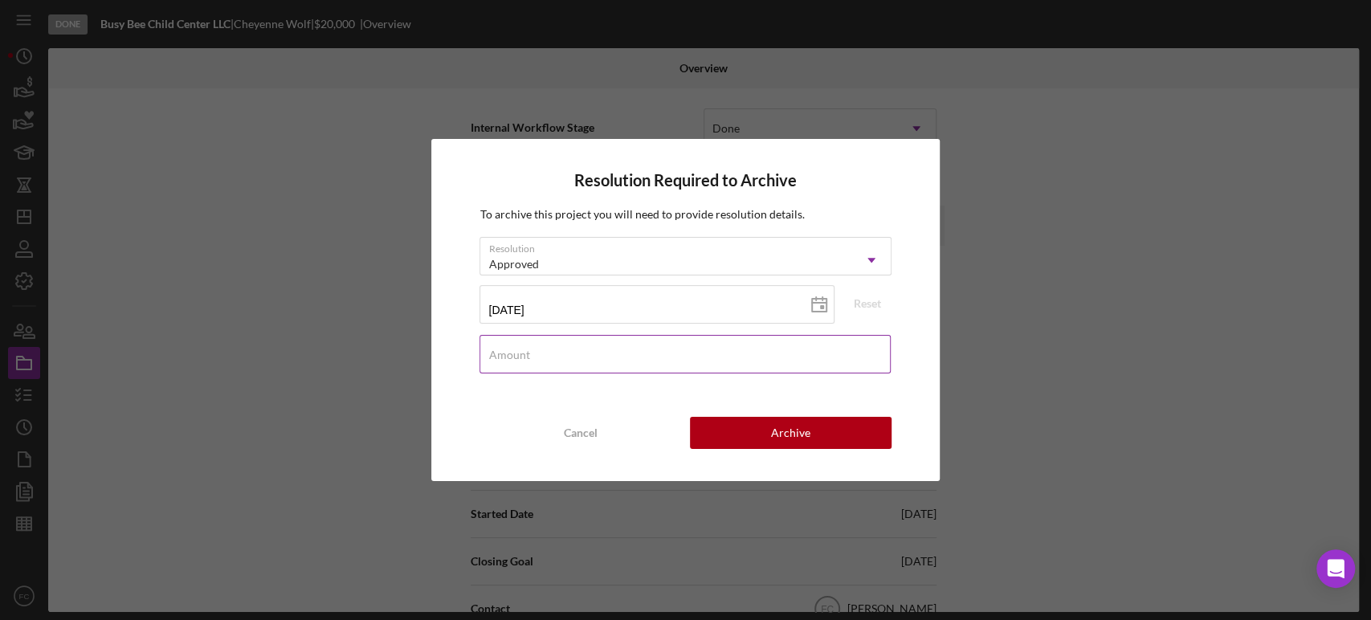
click at [512, 351] on label "Amount" at bounding box center [508, 355] width 41 height 13
click at [512, 351] on input "Amount" at bounding box center [684, 354] width 410 height 39
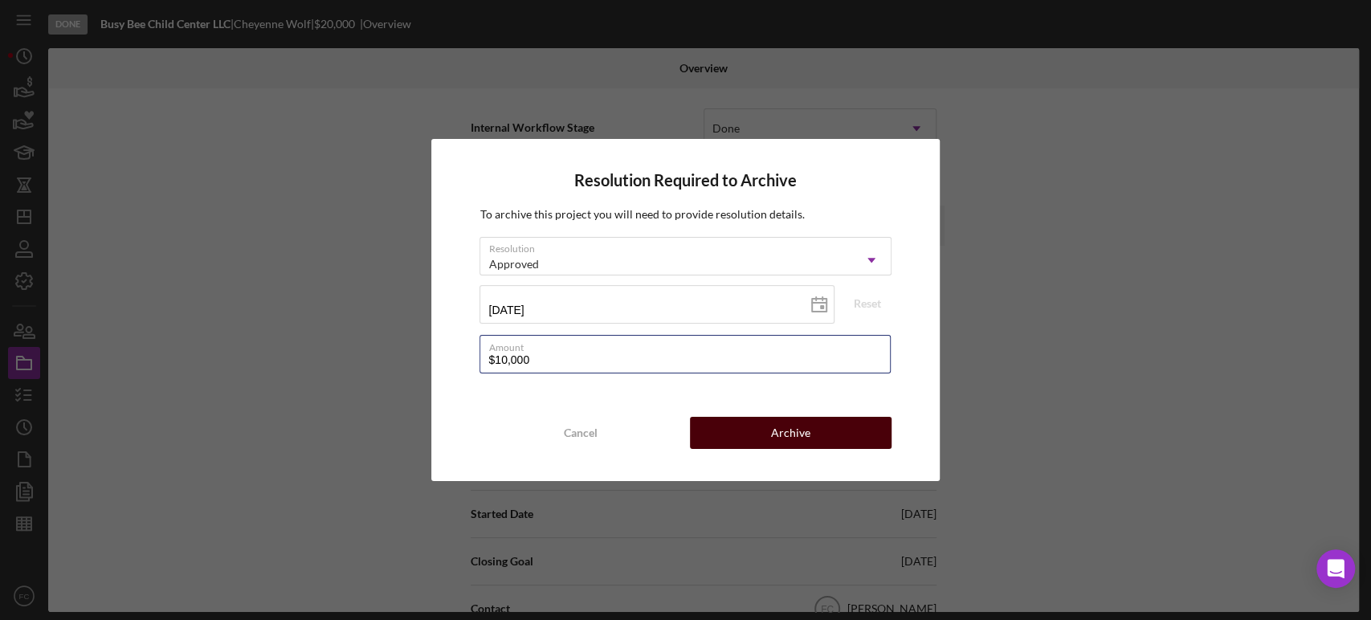
type input "$10,000"
click at [753, 427] on button "Archive" at bounding box center [791, 433] width 202 height 32
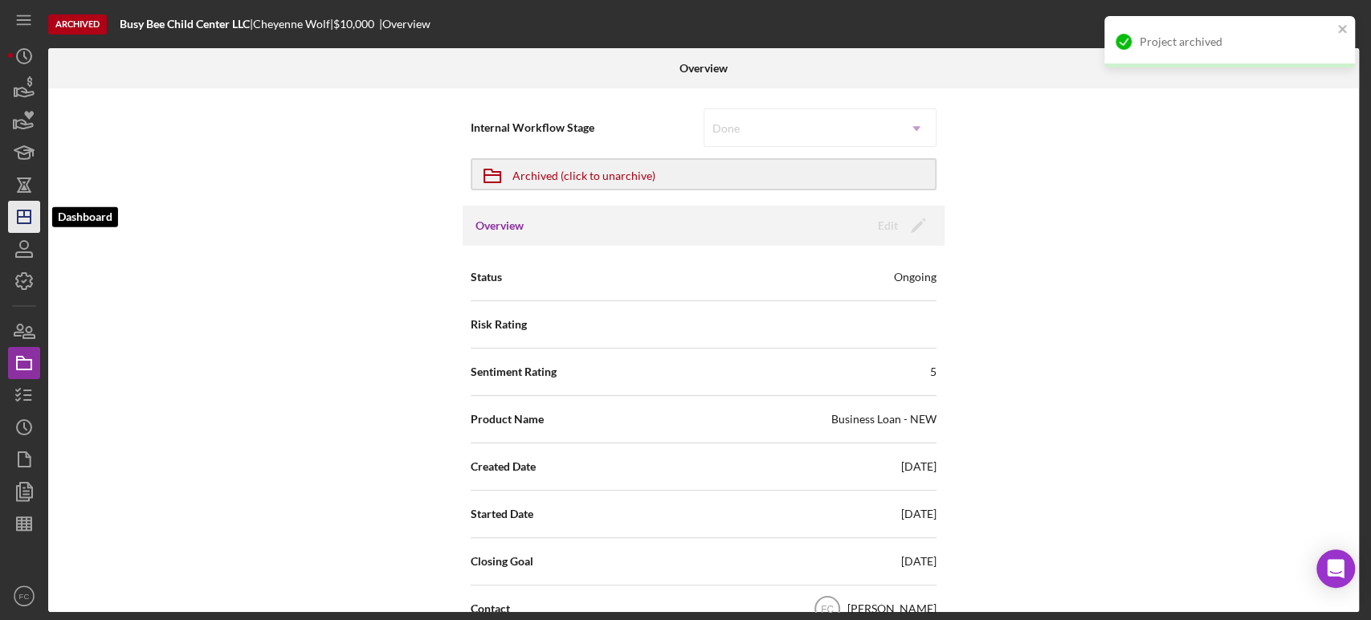
click at [23, 218] on icon "Icon/Dashboard" at bounding box center [24, 217] width 40 height 40
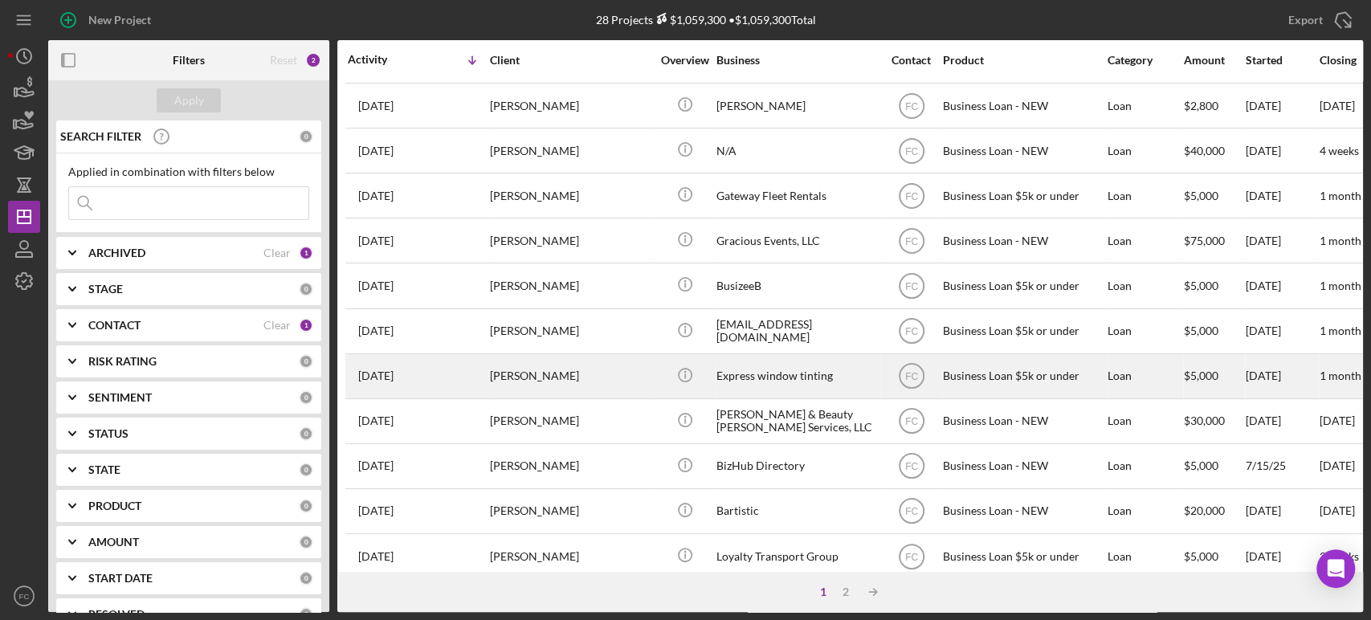
scroll to position [357, 0]
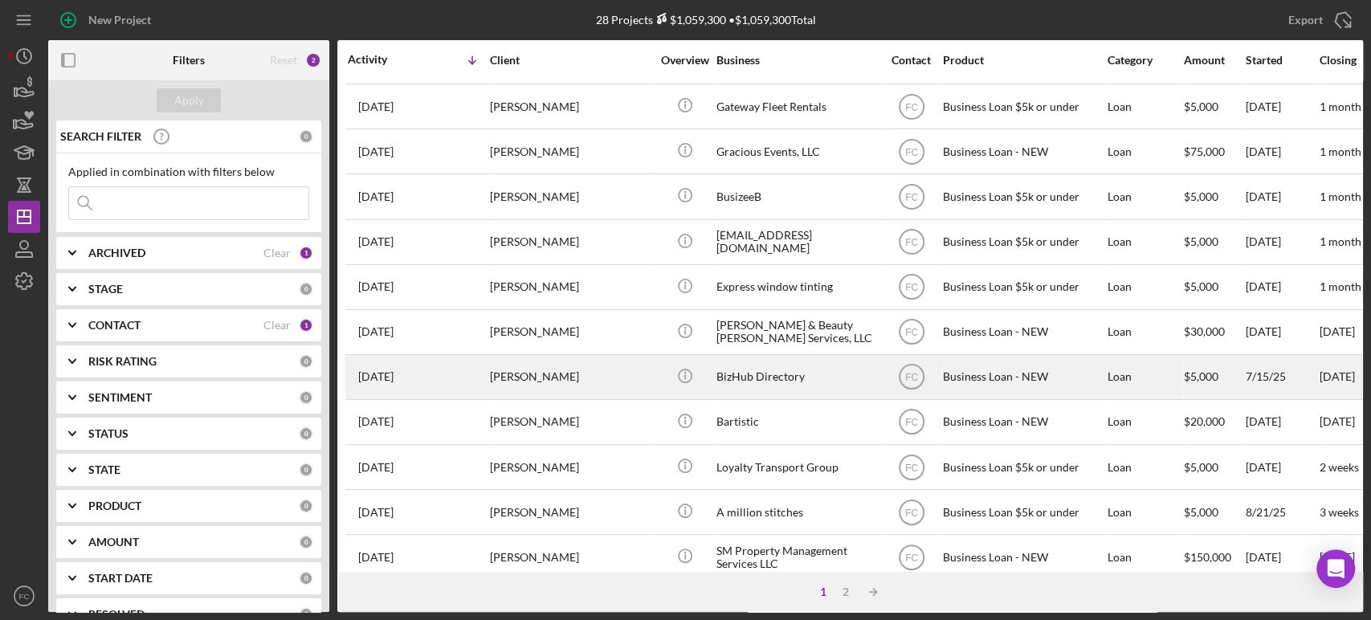
click at [613, 371] on div "[PERSON_NAME]" at bounding box center [570, 377] width 161 height 43
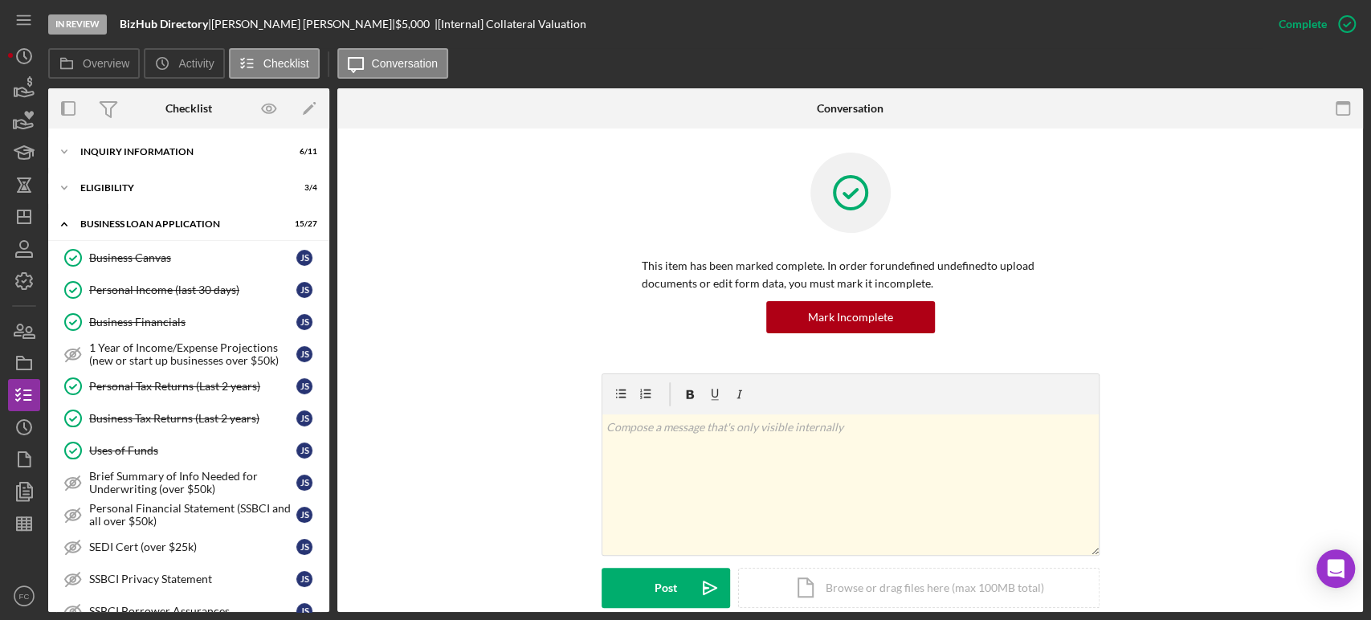
scroll to position [616, 0]
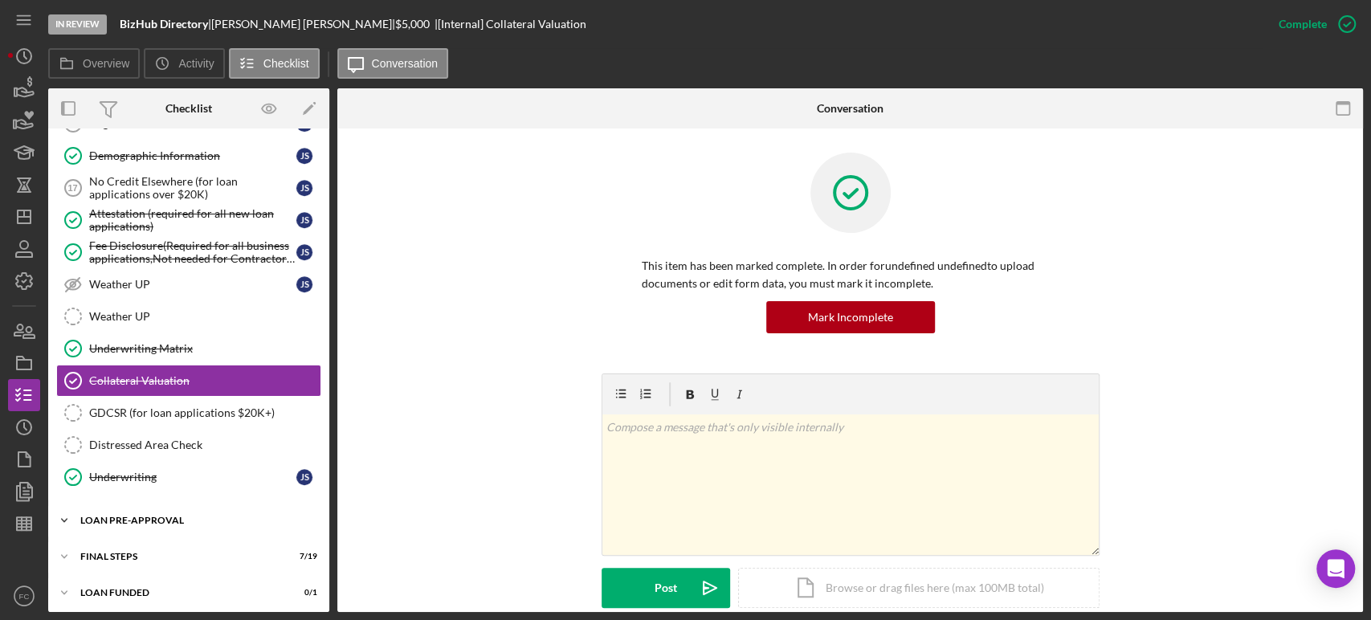
click at [149, 518] on div "LOAN PRE-APPROVAL" at bounding box center [194, 521] width 229 height 10
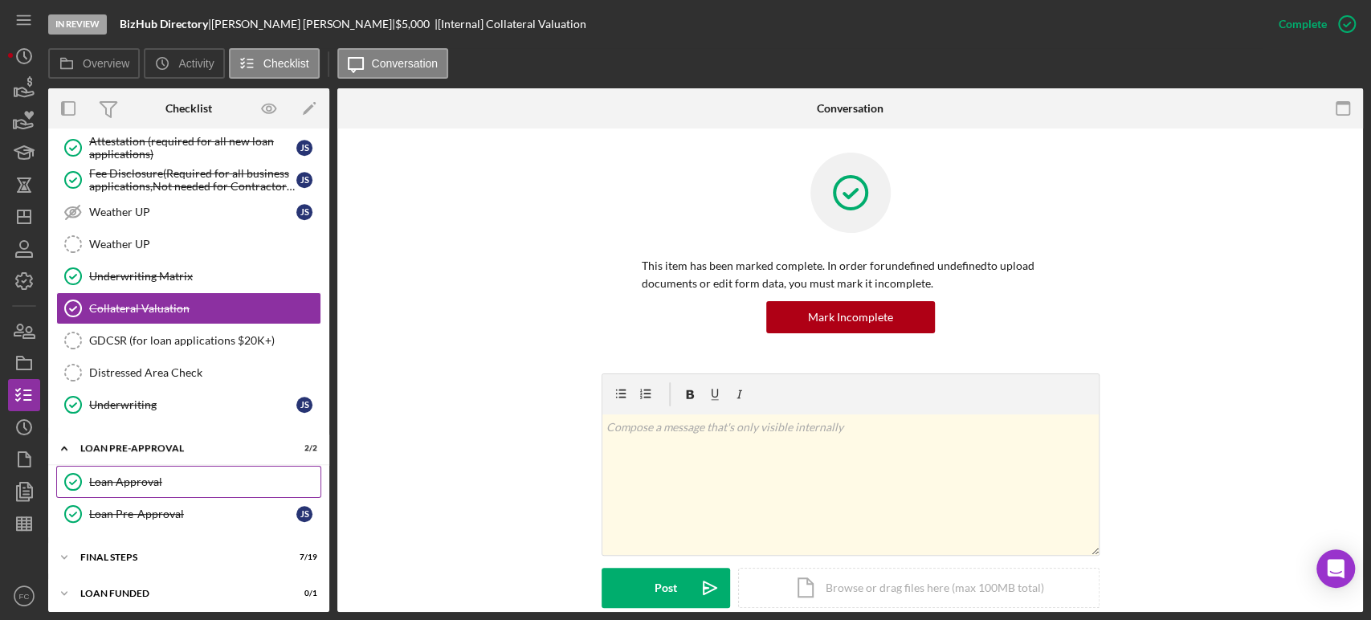
click at [137, 476] on div "Loan Approval" at bounding box center [204, 481] width 231 height 13
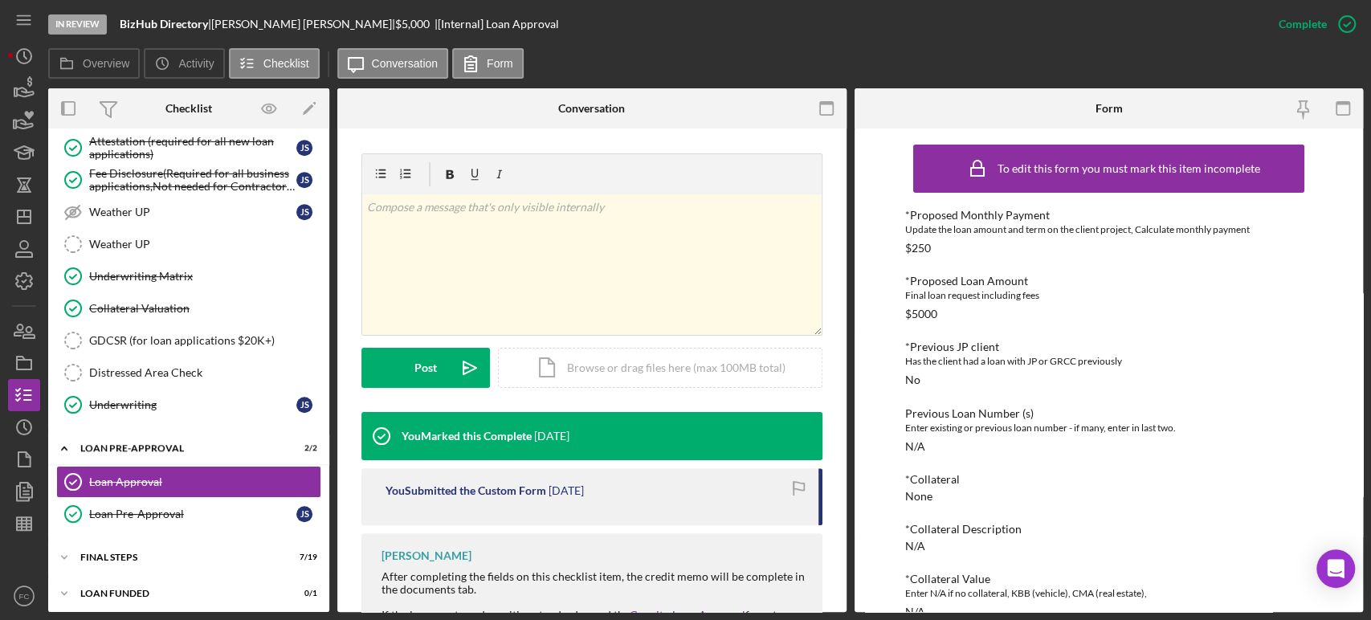
scroll to position [42, 0]
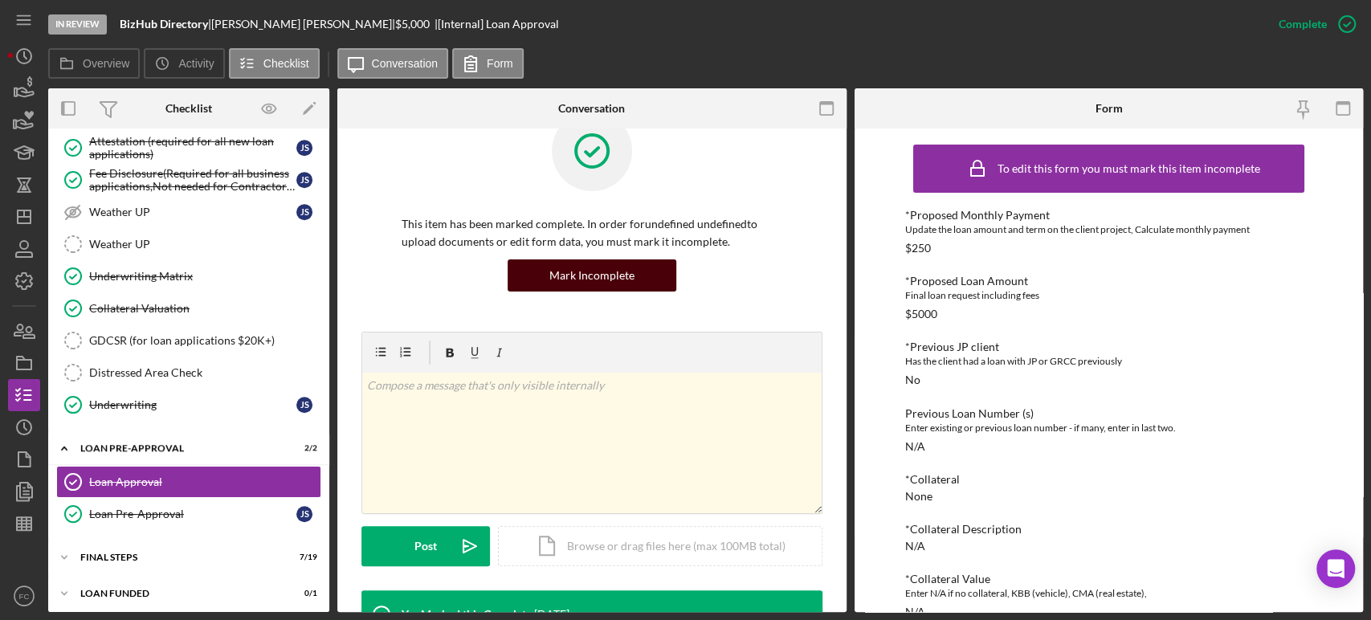
click at [597, 278] on div "Mark Incomplete" at bounding box center [591, 275] width 85 height 32
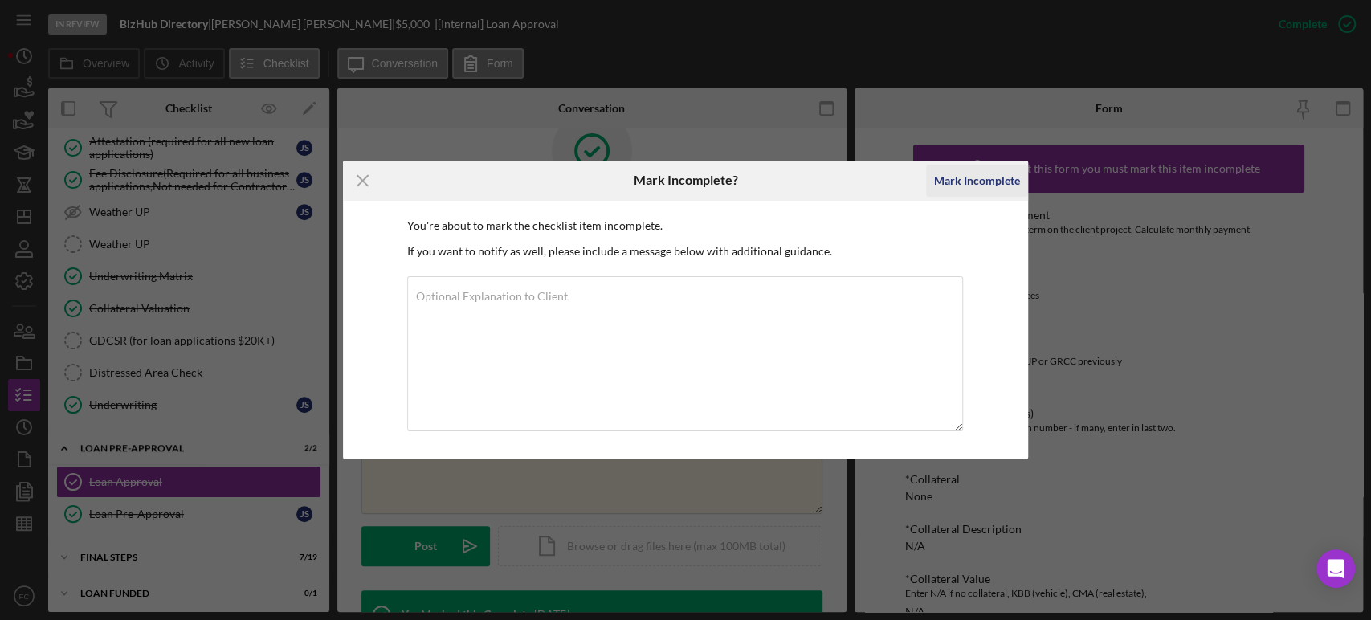
click at [969, 177] on div "Mark Incomplete" at bounding box center [977, 181] width 86 height 32
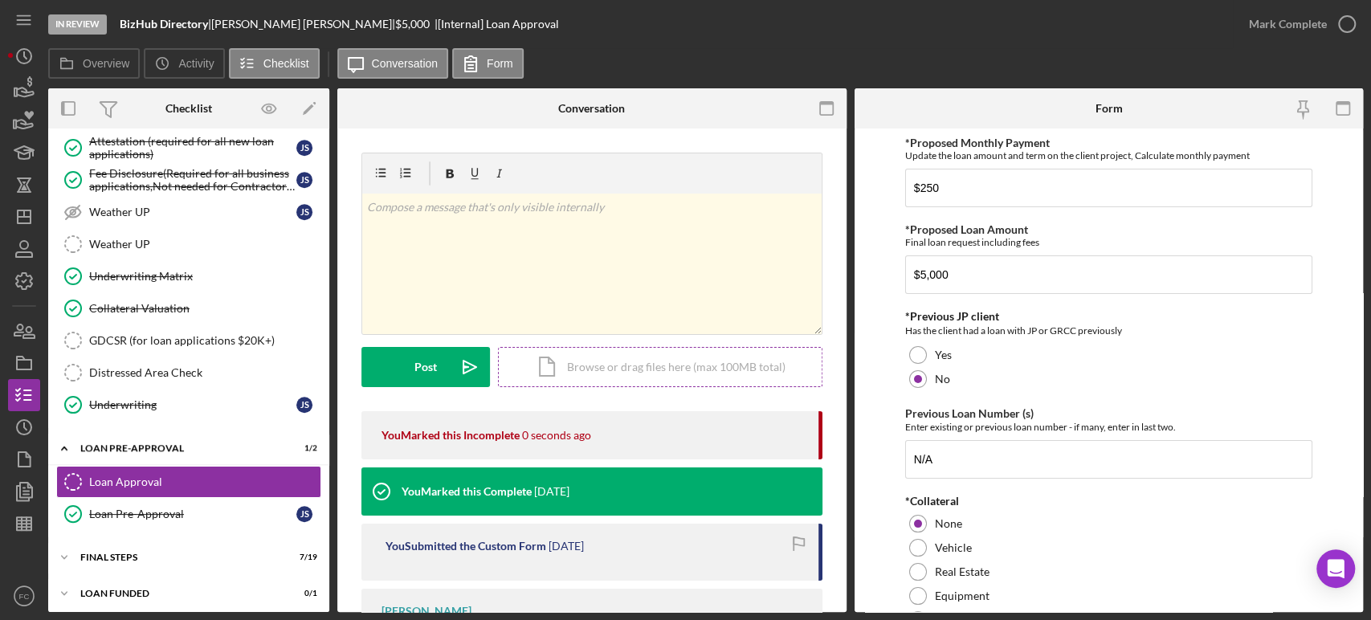
scroll to position [234, 0]
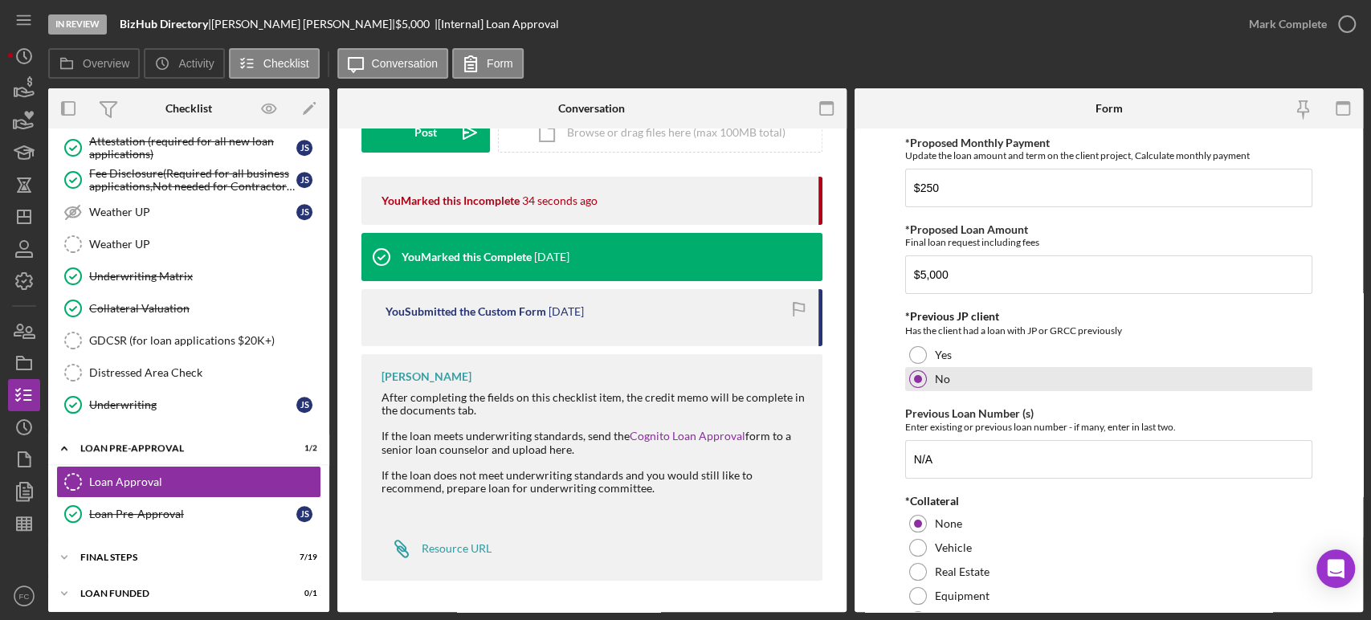
click at [1242, 367] on div "No" at bounding box center [1108, 379] width 407 height 24
click at [1249, 351] on div "Yes" at bounding box center [1108, 355] width 407 height 24
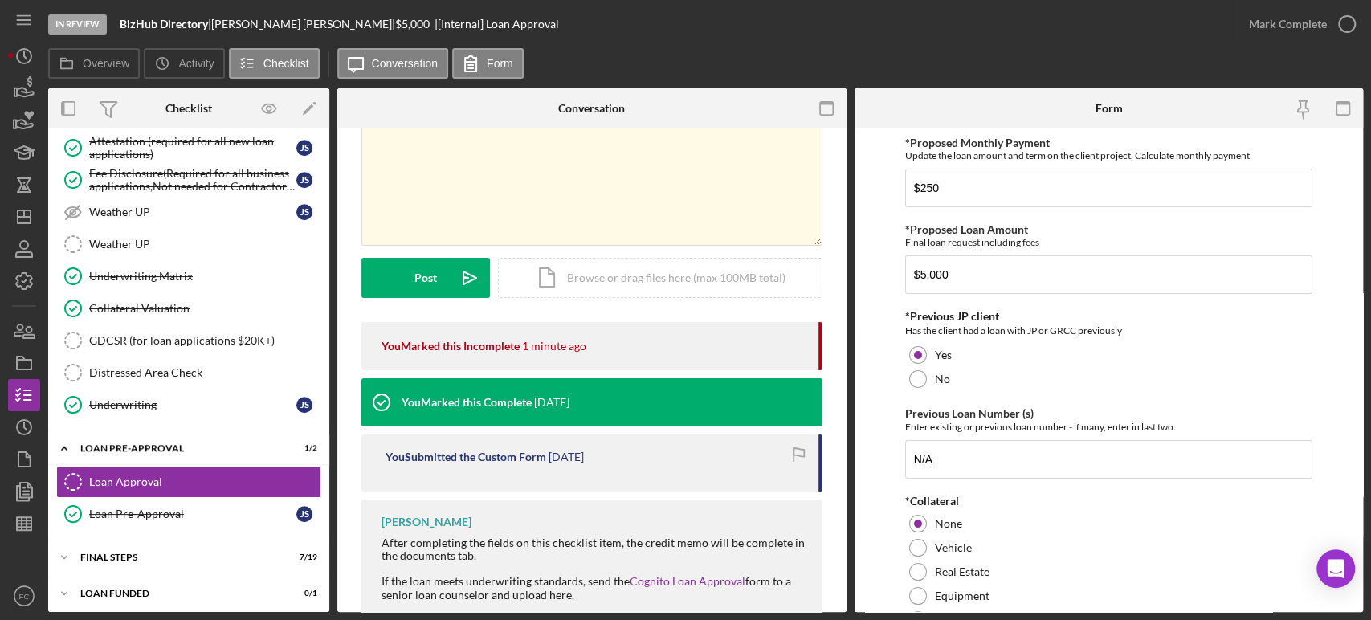
scroll to position [178, 0]
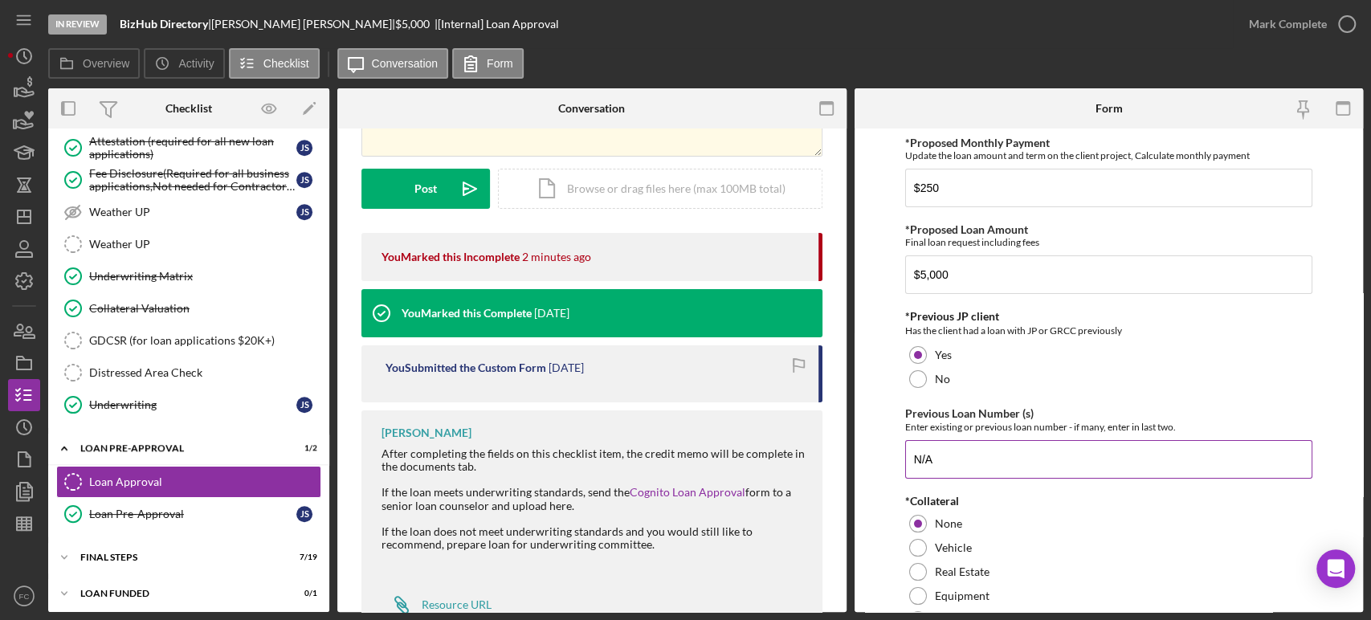
click at [1240, 415] on div "Previous Loan Number (s) Enter existing or previous loan number - if many, ente…" at bounding box center [1108, 419] width 407 height 25
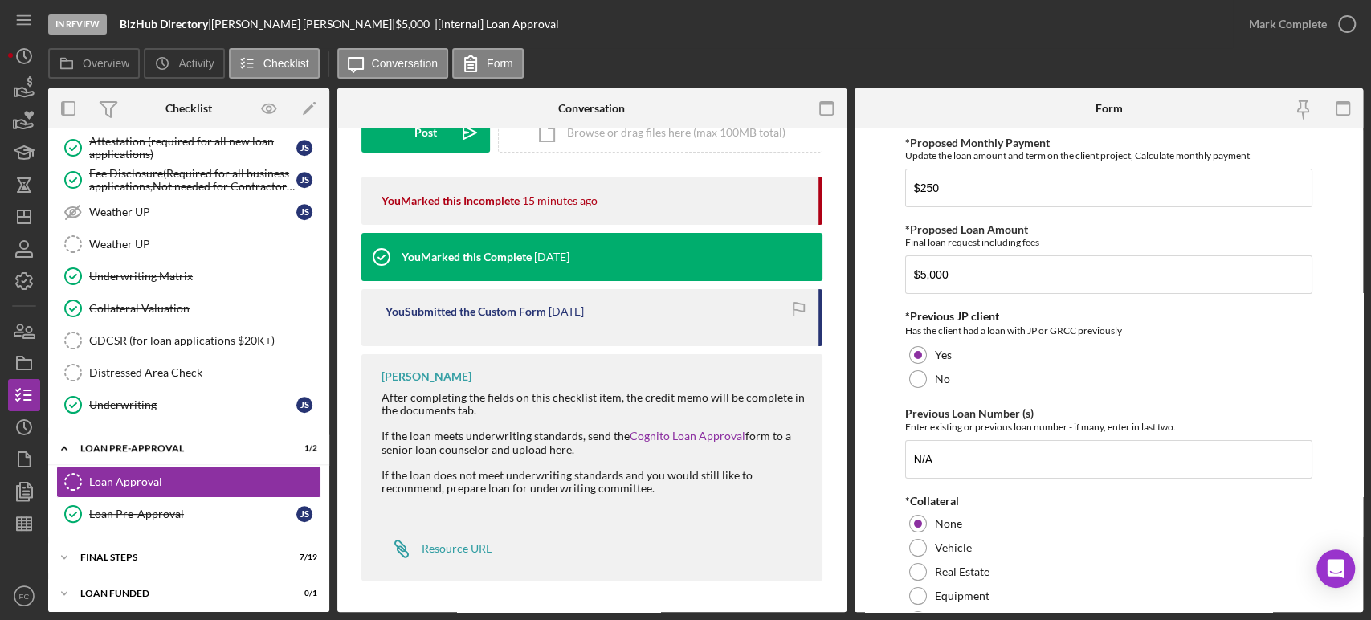
scroll to position [0, 0]
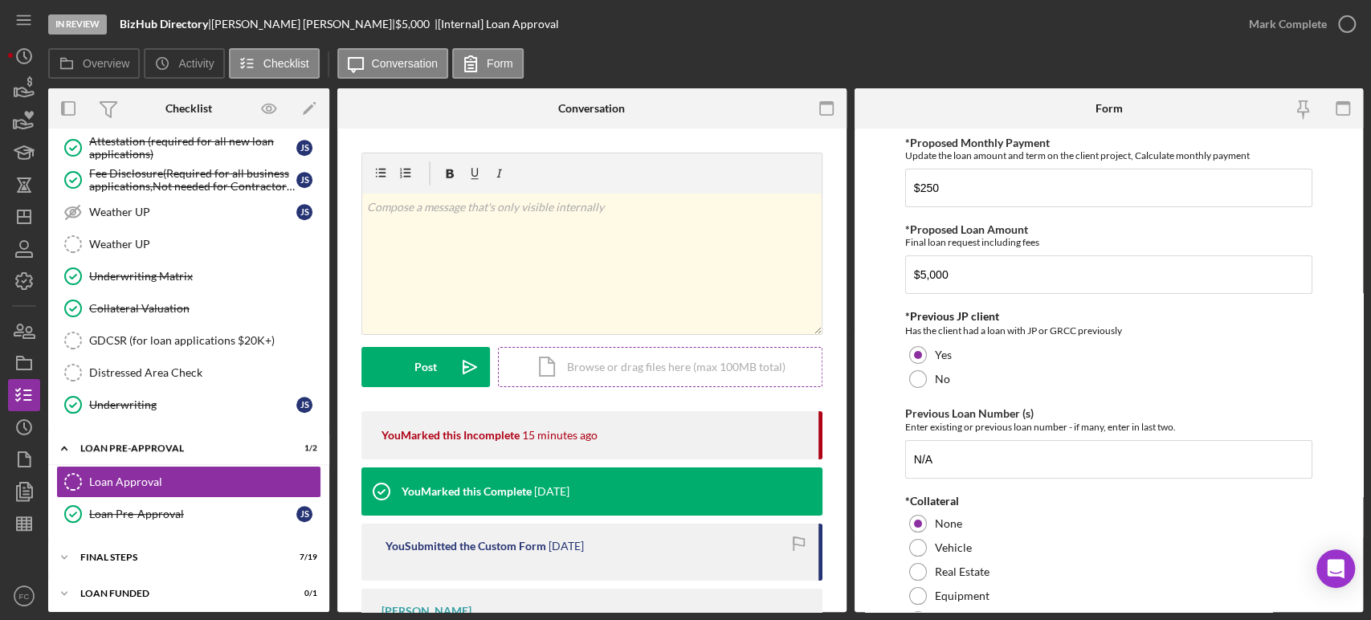
click at [621, 357] on div "Icon/Document Browse or drag files here (max 100MB total) Tap to choose files o…" at bounding box center [660, 367] width 324 height 40
click at [568, 365] on div "Icon/Document Browse or drag files here (max 100MB total) Tap to choose files o…" at bounding box center [660, 367] width 324 height 40
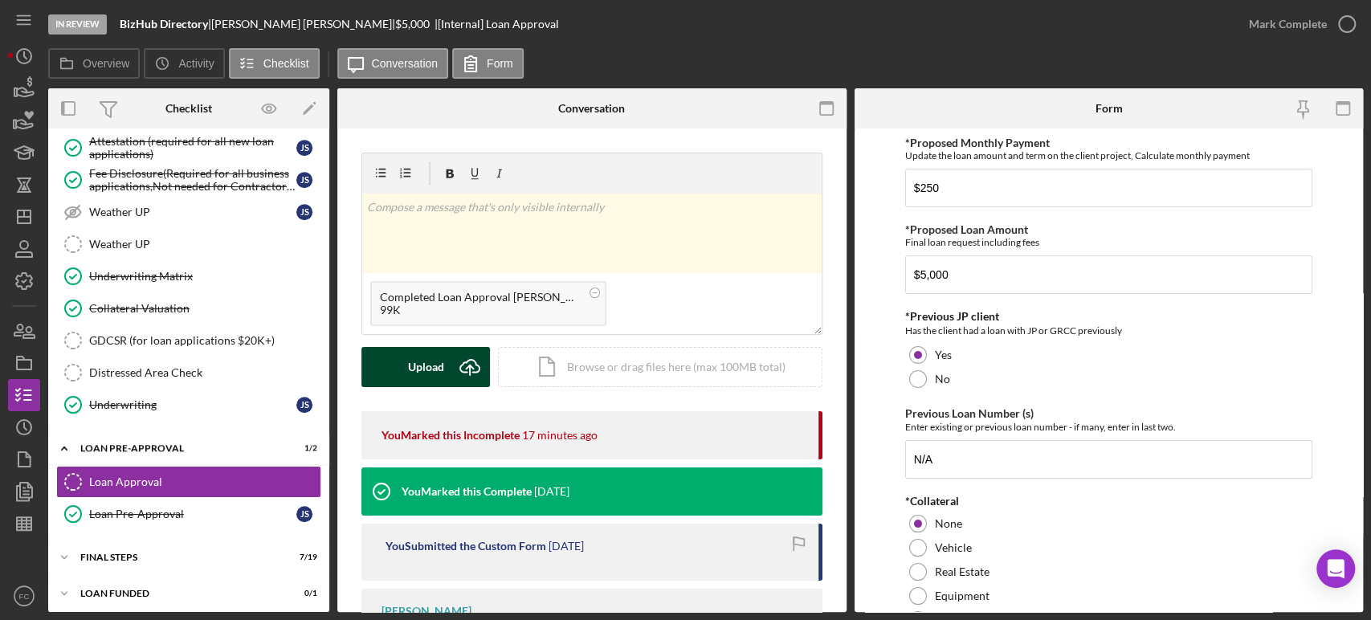
click at [387, 364] on button "Upload Icon/Upload" at bounding box center [425, 367] width 128 height 40
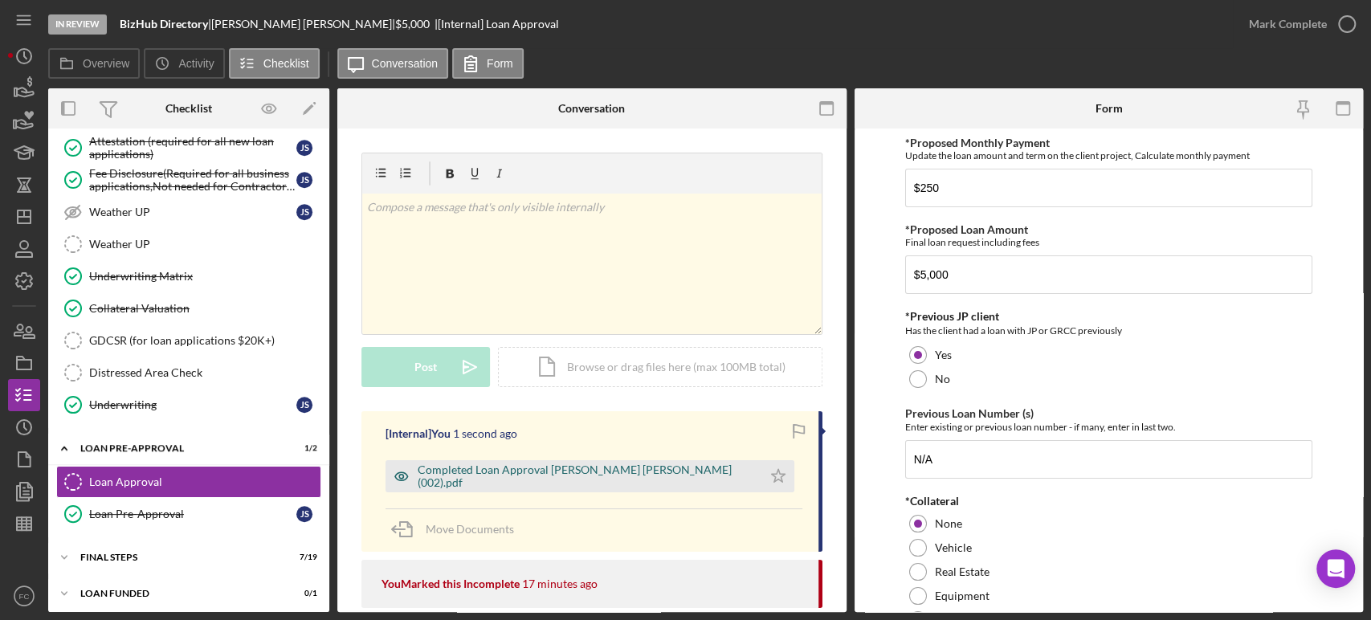
click at [552, 480] on div "Completed Loan Approval [PERSON_NAME] [PERSON_NAME] (002).pdf" at bounding box center [586, 476] width 336 height 26
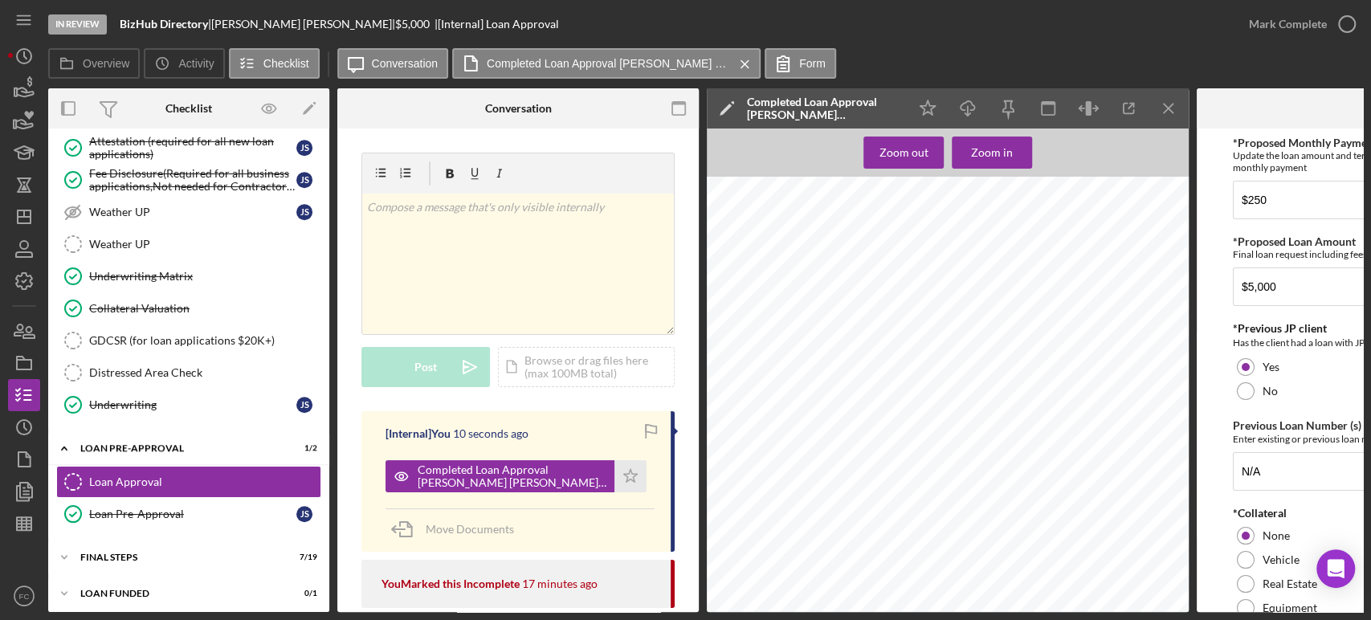
scroll to position [1695, 0]
click at [627, 475] on icon "Icon/Star" at bounding box center [630, 476] width 32 height 32
click at [1343, 22] on icon "button" at bounding box center [1347, 24] width 40 height 40
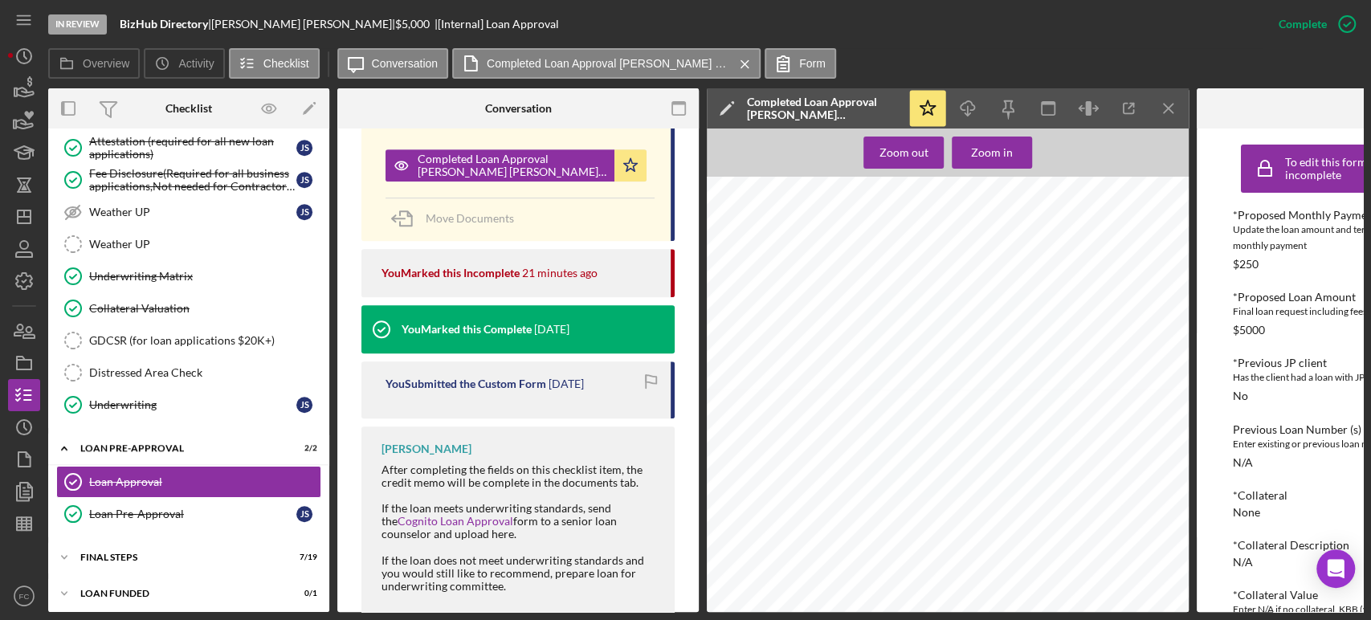
scroll to position [707, 0]
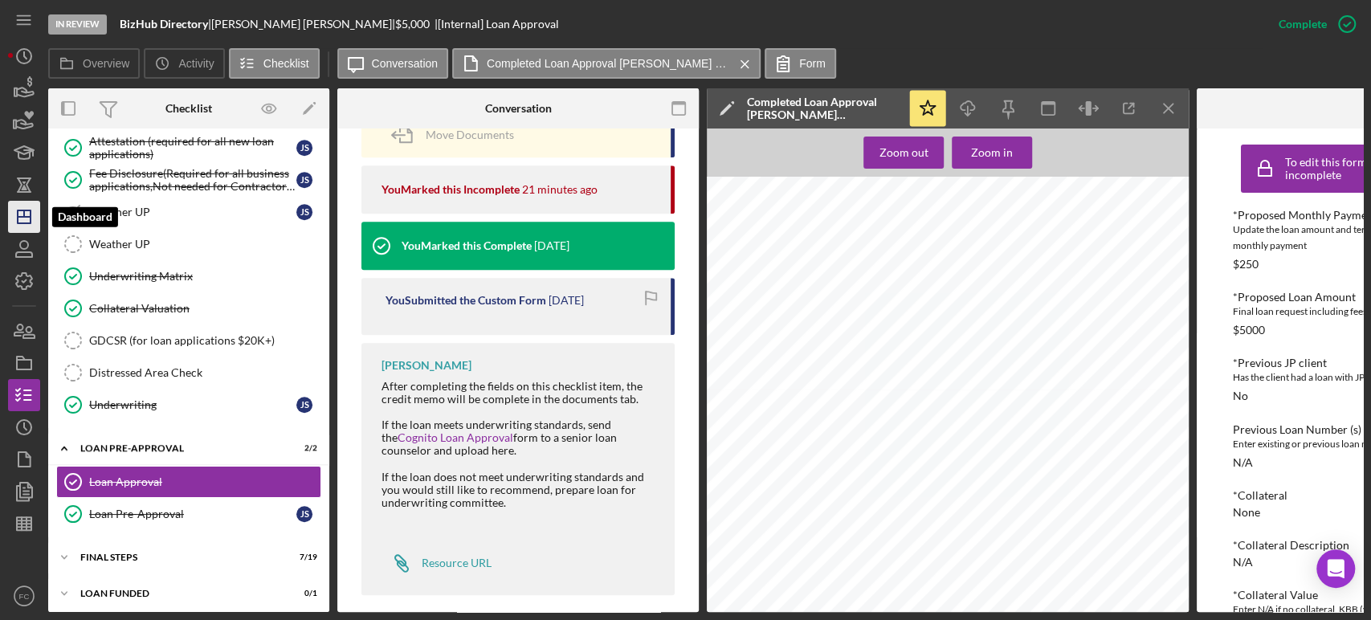
click at [26, 218] on icon "Icon/Dashboard" at bounding box center [24, 217] width 40 height 40
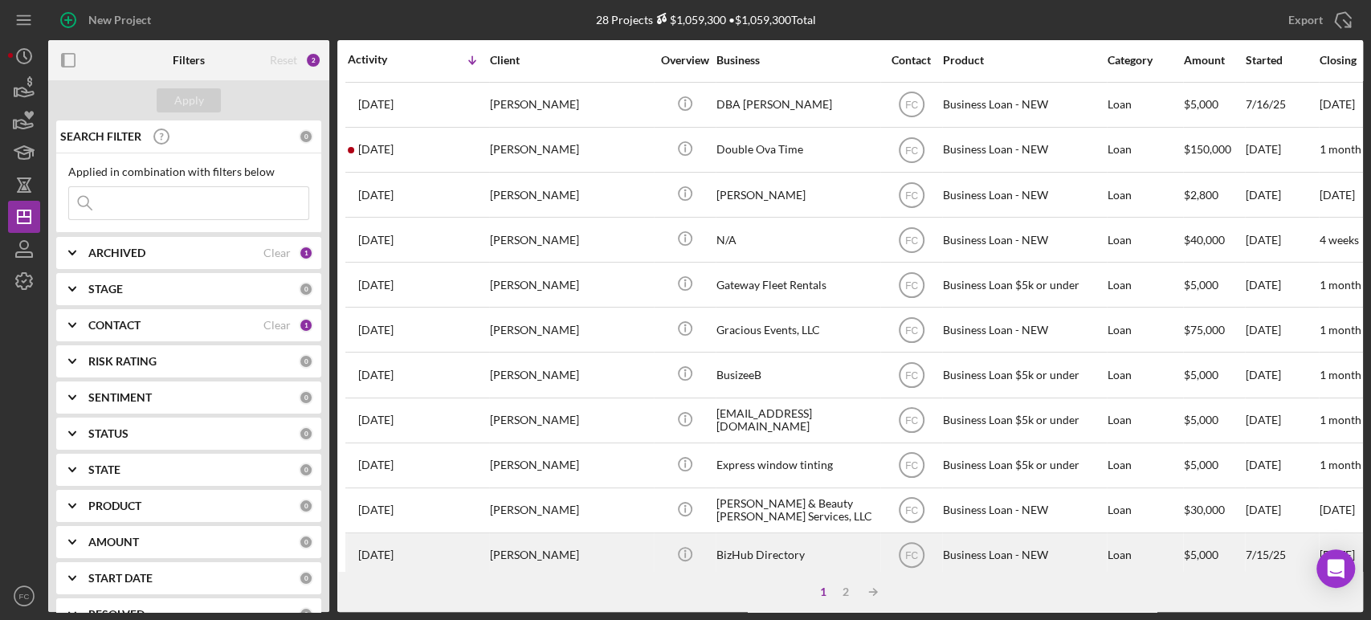
scroll to position [267, 0]
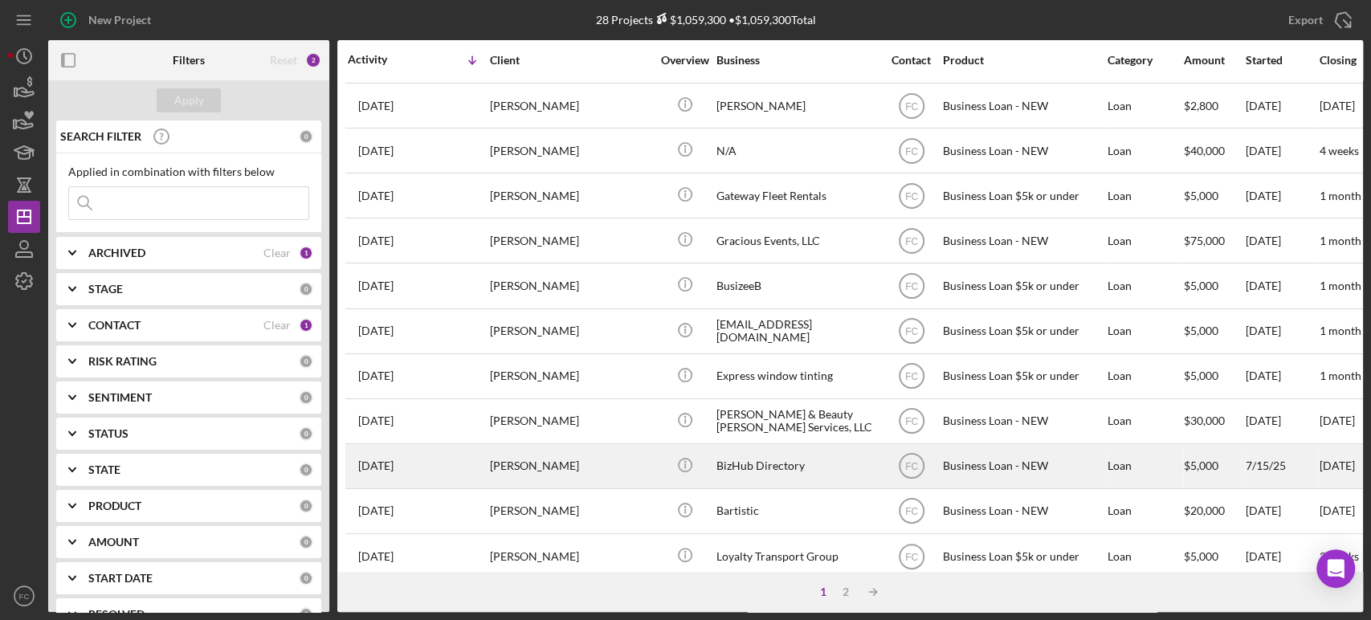
click at [601, 452] on div "[PERSON_NAME]" at bounding box center [570, 466] width 161 height 43
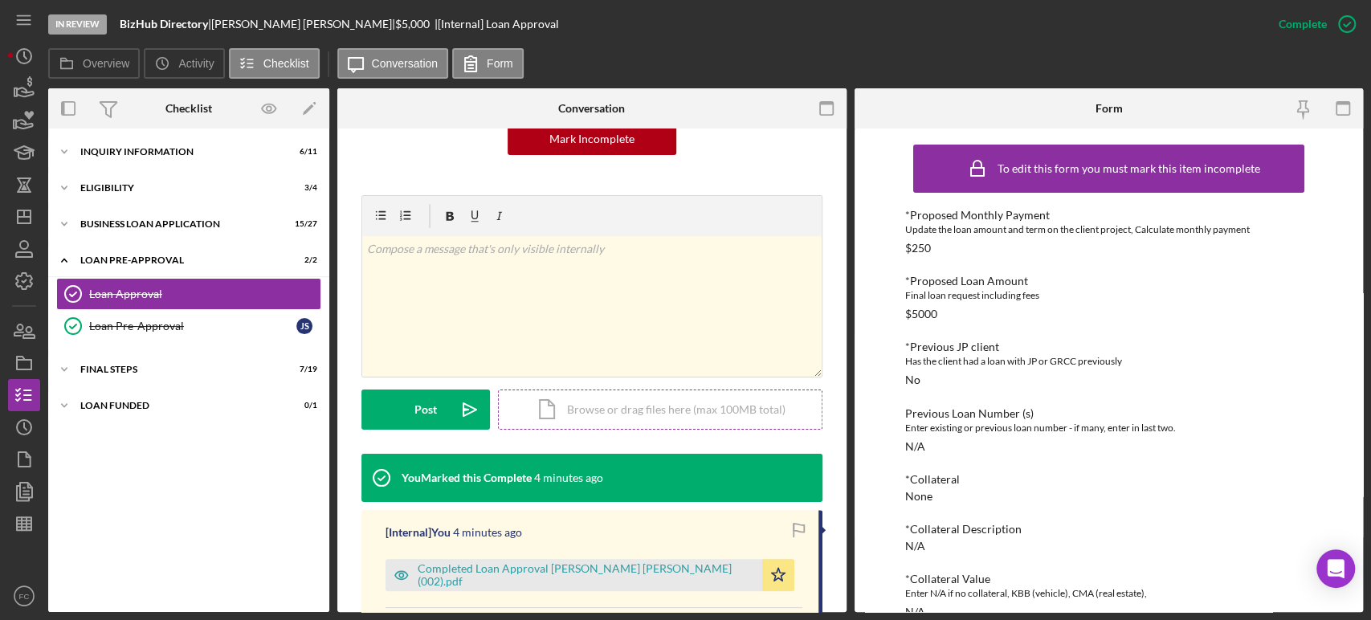
scroll to position [267, 0]
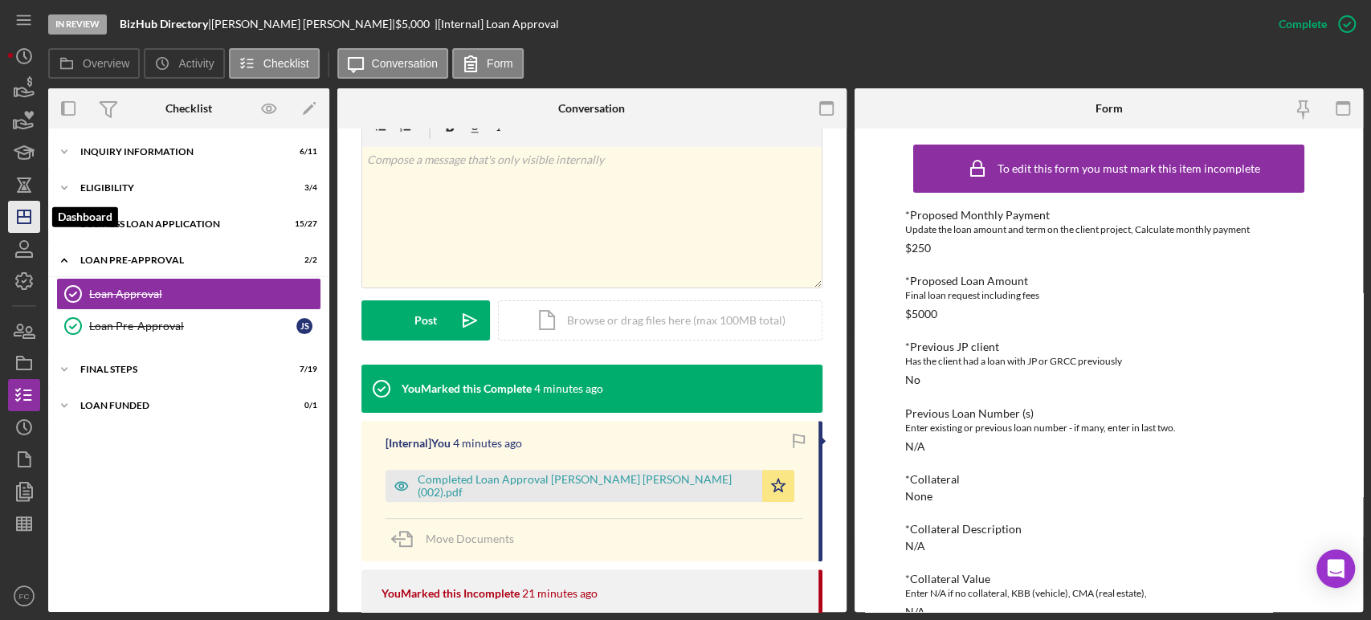
click at [14, 212] on icon "Icon/Dashboard" at bounding box center [24, 217] width 40 height 40
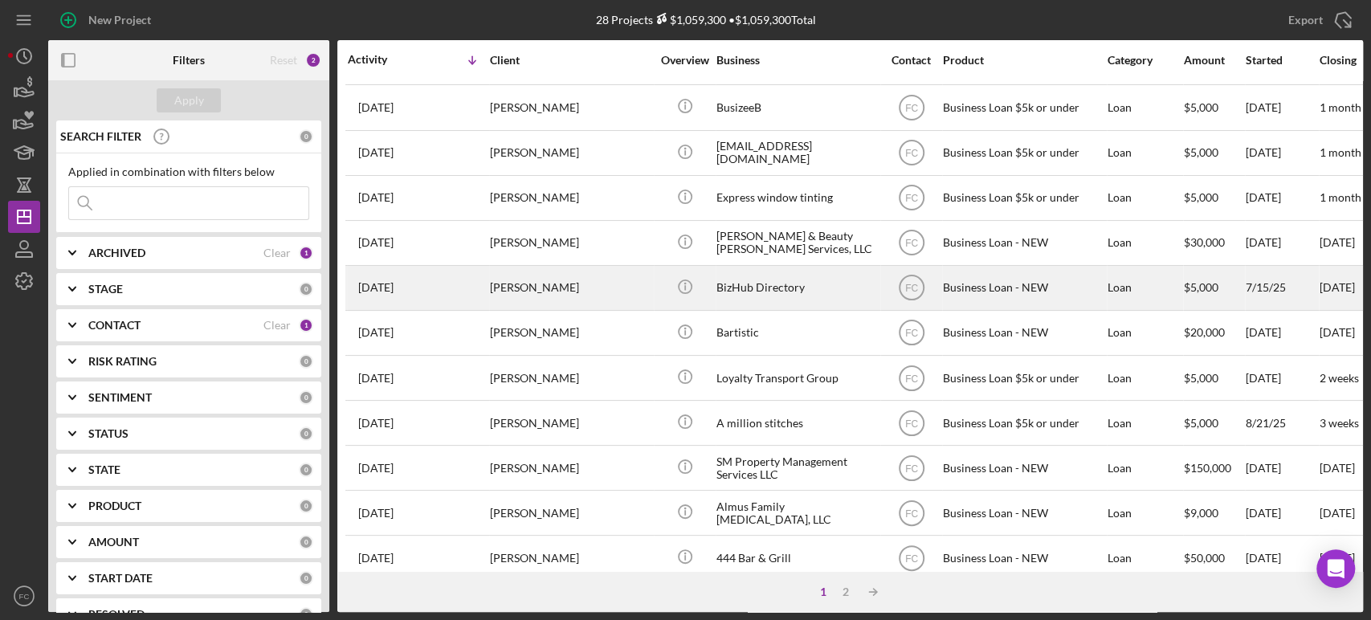
scroll to position [535, 0]
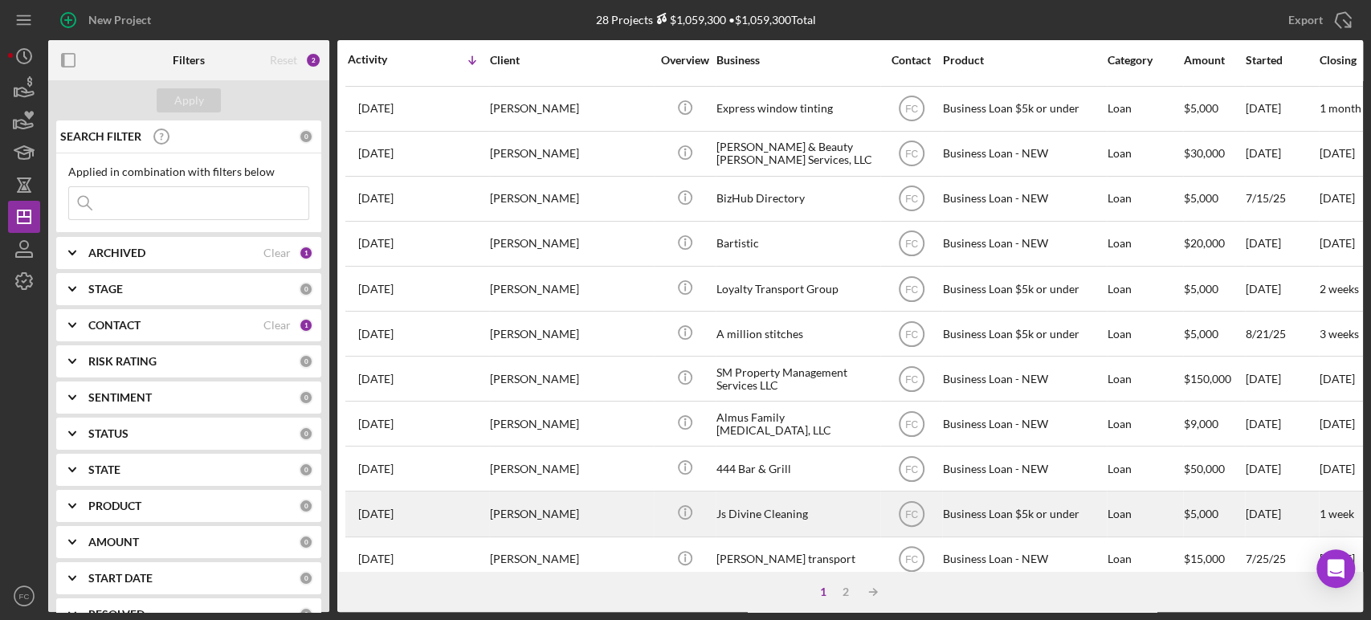
click at [565, 504] on div "[PERSON_NAME]" at bounding box center [570, 513] width 161 height 43
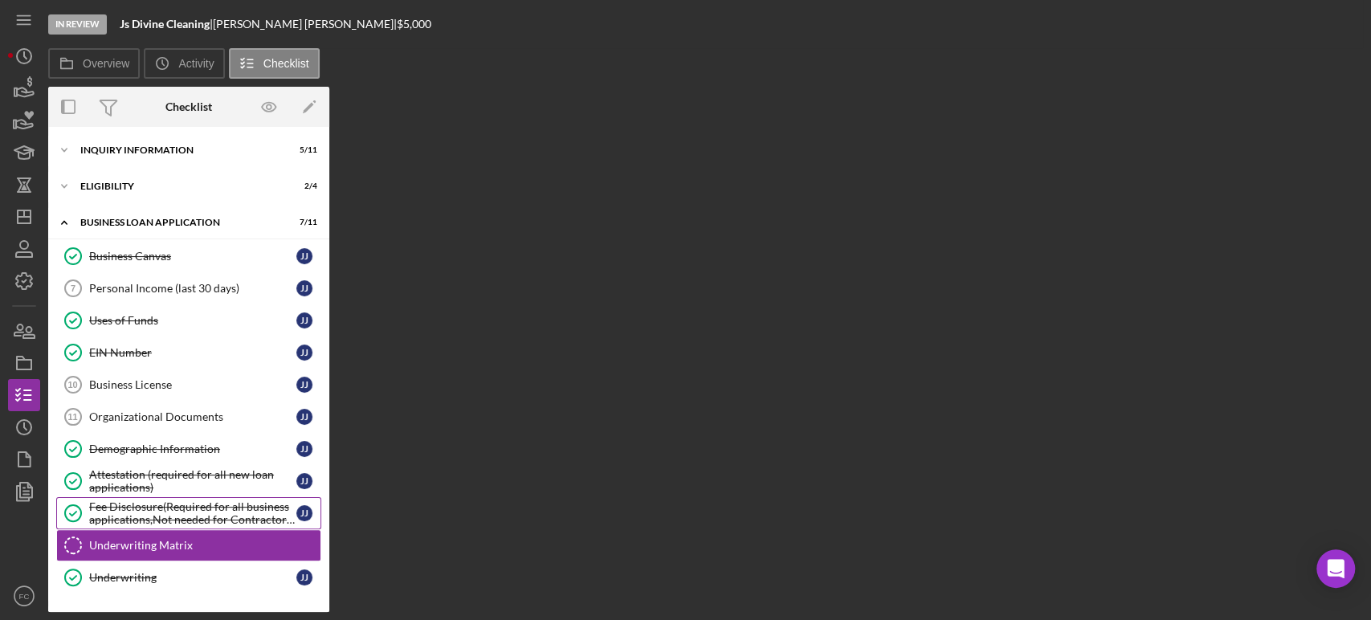
scroll to position [103, 0]
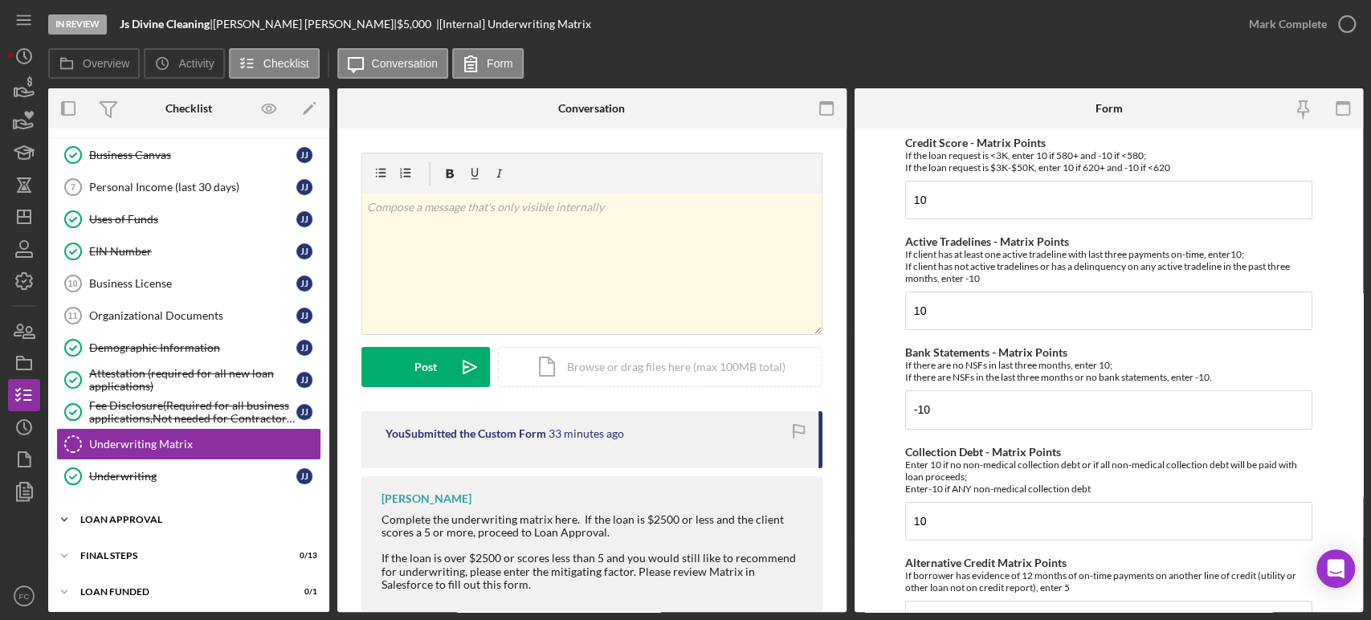
click at [159, 526] on div "Icon/Expander Loan Approval 1 / 2" at bounding box center [188, 520] width 281 height 32
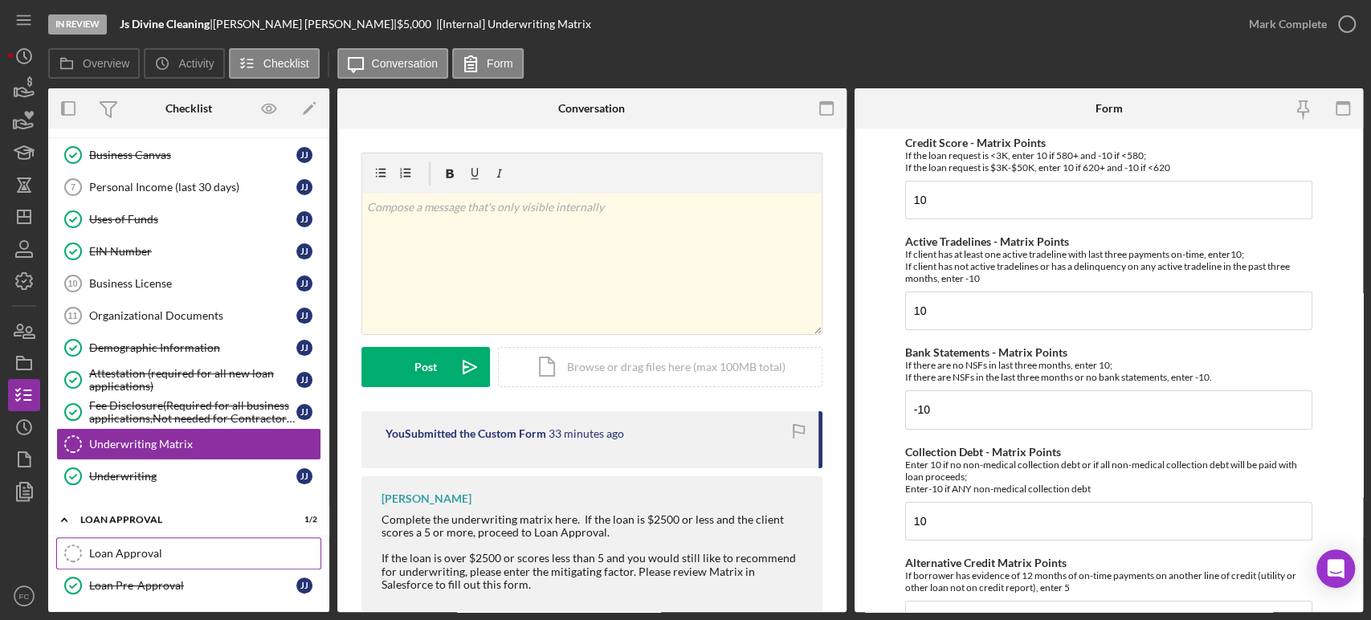
click at [149, 543] on link "Loan Approval Loan Approval" at bounding box center [188, 553] width 265 height 32
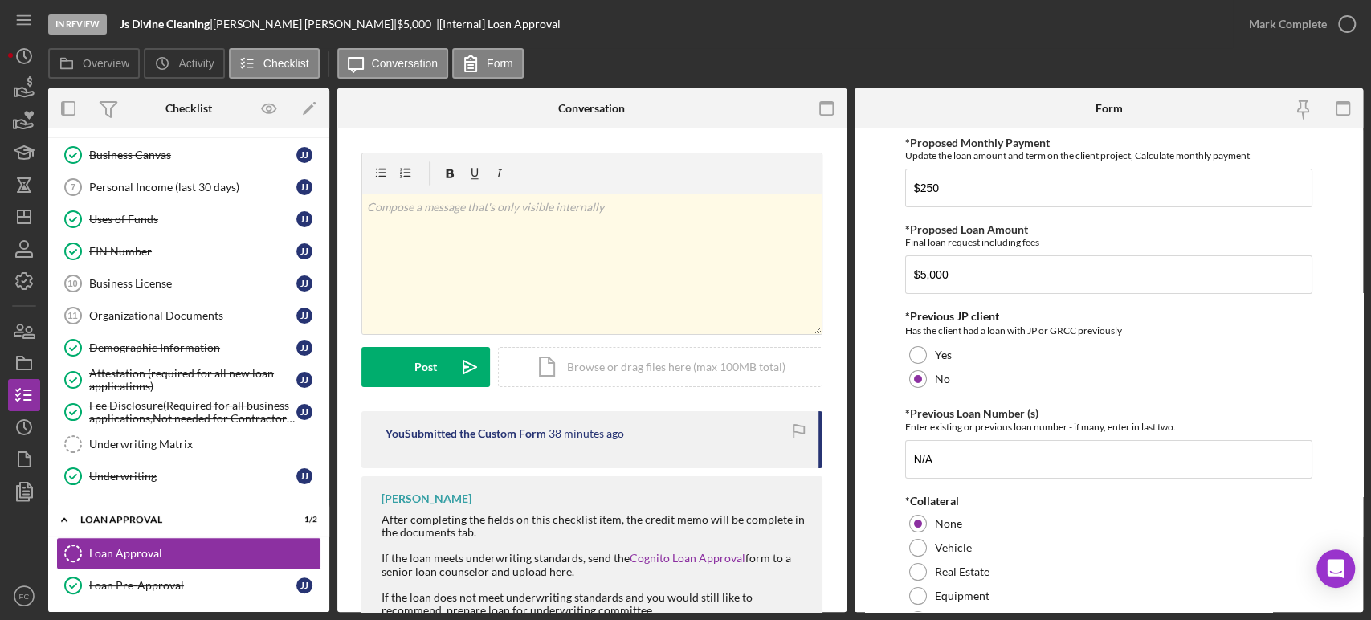
scroll to position [122, 0]
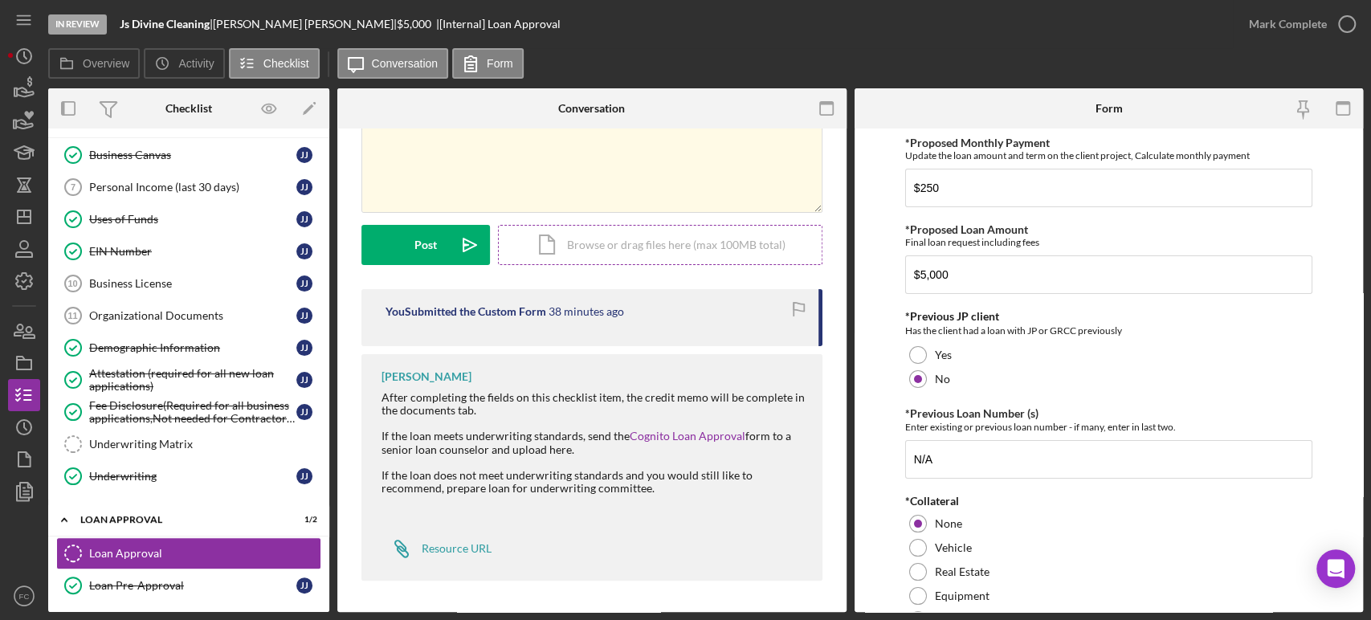
click at [581, 246] on div "Icon/Document Browse or drag files here (max 100MB total) Tap to choose files o…" at bounding box center [660, 245] width 324 height 40
click at [615, 249] on div "Icon/Document Browse or drag files here (max 100MB total) Tap to choose files o…" at bounding box center [660, 245] width 324 height 40
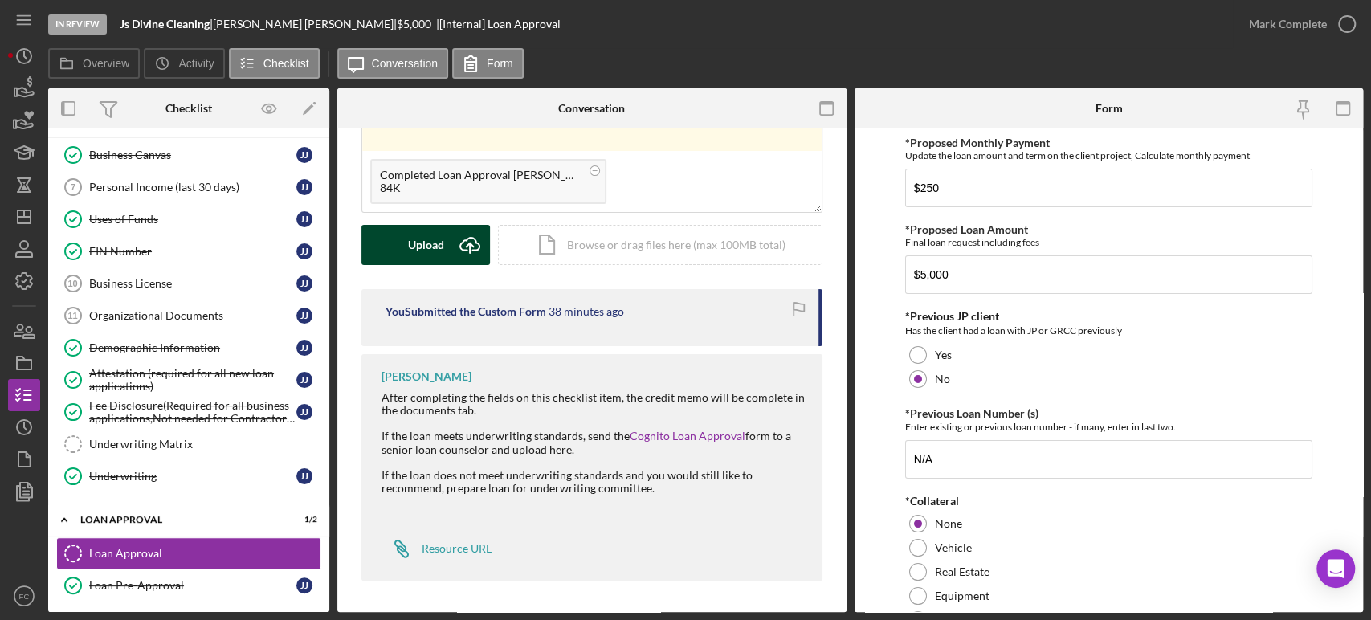
click at [406, 232] on button "Upload Icon/Upload" at bounding box center [425, 245] width 128 height 40
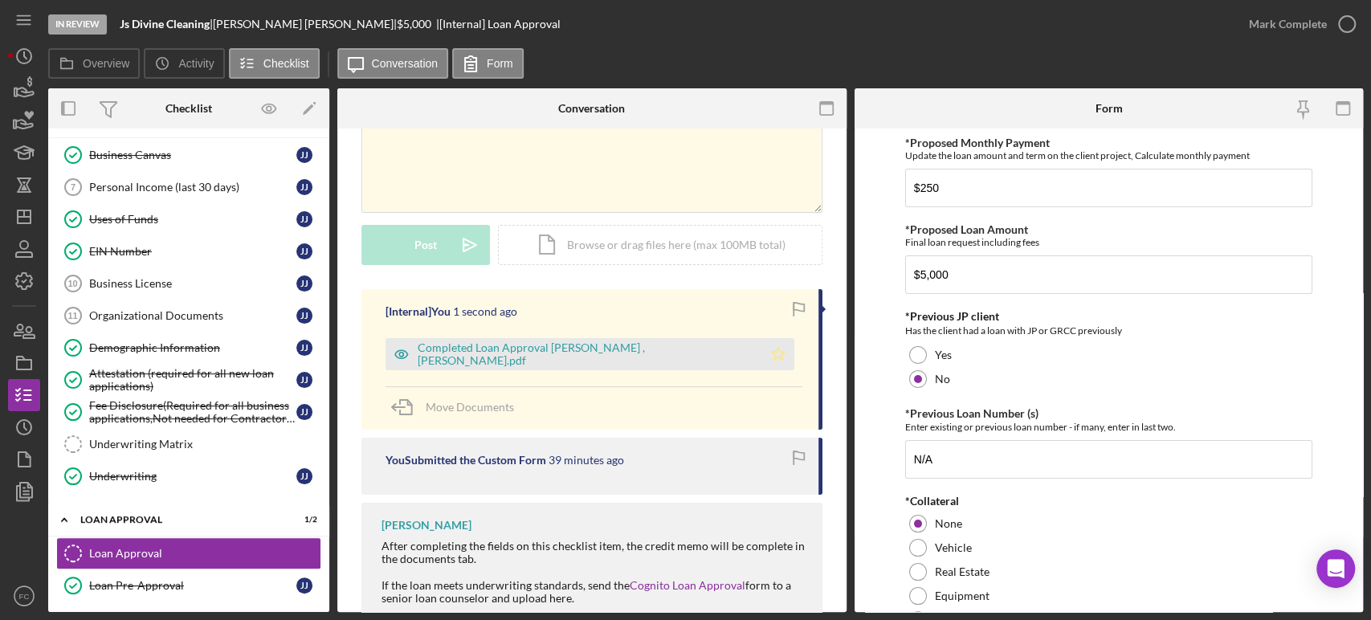
click at [769, 352] on icon "Icon/Star" at bounding box center [778, 354] width 32 height 32
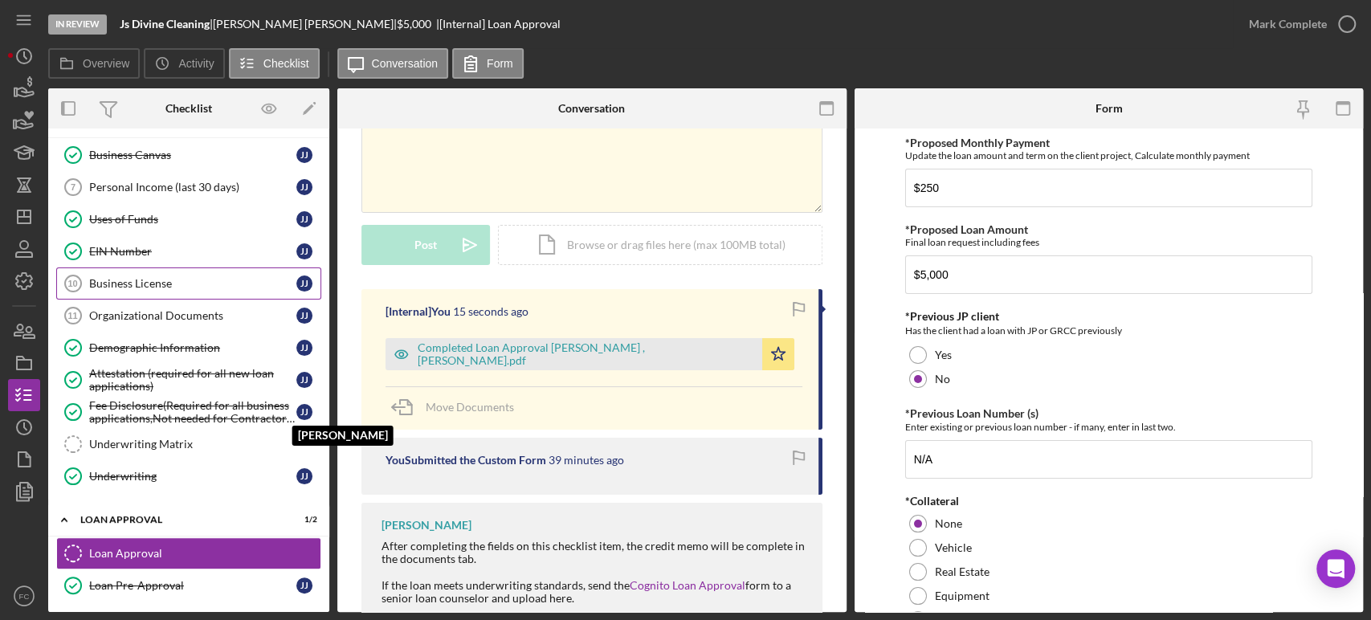
scroll to position [0, 0]
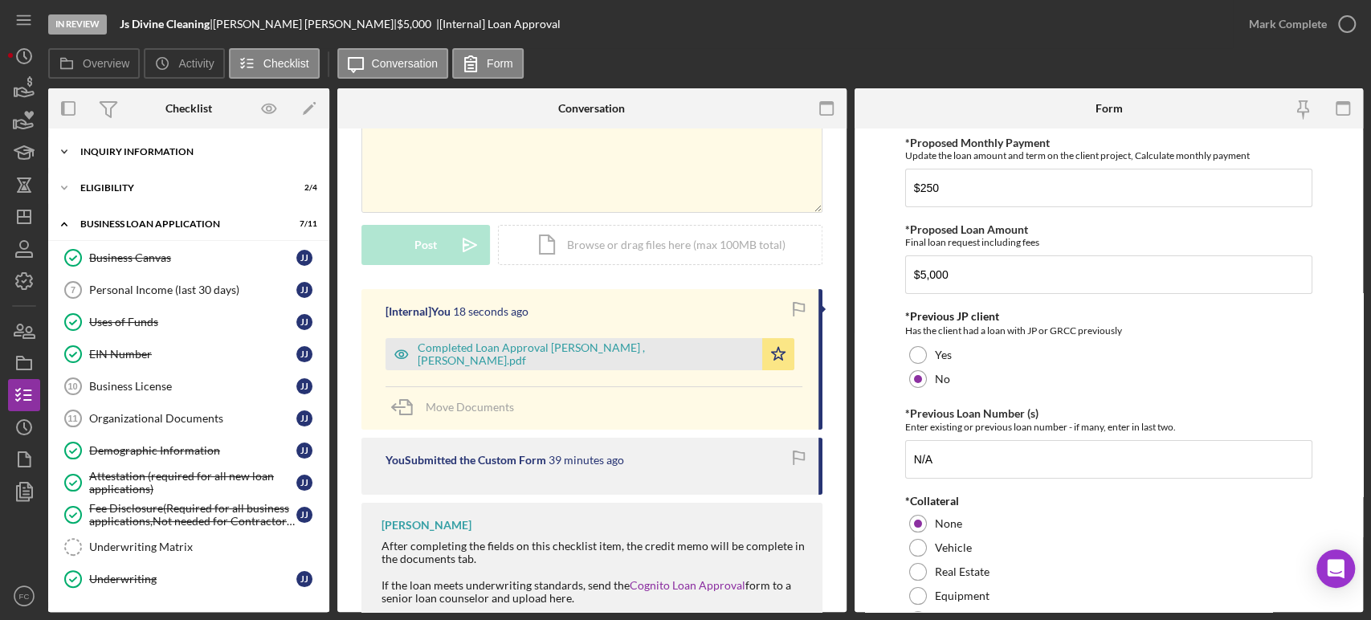
click at [131, 152] on div "INQUIRY INFORMATION" at bounding box center [194, 152] width 229 height 10
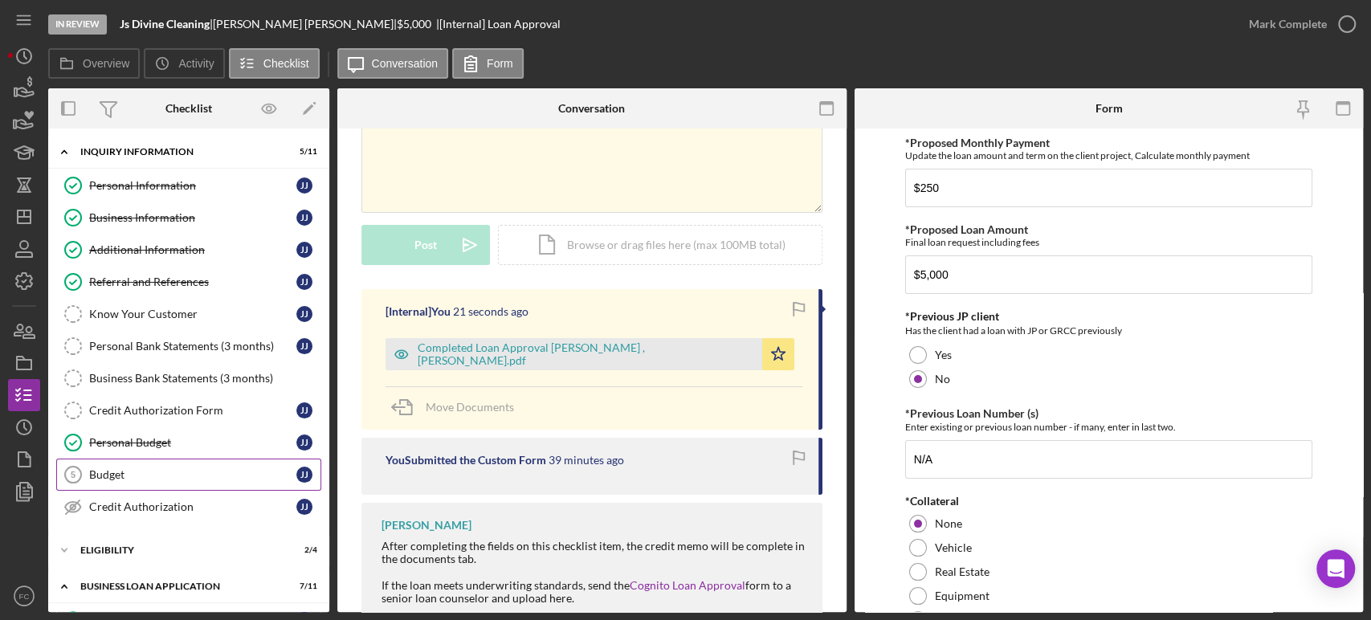
click at [150, 470] on div "Budget" at bounding box center [192, 474] width 207 height 13
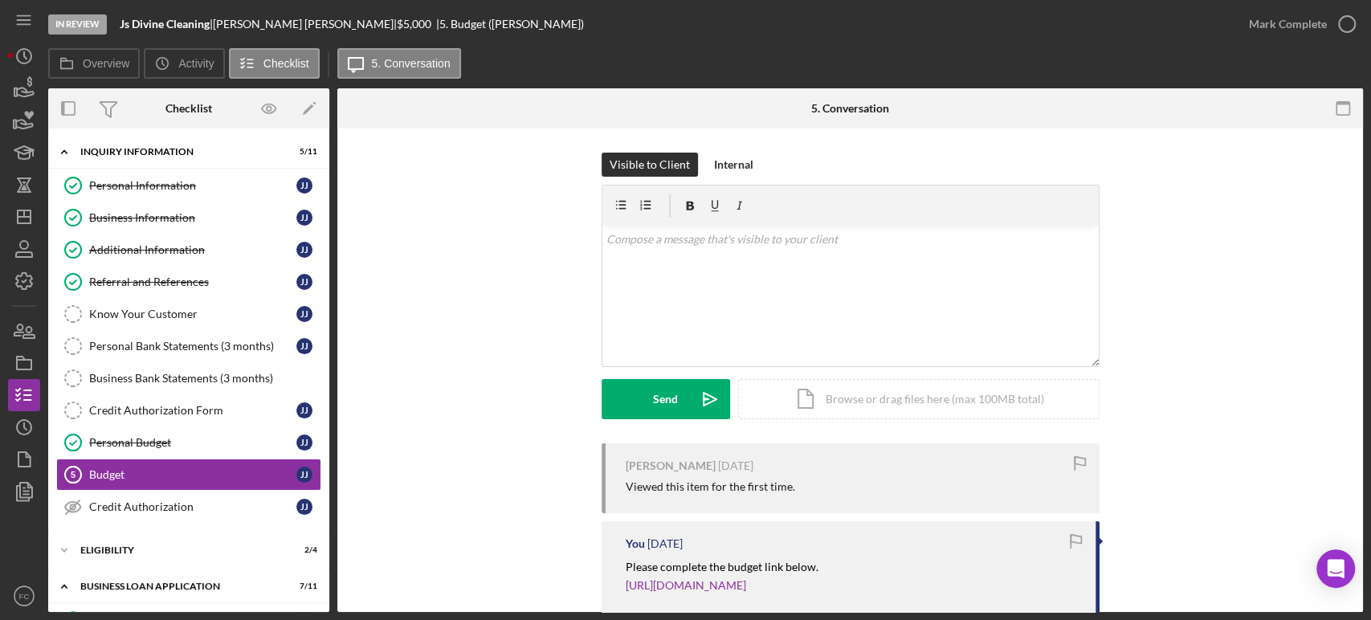
drag, startPoint x: 225, startPoint y: 18, endPoint x: 288, endPoint y: 22, distance: 63.5
click at [288, 22] on div "Js Divine Cleaning | [PERSON_NAME] | $5,000 $5,000 | 5. Budget ([PERSON_NAME])" at bounding box center [352, 24] width 464 height 13
copy div "[PERSON_NAME]"
